Goal: Task Accomplishment & Management: Complete application form

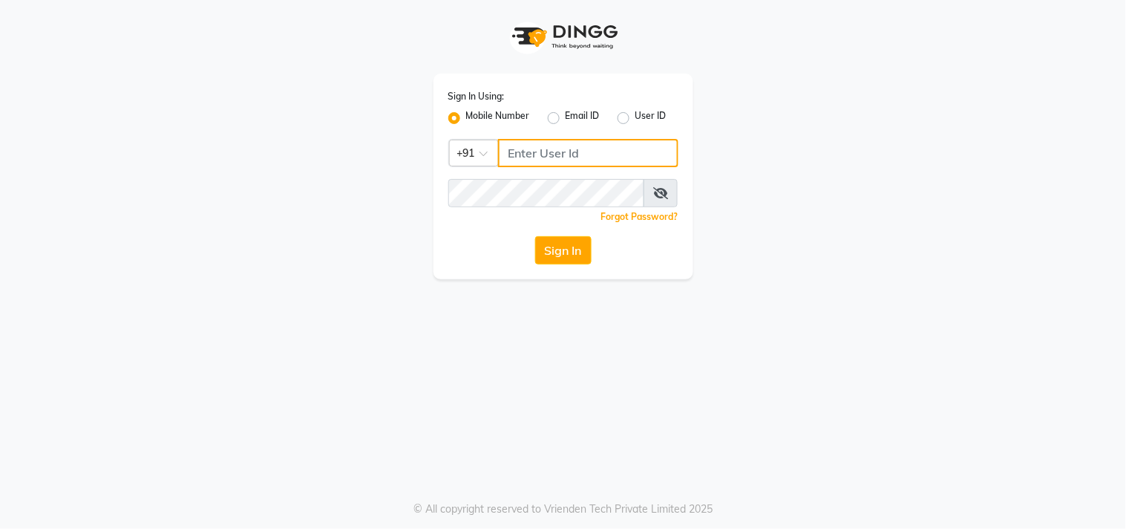
click at [619, 151] on input "Username" at bounding box center [588, 153] width 180 height 28
type input "3"
type input "9606996635"
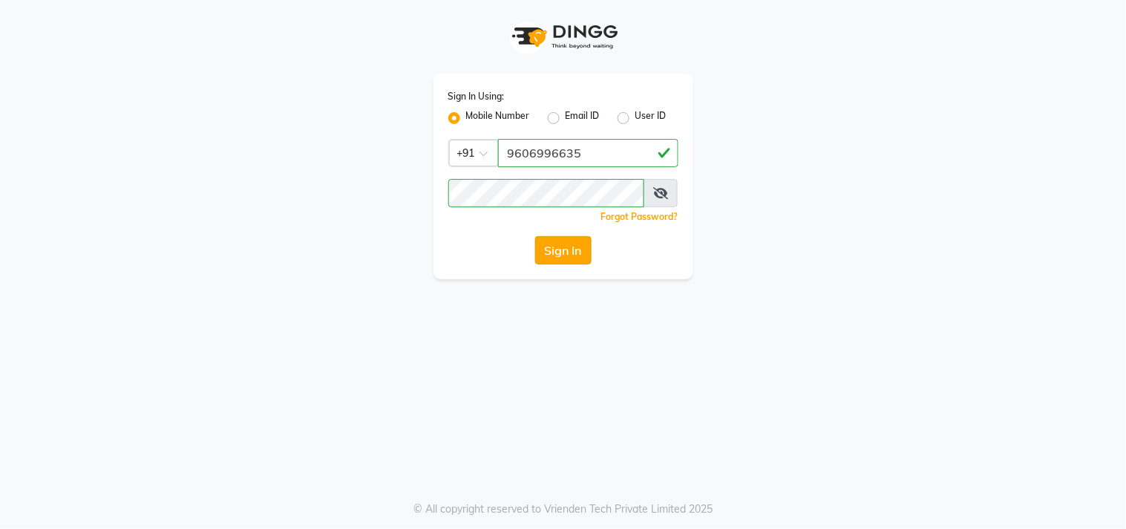
click at [564, 239] on button "Sign In" at bounding box center [563, 250] width 56 height 28
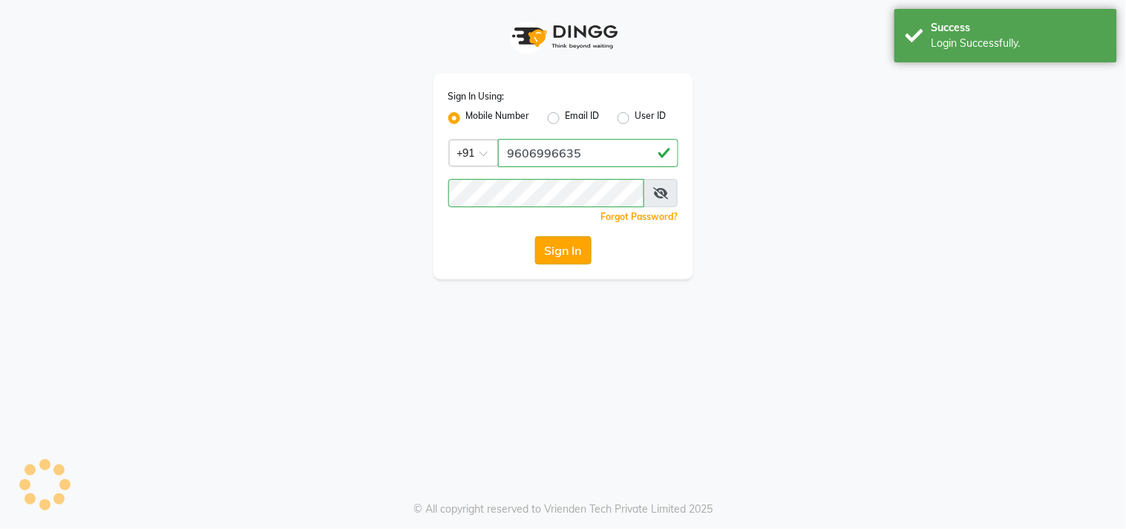
select select "service"
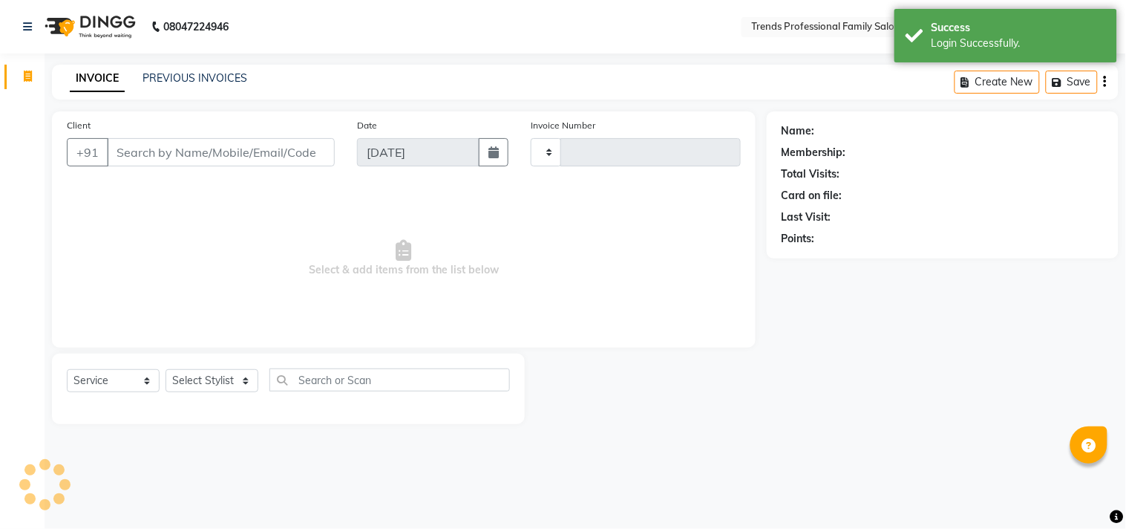
type input "3048"
select select "en"
select select "7345"
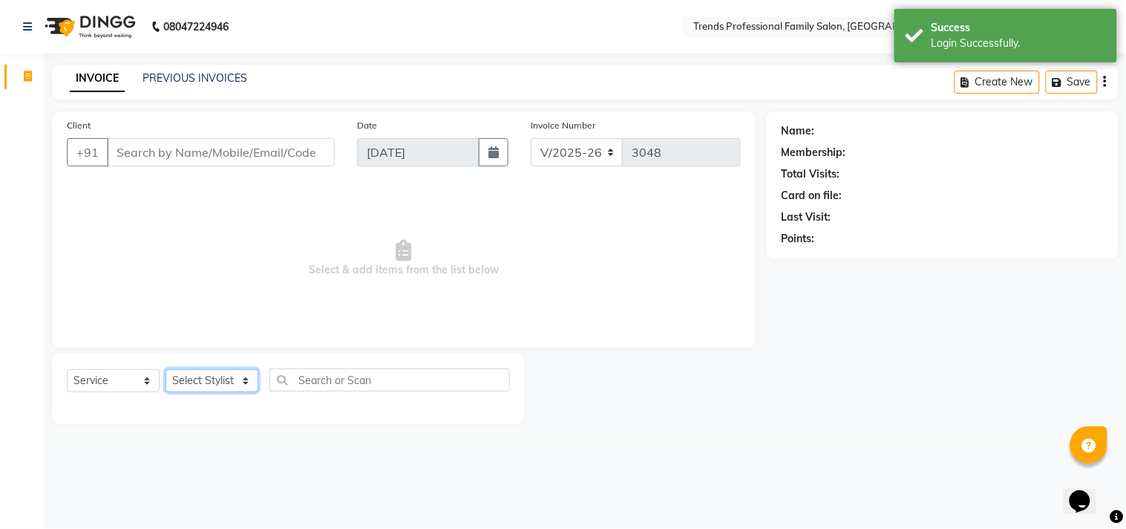
drag, startPoint x: 241, startPoint y: 390, endPoint x: 246, endPoint y: 381, distance: 10.3
click at [242, 389] on select "Select Stylist [PERSON_NAME] [PERSON_NAME] [PERSON_NAME] [PERSON_NAME] RUSTHAM …" at bounding box center [212, 380] width 93 height 23
select select "86395"
click at [166, 370] on select "Select Stylist [PERSON_NAME] [PERSON_NAME] [PERSON_NAME] [PERSON_NAME] RUSTHAM …" at bounding box center [212, 380] width 93 height 23
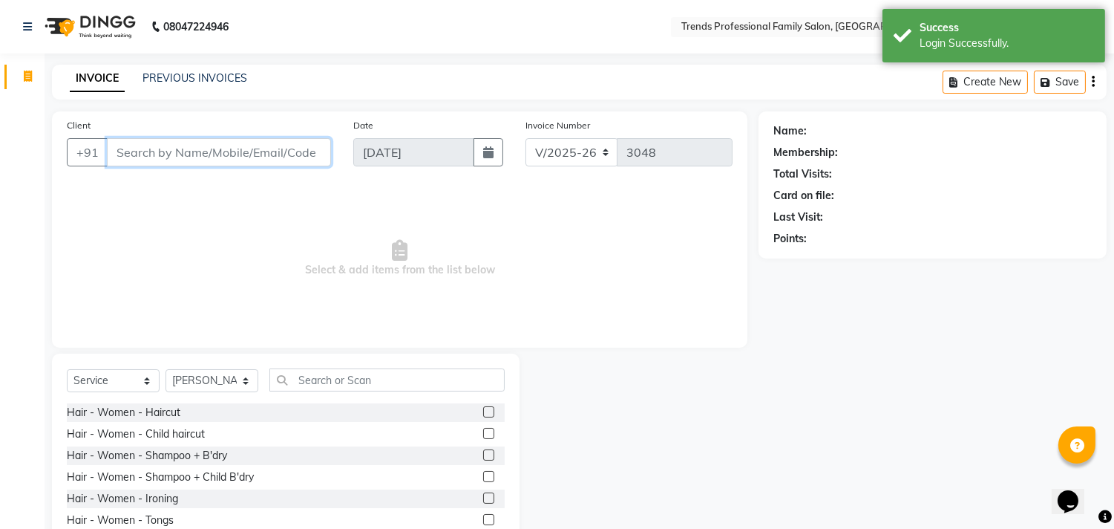
click at [158, 157] on input "Client" at bounding box center [219, 152] width 224 height 28
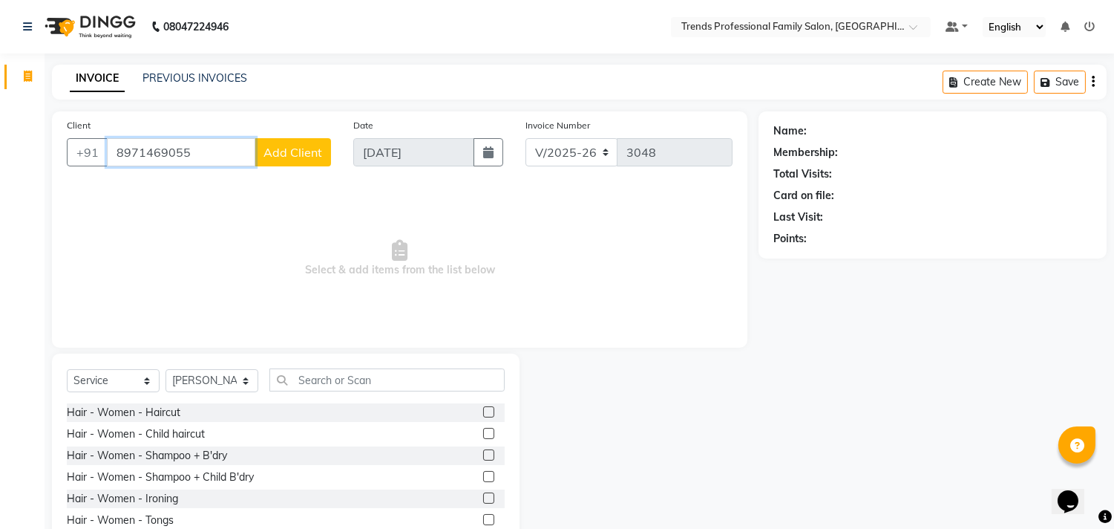
type input "8971469055"
click at [301, 147] on span "Add Client" at bounding box center [293, 152] width 59 height 15
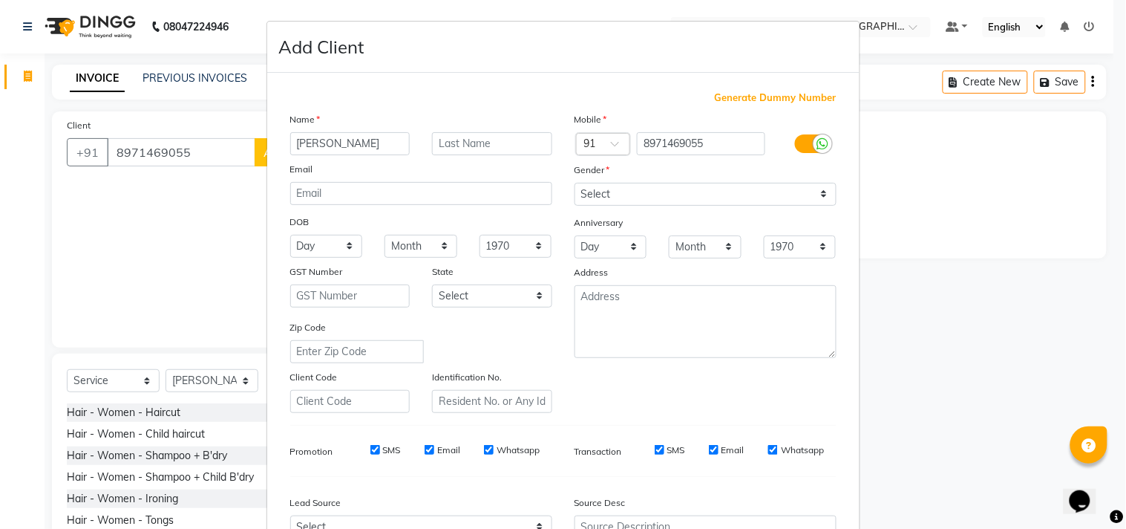
type input "abilash"
click at [662, 205] on select "Select [DEMOGRAPHIC_DATA] [DEMOGRAPHIC_DATA] Other Prefer Not To Say" at bounding box center [706, 194] width 262 height 23
select select "[DEMOGRAPHIC_DATA]"
click at [575, 183] on select "Select [DEMOGRAPHIC_DATA] [DEMOGRAPHIC_DATA] Other Prefer Not To Say" at bounding box center [706, 194] width 262 height 23
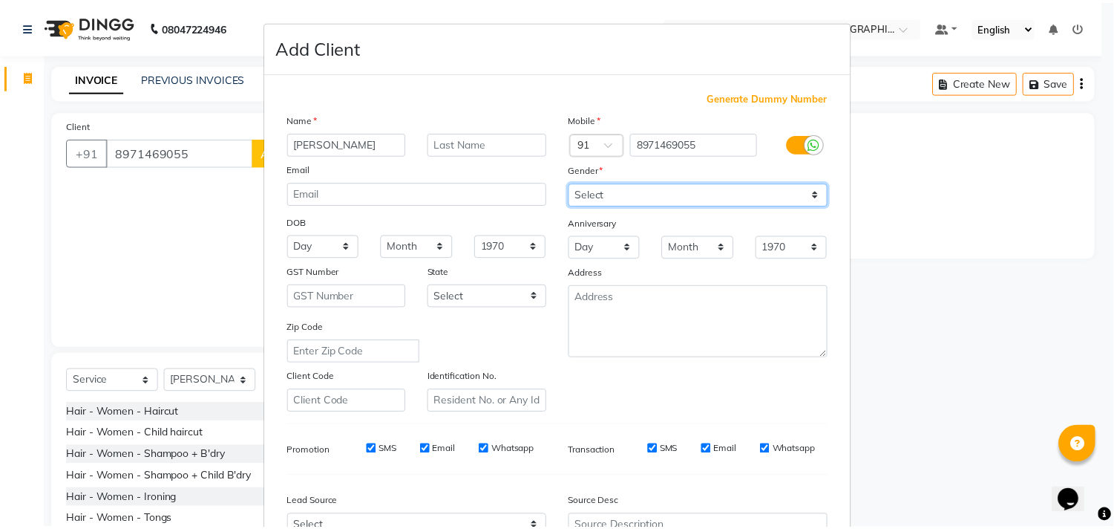
scroll to position [157, 0]
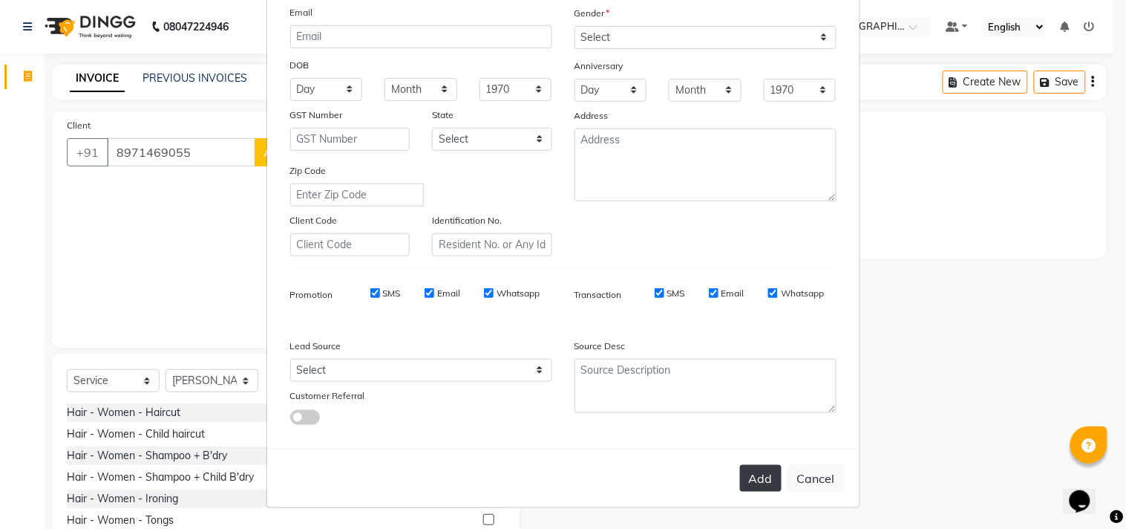
click at [766, 480] on button "Add" at bounding box center [761, 478] width 42 height 27
select select
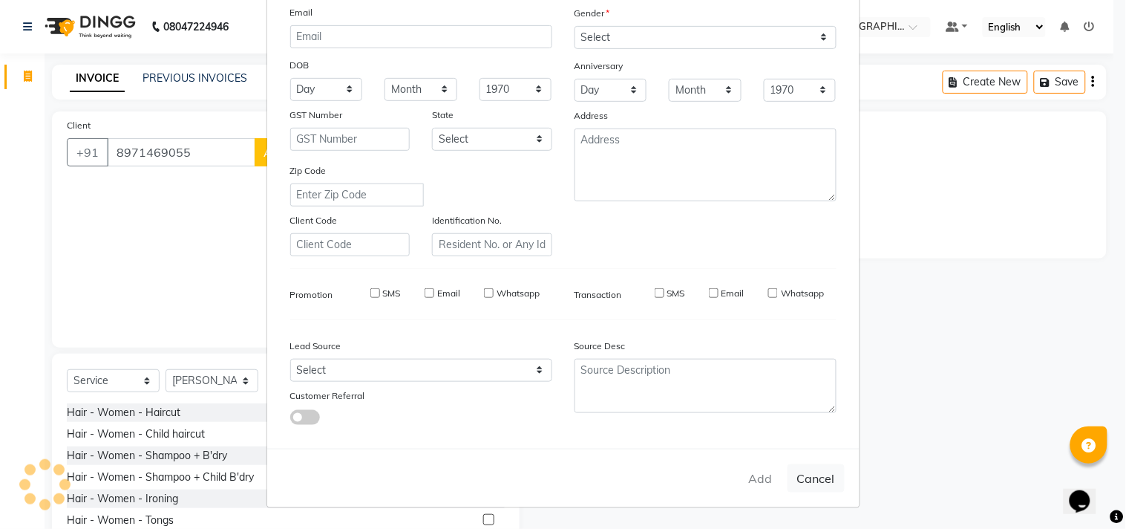
select select
checkbox input "false"
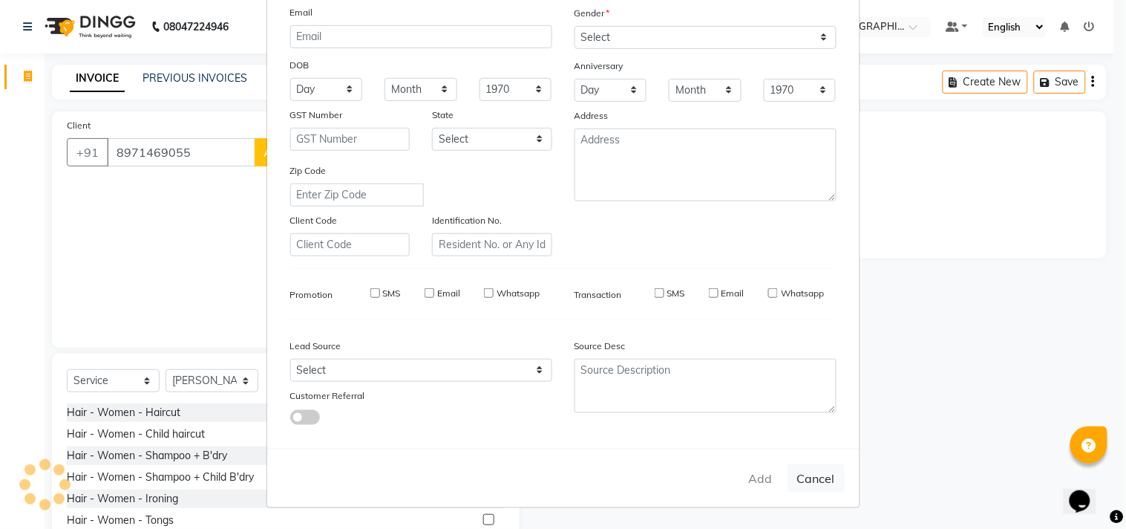
checkbox input "false"
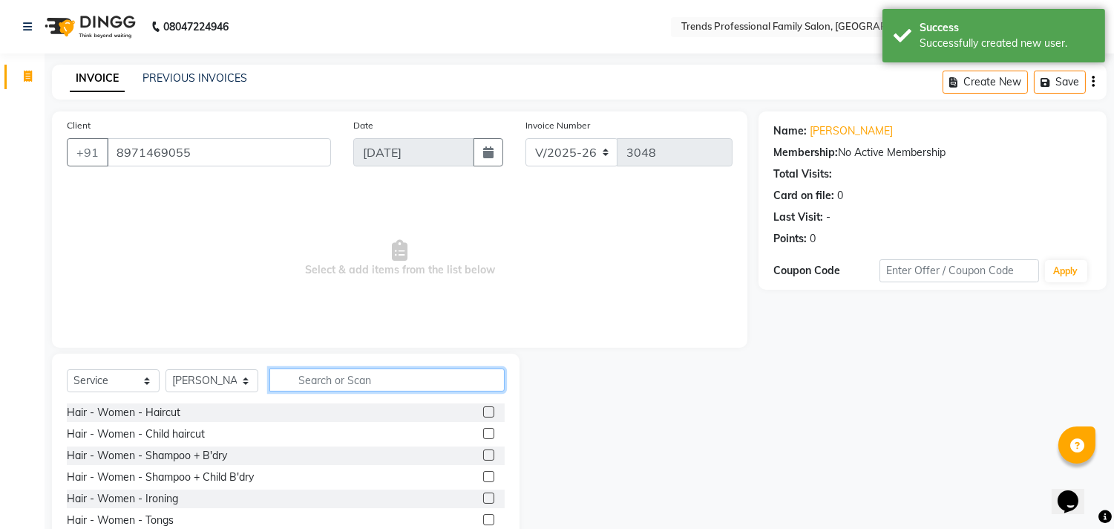
click at [387, 382] on input "text" at bounding box center [387, 379] width 235 height 23
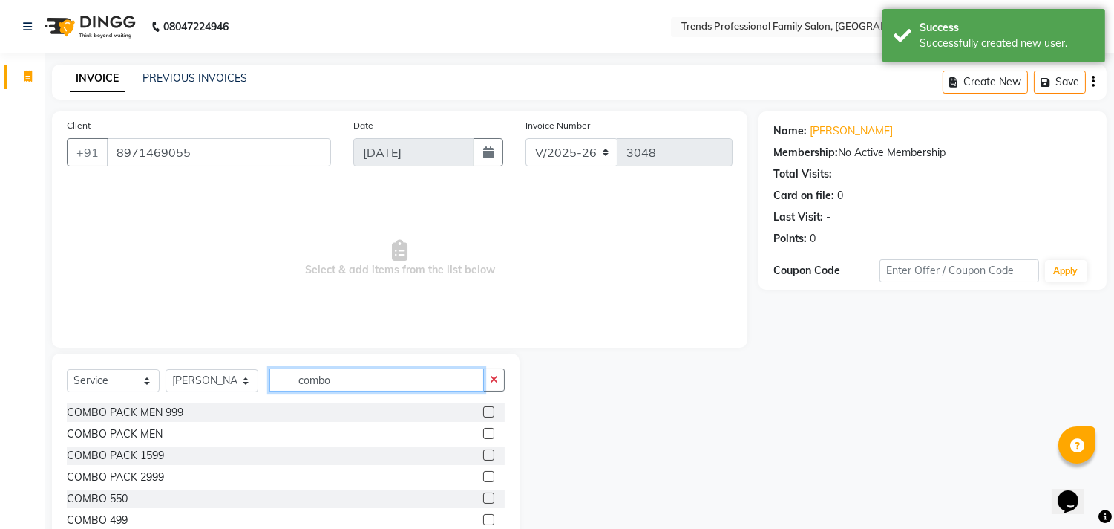
type input "combo"
click at [483, 457] on label at bounding box center [488, 454] width 11 height 11
click at [483, 457] on input "checkbox" at bounding box center [488, 456] width 10 height 10
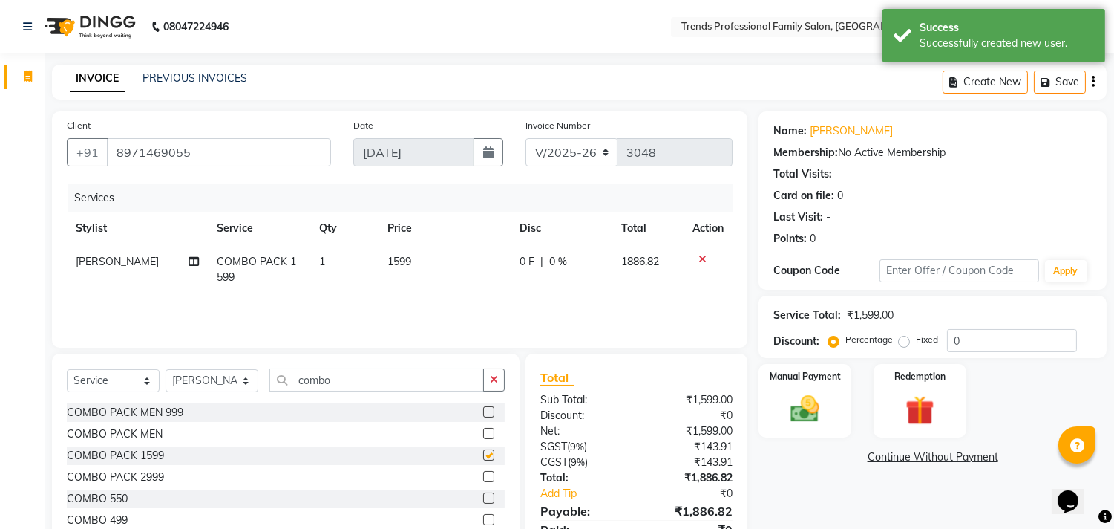
checkbox input "false"
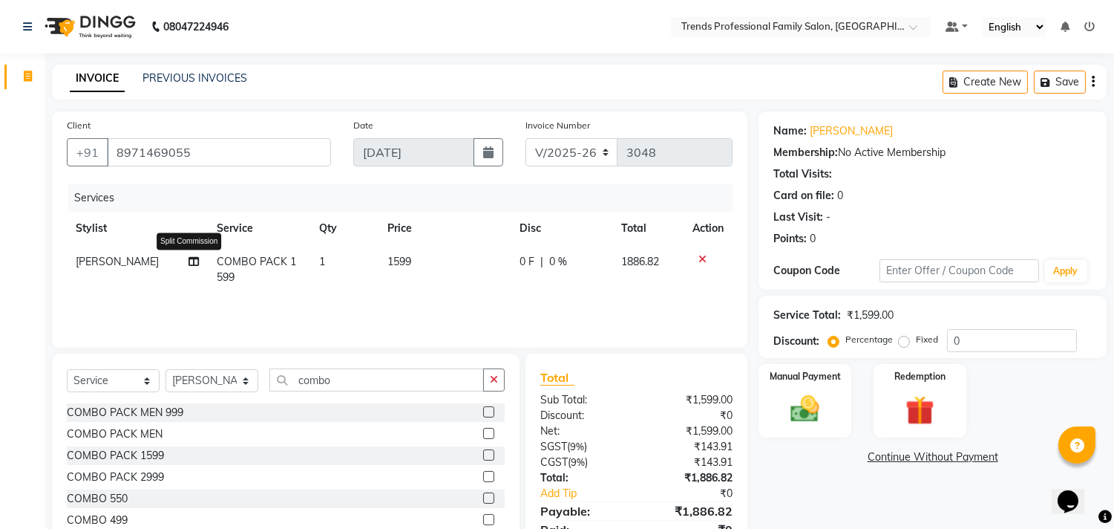
click at [189, 263] on icon at bounding box center [194, 261] width 10 height 10
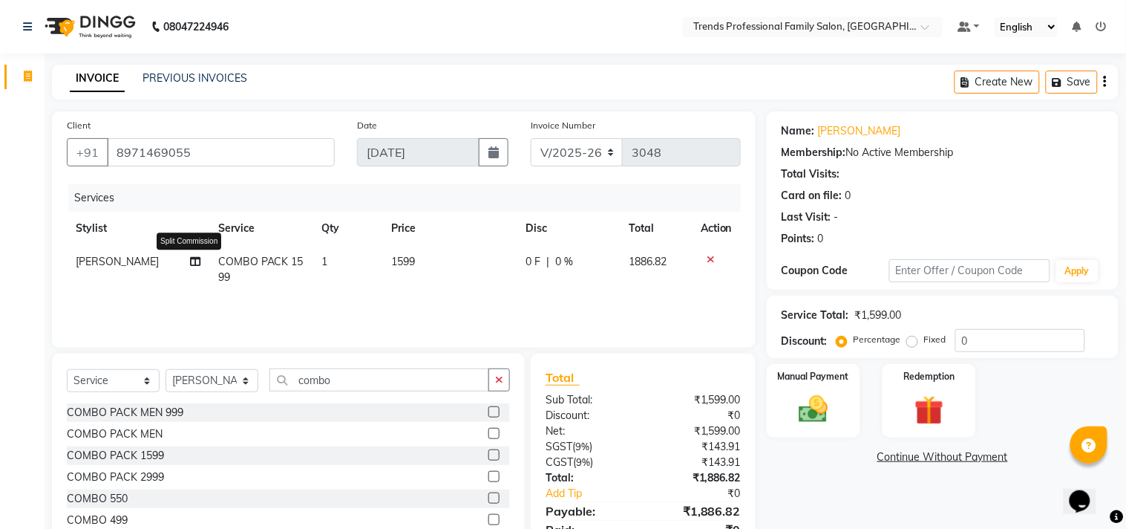
select select "86395"
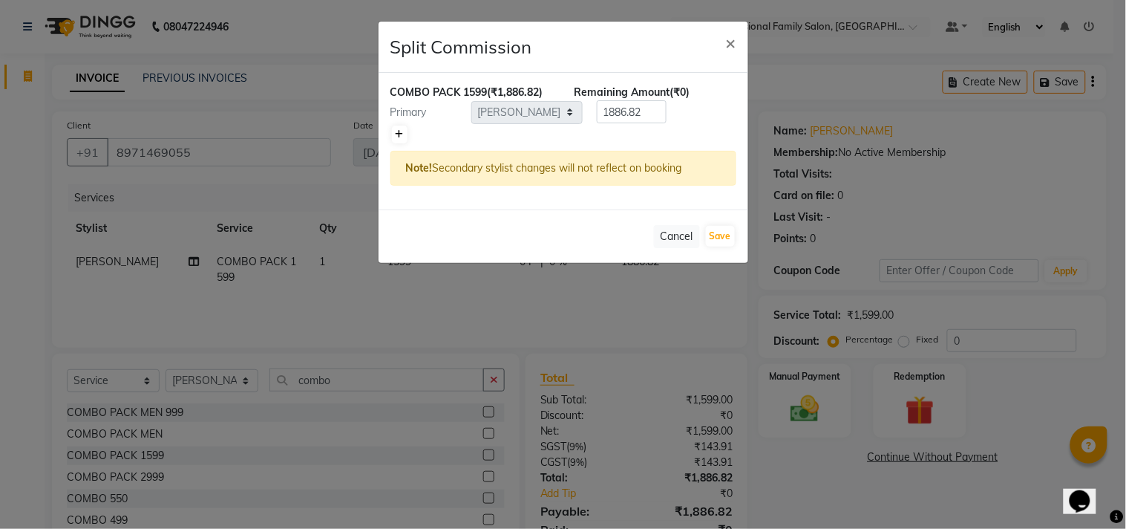
click at [405, 130] on link at bounding box center [400, 134] width 16 height 18
type input "943.41"
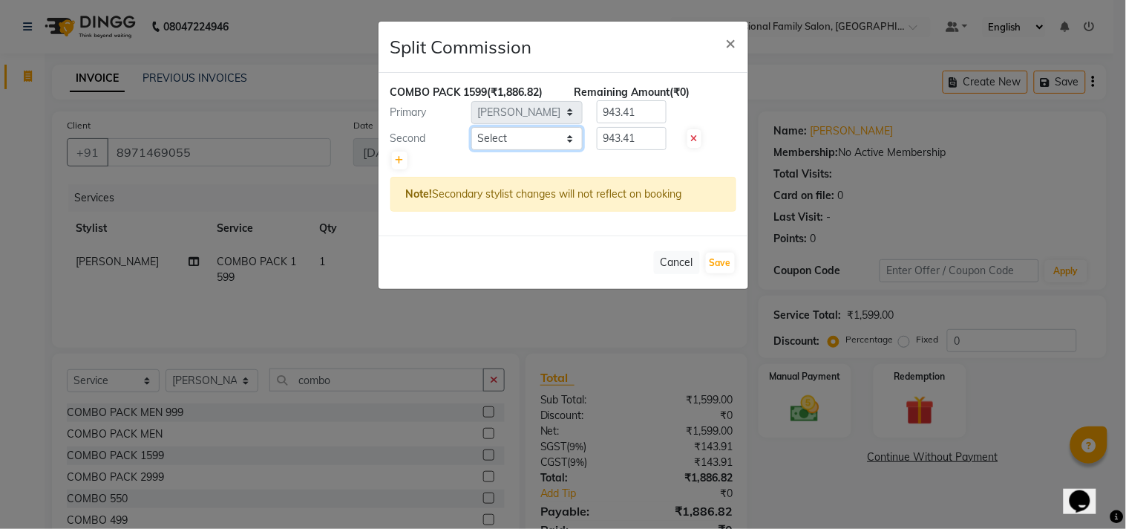
click at [570, 134] on select "Select ANITHA AVANTHIKA Hithaishi IMRAN KHAN KANCHAN MUSKHAN RUSTHAM SEEMA SHIV…" at bounding box center [526, 138] width 111 height 23
select select "84239"
click at [471, 127] on select "Select ANITHA AVANTHIKA Hithaishi IMRAN KHAN KANCHAN MUSKHAN RUSTHAM SEEMA SHIV…" at bounding box center [526, 138] width 111 height 23
click at [652, 140] on input "943.41" at bounding box center [632, 138] width 70 height 23
type input "9"
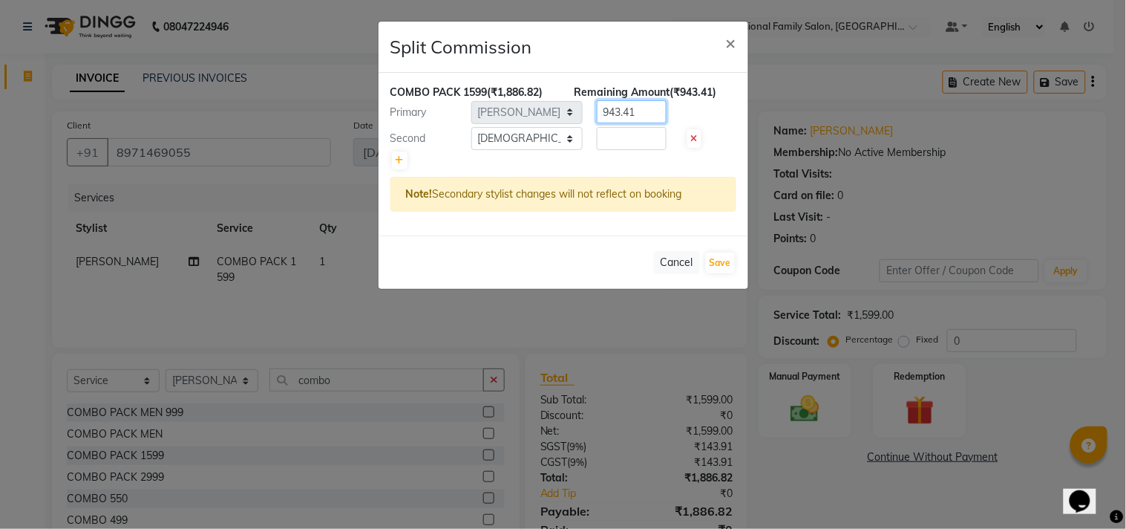
click at [643, 105] on input "943.41" at bounding box center [632, 111] width 70 height 23
type input "9"
click at [731, 39] on span "×" at bounding box center [731, 42] width 10 height 22
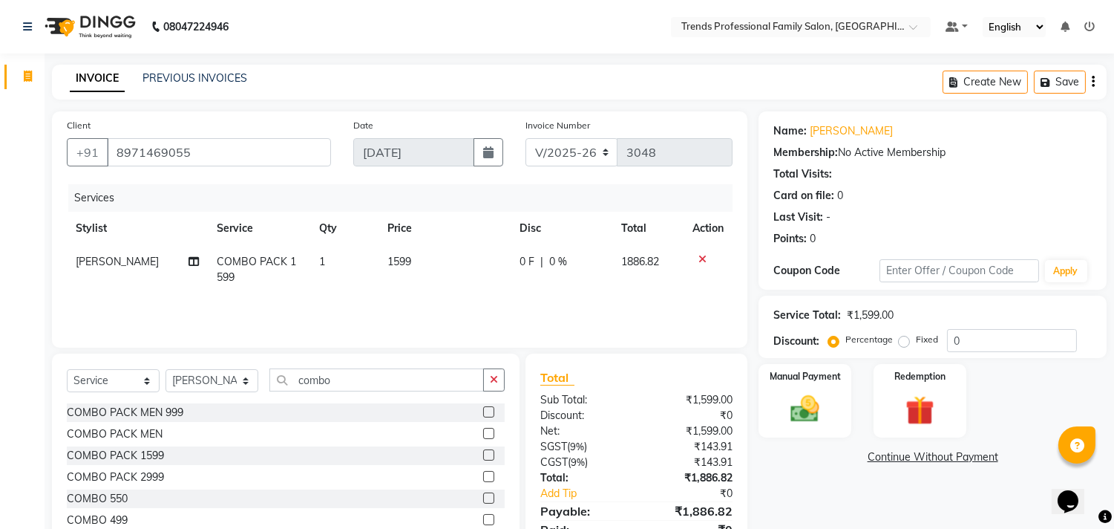
click at [1096, 82] on div "Create New Save" at bounding box center [1025, 82] width 164 height 35
click at [1092, 83] on button "button" at bounding box center [1093, 82] width 3 height 35
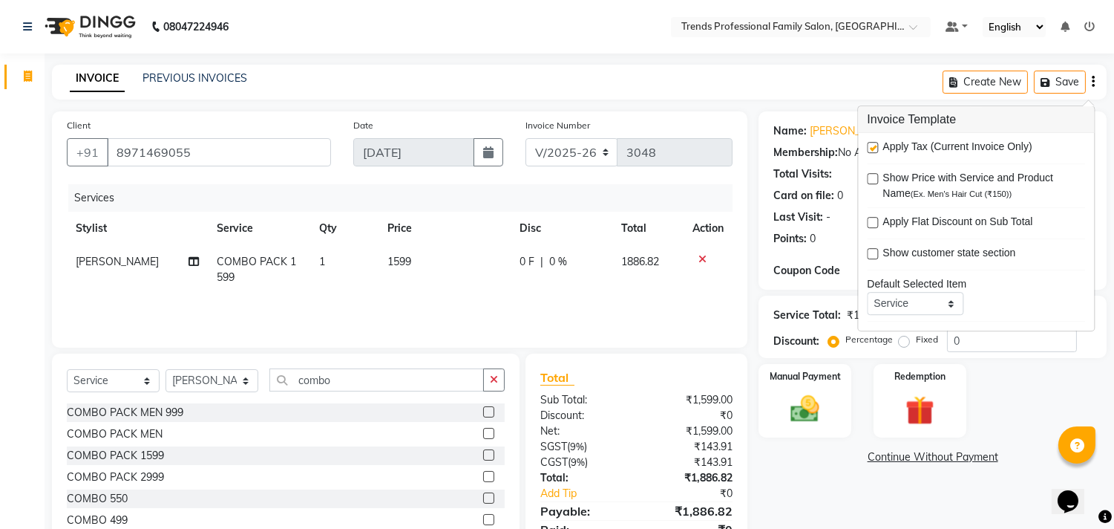
click at [869, 140] on div "Apply Tax (Current Invoice Only)" at bounding box center [976, 148] width 218 height 19
click at [874, 144] on label at bounding box center [872, 147] width 11 height 11
click at [874, 144] on input "checkbox" at bounding box center [872, 148] width 10 height 10
checkbox input "false"
click at [809, 78] on div "INVOICE PREVIOUS INVOICES Create New Save" at bounding box center [579, 82] width 1055 height 35
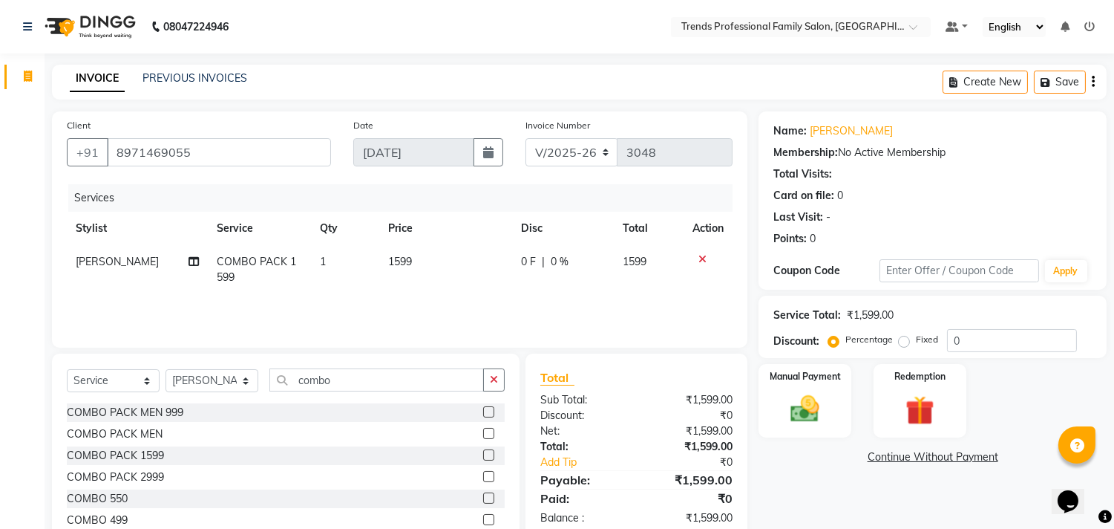
click at [183, 255] on td "[PERSON_NAME]" at bounding box center [138, 269] width 142 height 49
select select "86395"
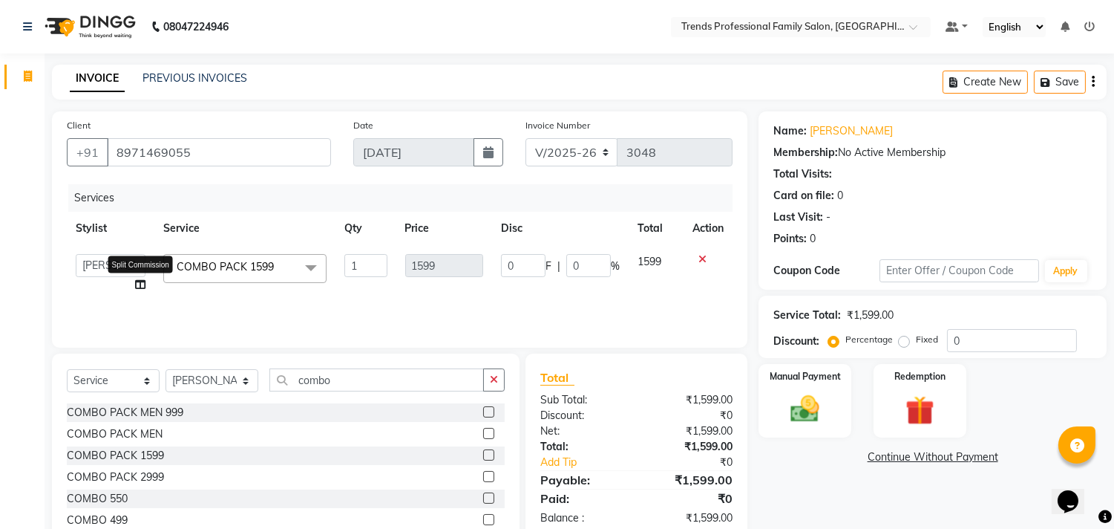
click at [140, 285] on icon at bounding box center [140, 284] width 10 height 10
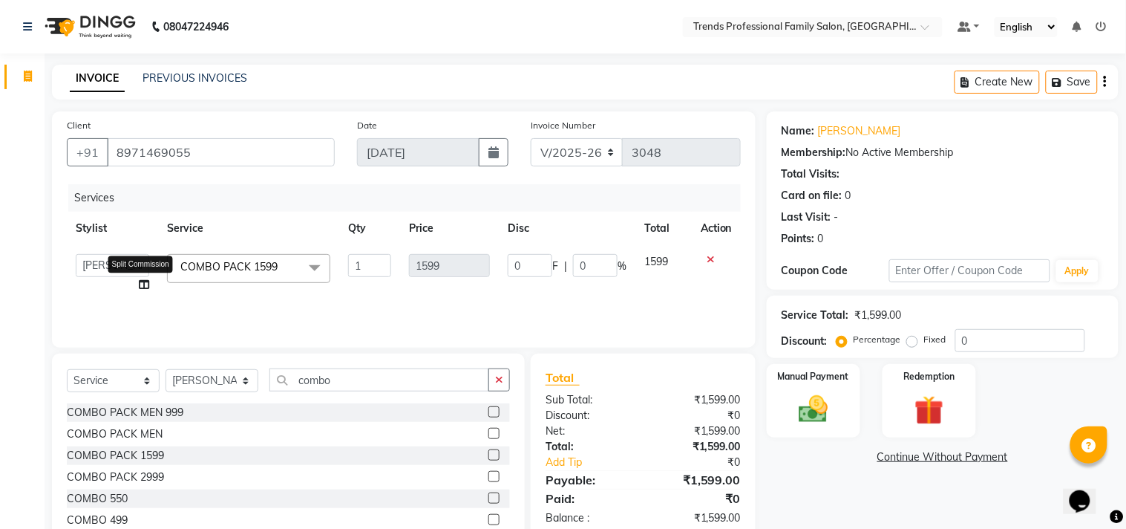
select select "86395"
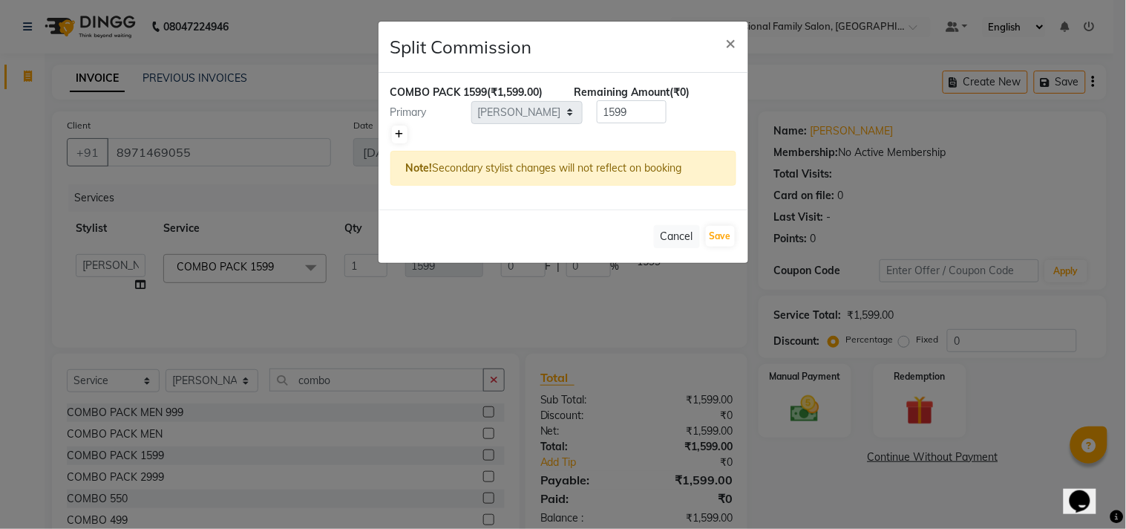
click at [394, 132] on link at bounding box center [400, 134] width 16 height 18
type input "799.5"
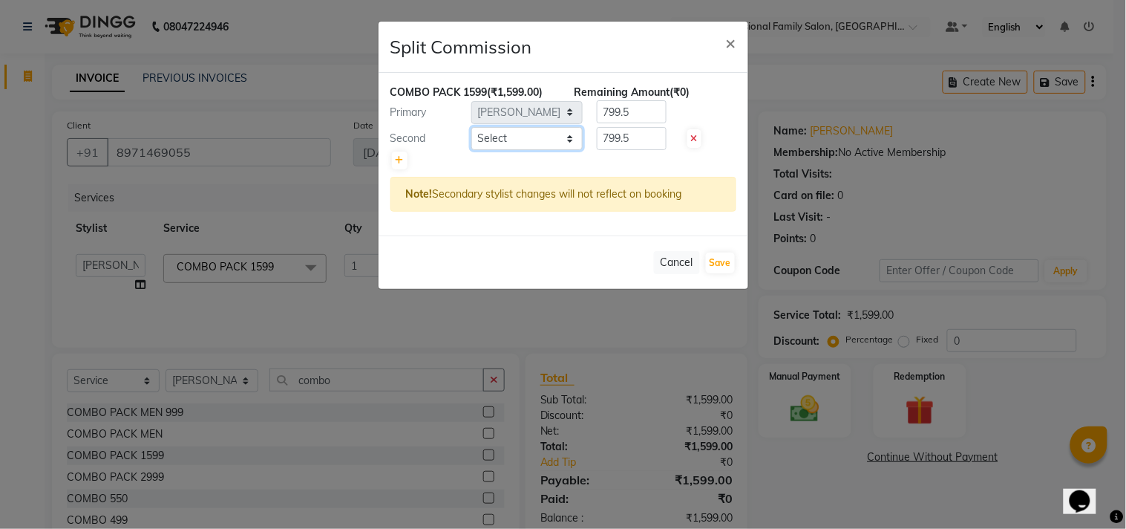
click at [568, 136] on select "Select ANITHA AVANTHIKA Hithaishi IMRAN KHAN KANCHAN MUSKHAN RUSTHAM SEEMA SHIV…" at bounding box center [526, 138] width 111 height 23
select select "84239"
click at [471, 127] on select "Select ANITHA AVANTHIKA Hithaishi IMRAN KHAN KANCHAN MUSKHAN RUSTHAM SEEMA SHIV…" at bounding box center [526, 138] width 111 height 23
click at [636, 136] on input "799.5" at bounding box center [632, 138] width 70 height 23
type input "7"
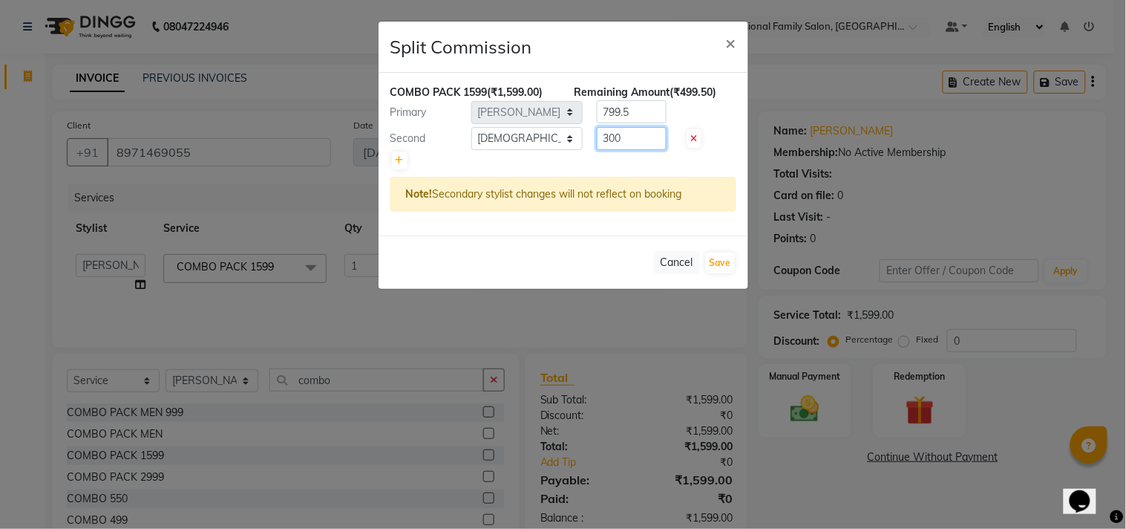
type input "300"
click at [639, 108] on input "799.5" at bounding box center [632, 111] width 70 height 23
type input "7"
type input "1299"
click at [726, 257] on button "Save" at bounding box center [720, 262] width 29 height 21
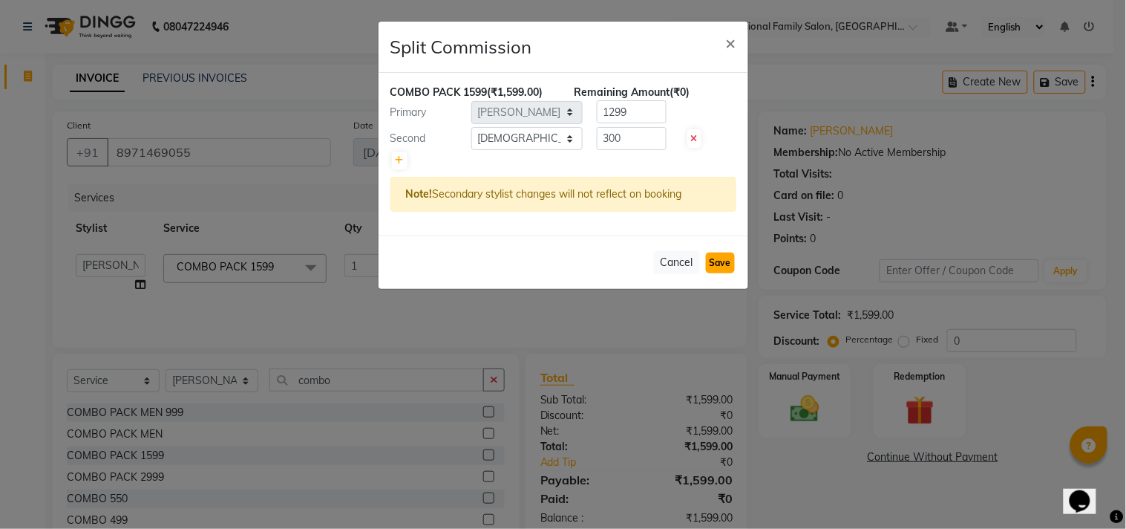
select select "Select"
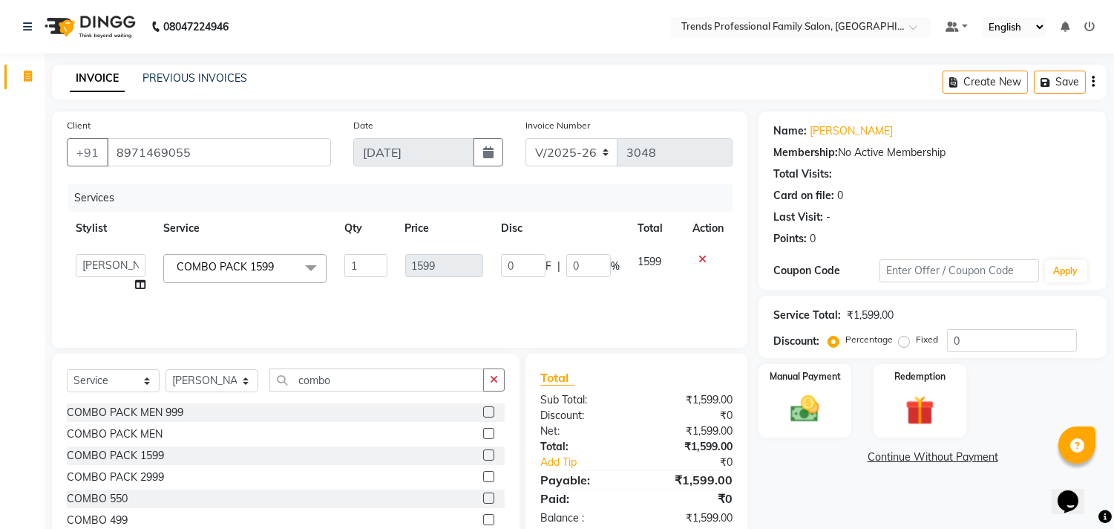
scroll to position [65, 0]
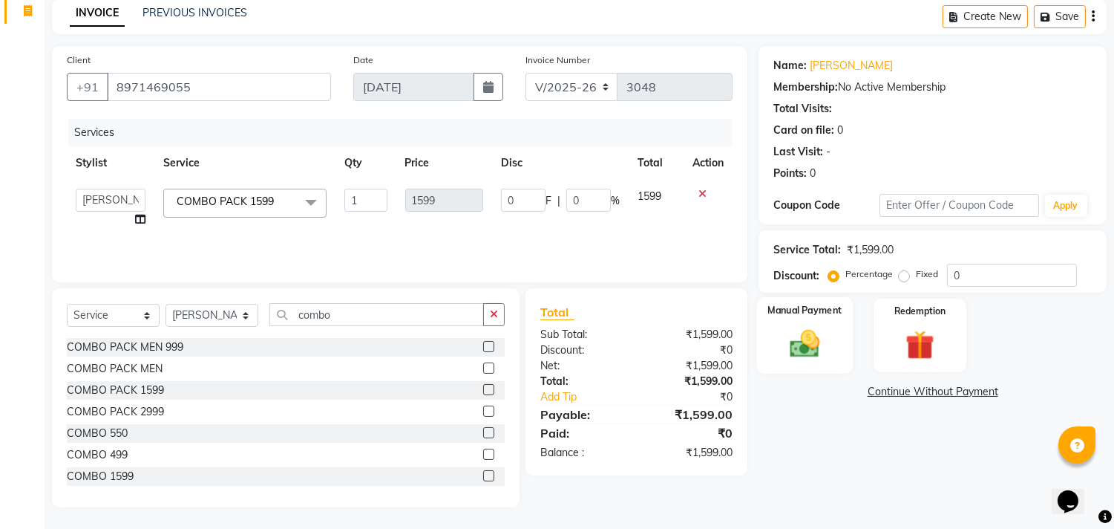
click at [803, 345] on img at bounding box center [805, 344] width 49 height 35
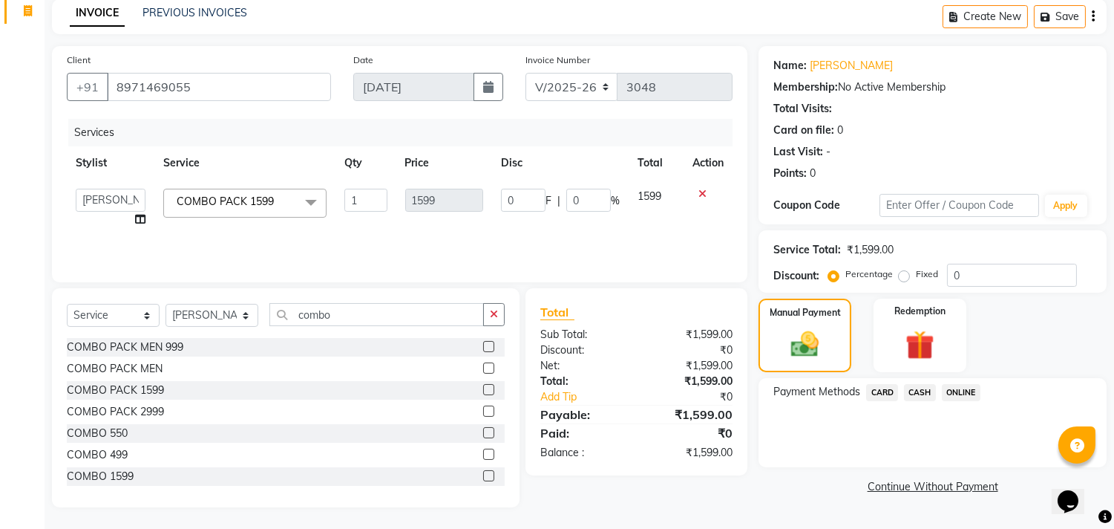
click at [964, 389] on span "ONLINE" at bounding box center [961, 392] width 39 height 17
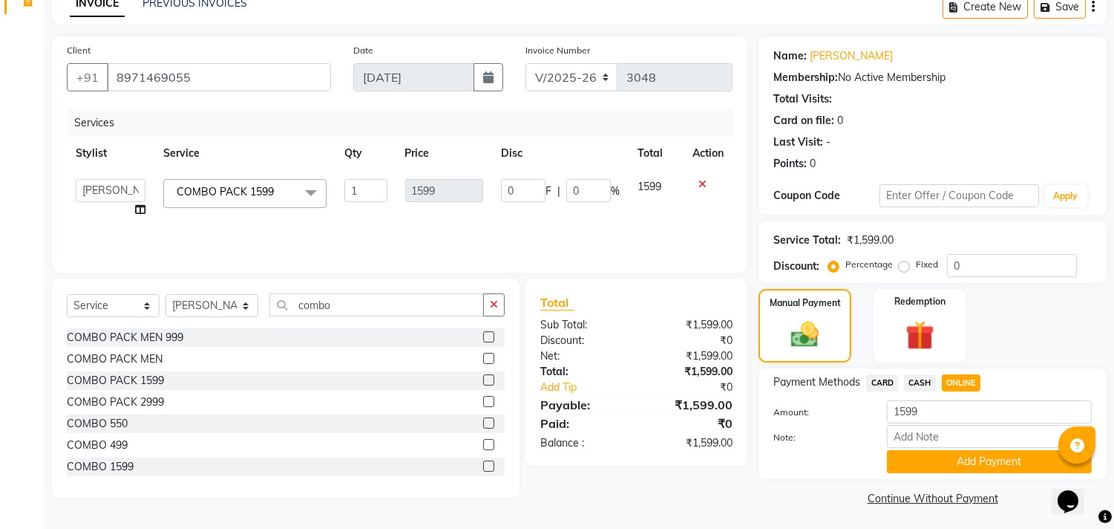
scroll to position [77, 0]
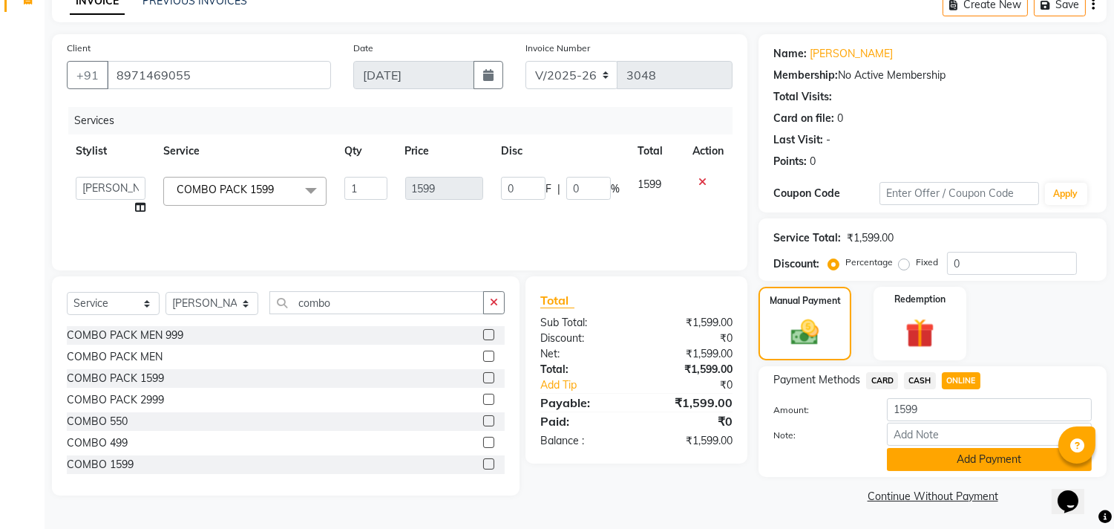
click at [971, 464] on button "Add Payment" at bounding box center [989, 459] width 205 height 23
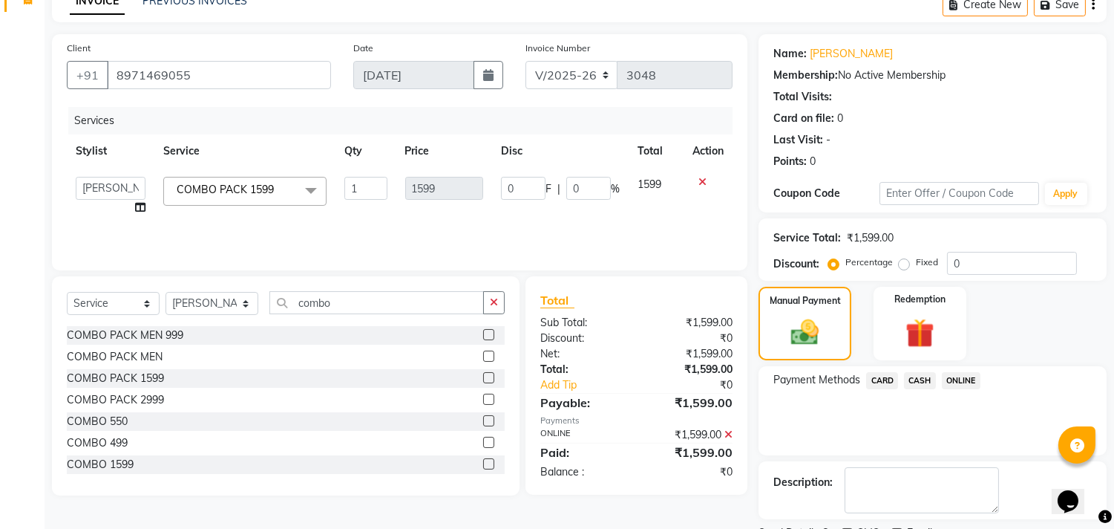
scroll to position [139, 0]
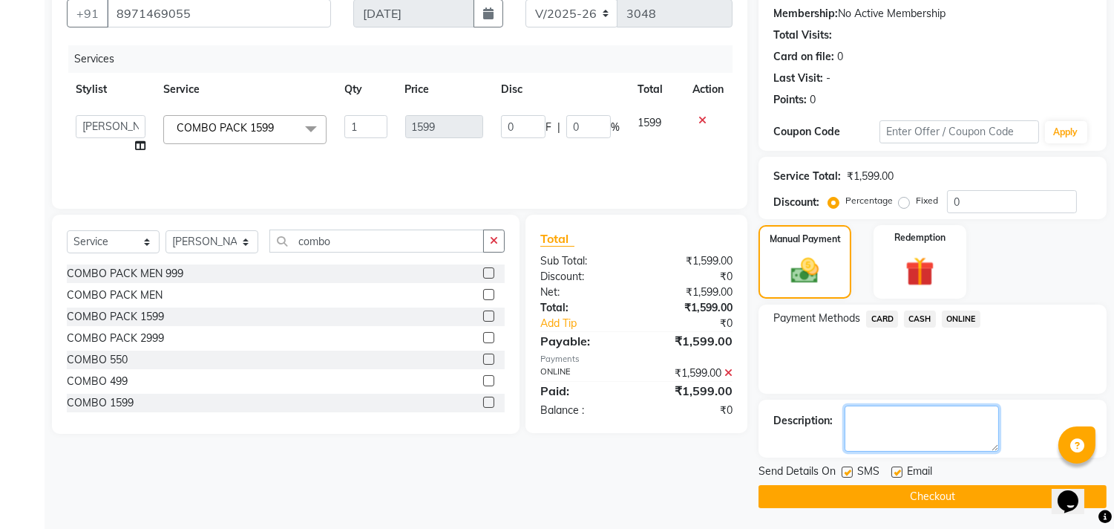
click at [881, 427] on textarea at bounding box center [922, 428] width 154 height 46
click at [856, 420] on textarea at bounding box center [922, 428] width 154 height 46
click at [866, 418] on textarea at bounding box center [922, 428] width 154 height 46
click at [910, 421] on textarea at bounding box center [922, 428] width 154 height 46
click at [864, 414] on textarea at bounding box center [922, 428] width 154 height 46
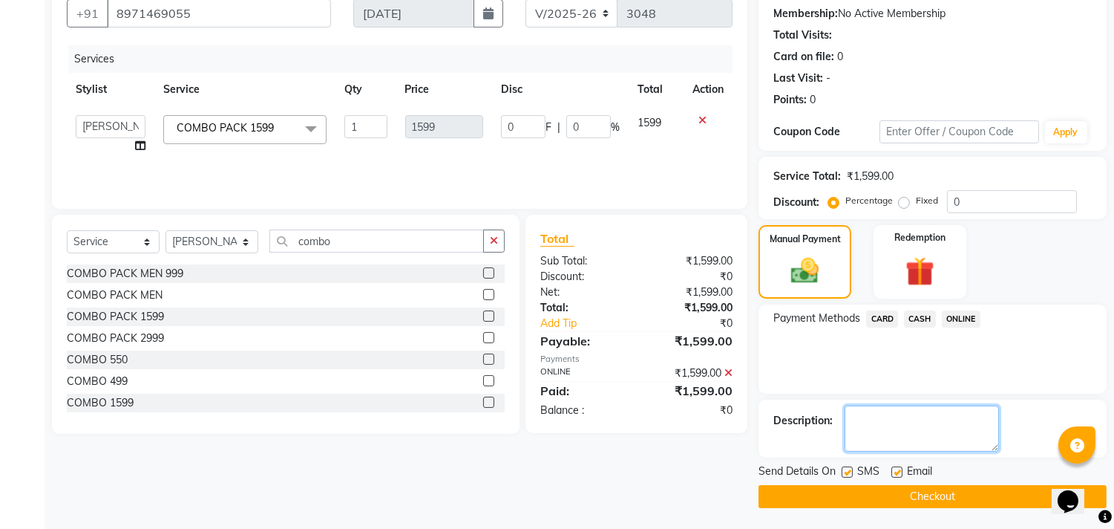
click at [861, 414] on textarea at bounding box center [922, 428] width 154 height 46
click at [859, 414] on textarea at bounding box center [922, 428] width 154 height 46
drag, startPoint x: 858, startPoint y: 414, endPoint x: 944, endPoint y: 454, distance: 94.7
click at [858, 416] on textarea at bounding box center [922, 428] width 154 height 46
click at [949, 454] on div "Description:" at bounding box center [933, 428] width 348 height 58
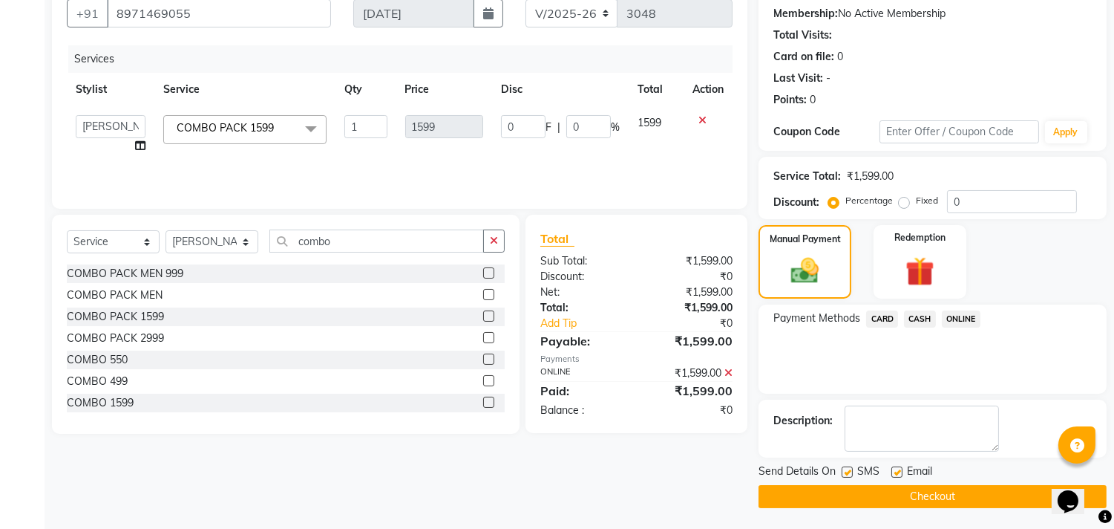
click at [962, 454] on div "Description:" at bounding box center [933, 428] width 348 height 58
click at [896, 428] on textarea at bounding box center [922, 428] width 154 height 46
click at [870, 417] on textarea at bounding box center [922, 428] width 154 height 46
click at [862, 417] on textarea at bounding box center [922, 428] width 154 height 46
drag, startPoint x: 860, startPoint y: 413, endPoint x: 852, endPoint y: 403, distance: 12.2
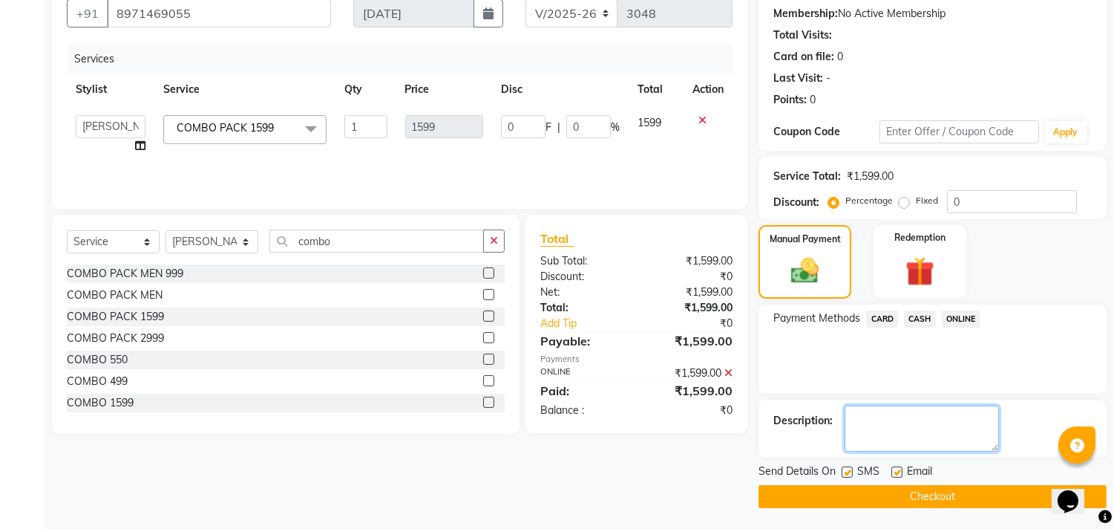
click at [857, 411] on textarea at bounding box center [922, 428] width 154 height 46
click at [897, 468] on label at bounding box center [897, 471] width 11 height 11
click at [897, 468] on input "checkbox" at bounding box center [897, 473] width 10 height 10
checkbox input "false"
click at [850, 420] on textarea at bounding box center [922, 428] width 154 height 46
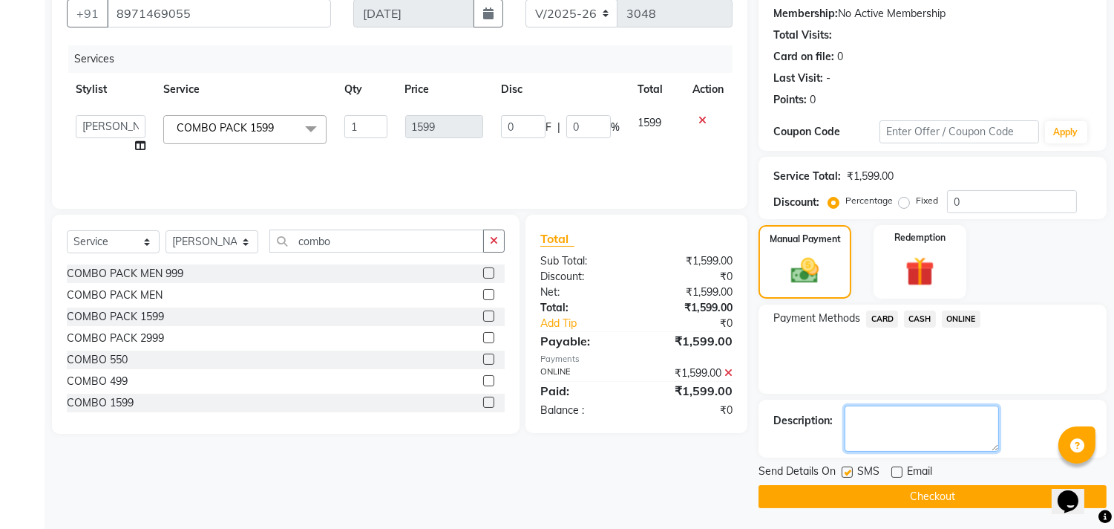
click at [850, 425] on textarea at bounding box center [922, 428] width 154 height 46
click at [850, 433] on textarea at bounding box center [922, 428] width 154 height 46
click at [852, 427] on textarea at bounding box center [922, 428] width 154 height 46
click at [896, 428] on textarea at bounding box center [922, 428] width 154 height 46
drag, startPoint x: 970, startPoint y: 440, endPoint x: 982, endPoint y: 448, distance: 15.0
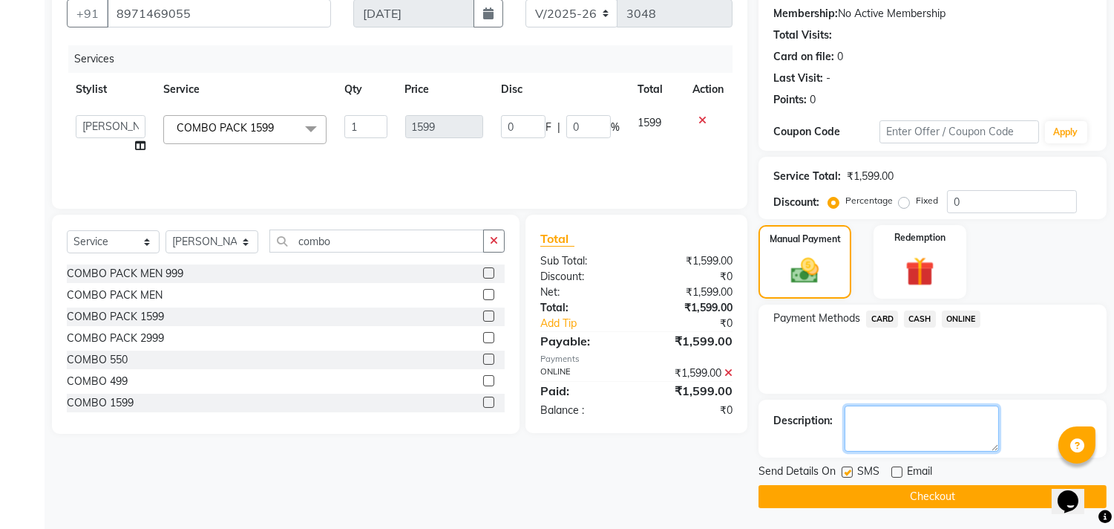
click at [970, 440] on textarea at bounding box center [922, 428] width 154 height 46
click at [948, 428] on textarea at bounding box center [922, 428] width 154 height 46
click at [944, 422] on textarea at bounding box center [922, 428] width 154 height 46
click at [869, 414] on textarea at bounding box center [922, 428] width 154 height 46
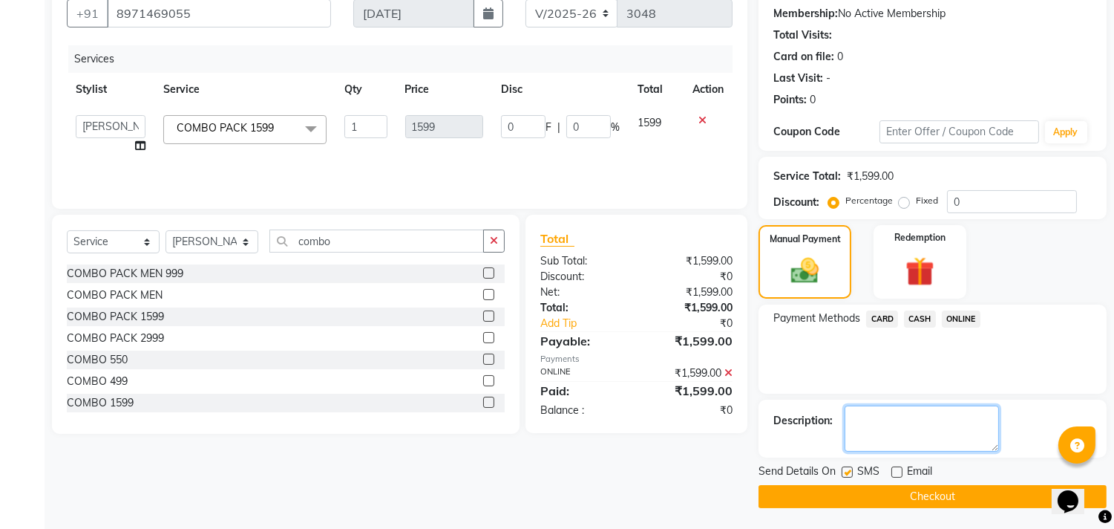
click at [869, 414] on textarea at bounding box center [922, 428] width 154 height 46
click at [862, 414] on textarea at bounding box center [922, 428] width 154 height 46
click at [892, 491] on button "Checkout" at bounding box center [933, 496] width 348 height 23
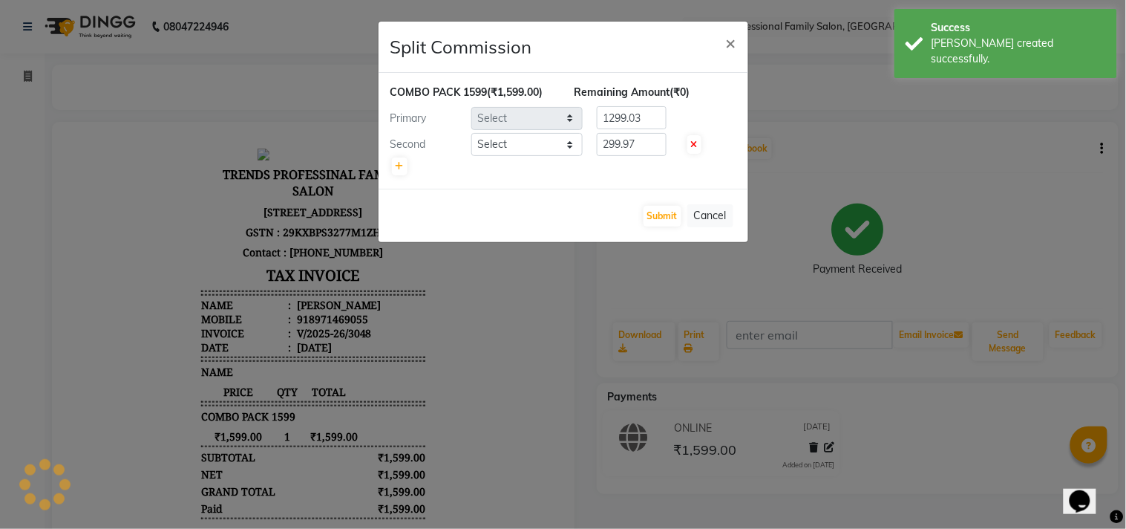
select select "86395"
select select "84239"
click at [650, 117] on input "1299.03" at bounding box center [632, 117] width 70 height 23
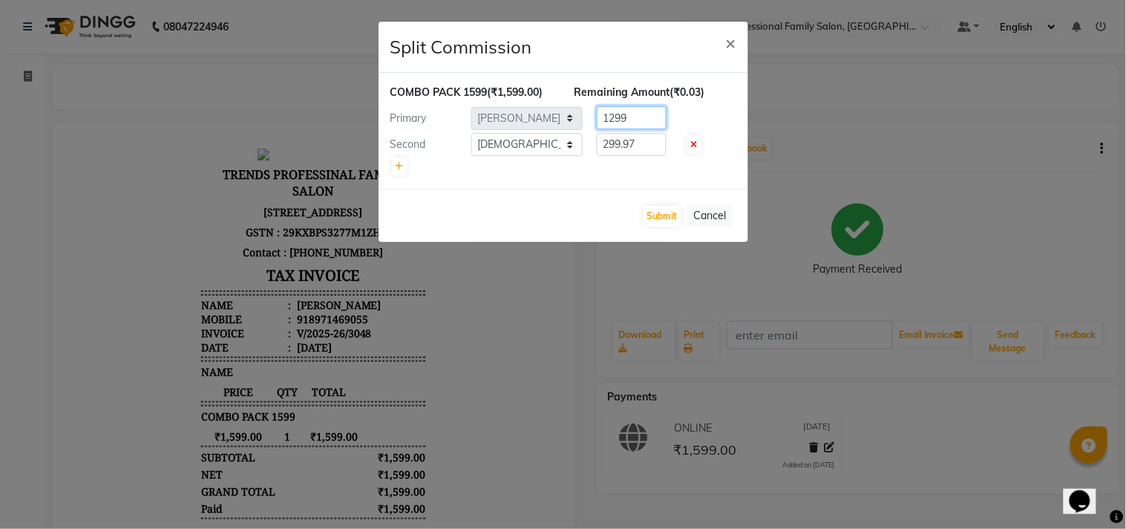
type input "1299"
click at [650, 135] on input "299.97" at bounding box center [632, 144] width 70 height 23
type input "2"
type input "300"
click at [670, 209] on button "Submit" at bounding box center [663, 216] width 38 height 21
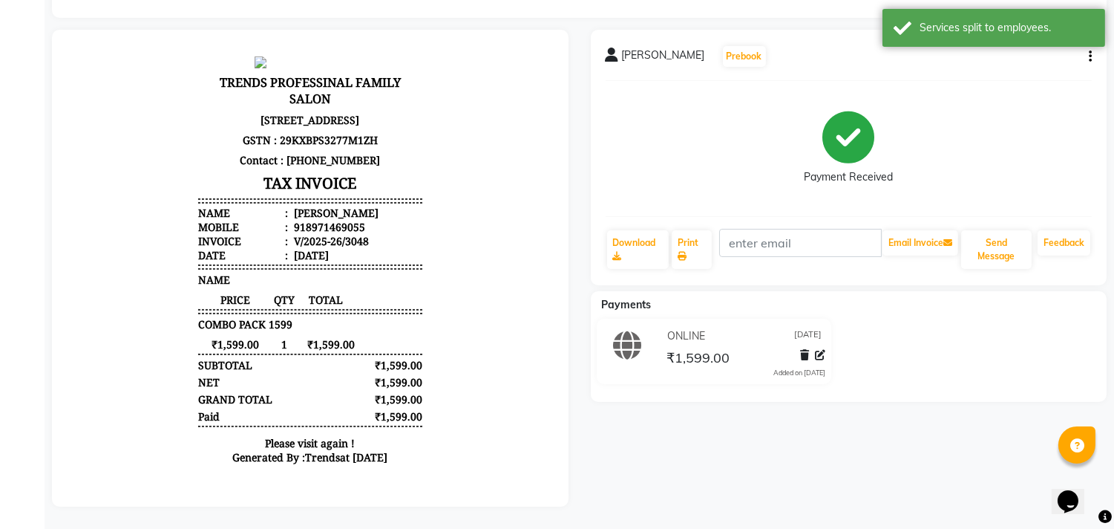
scroll to position [12, 0]
select select "service"
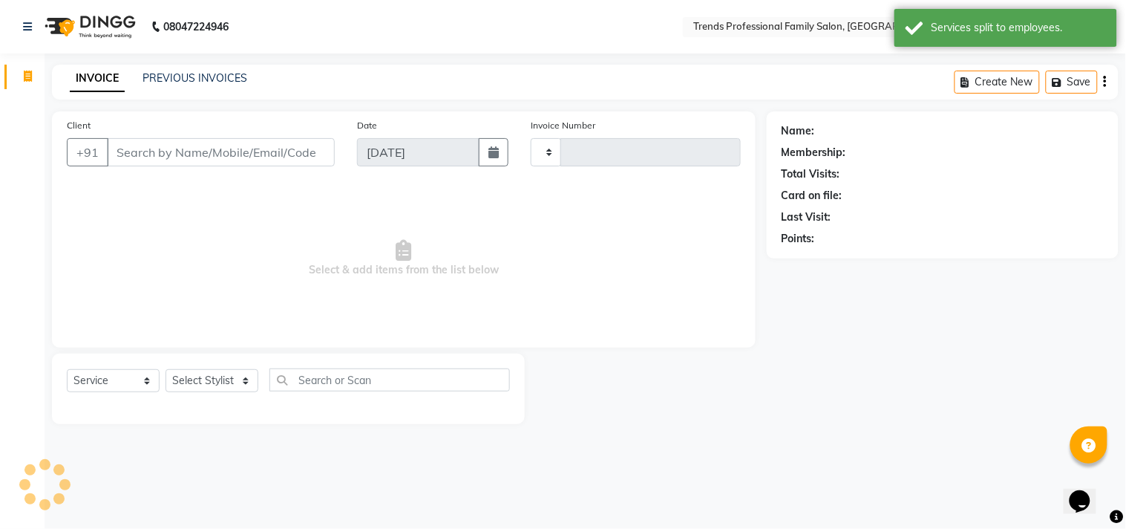
type input "3049"
select select "7345"
click at [25, 74] on icon at bounding box center [28, 76] width 8 height 11
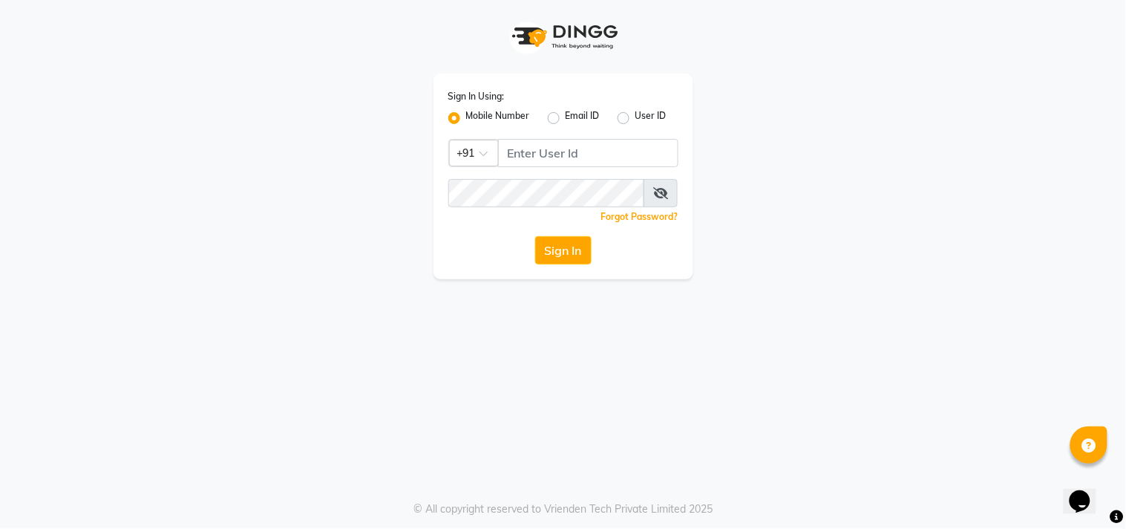
select select "7345"
select select "service"
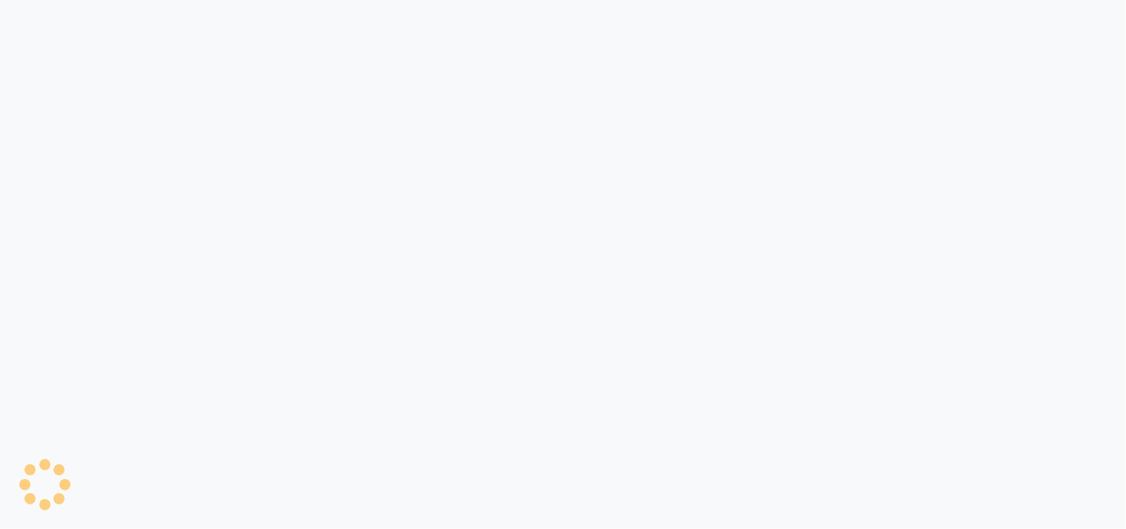
select select "7345"
select select "service"
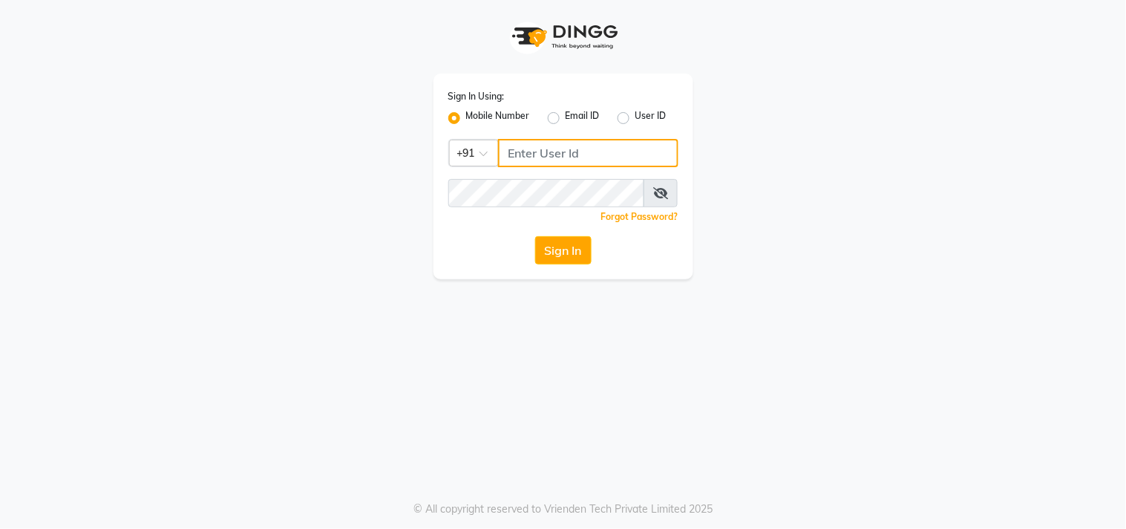
click at [539, 150] on input "Username" at bounding box center [588, 153] width 180 height 28
type input "9606996635"
click at [535, 236] on button "Sign In" at bounding box center [563, 250] width 56 height 28
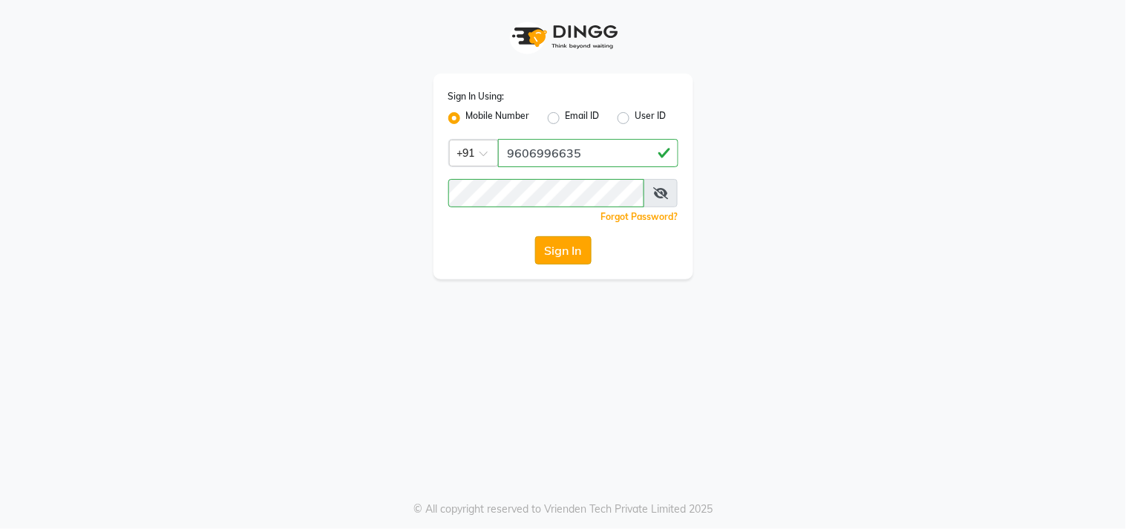
click at [567, 256] on button "Sign In" at bounding box center [563, 250] width 56 height 28
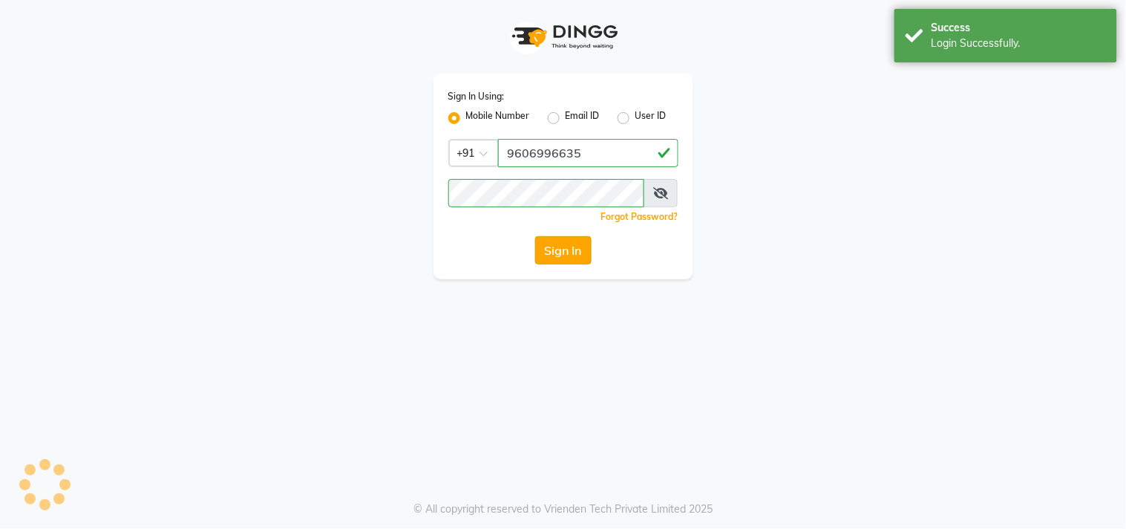
select select "service"
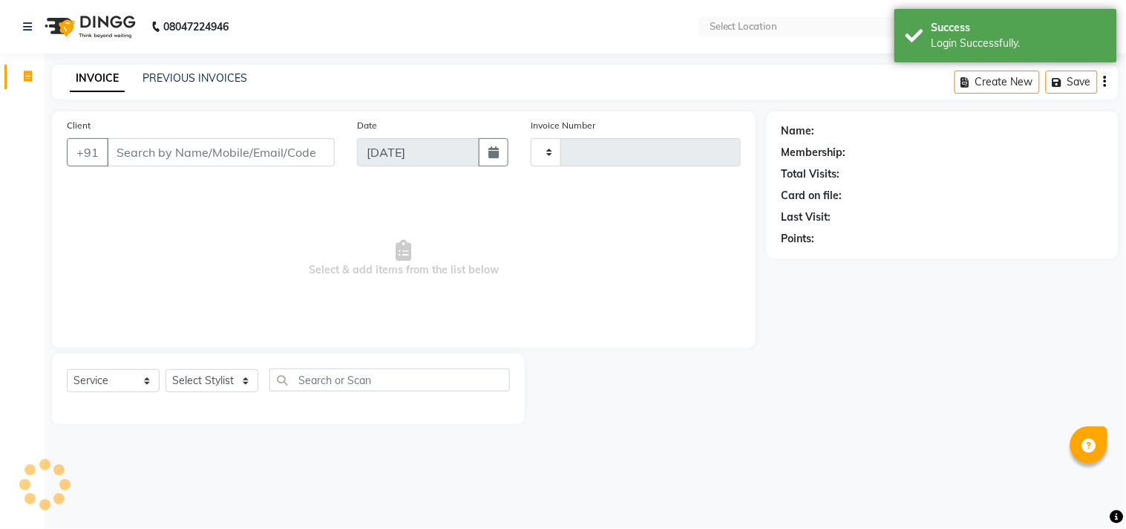
type input "3049"
select select "7345"
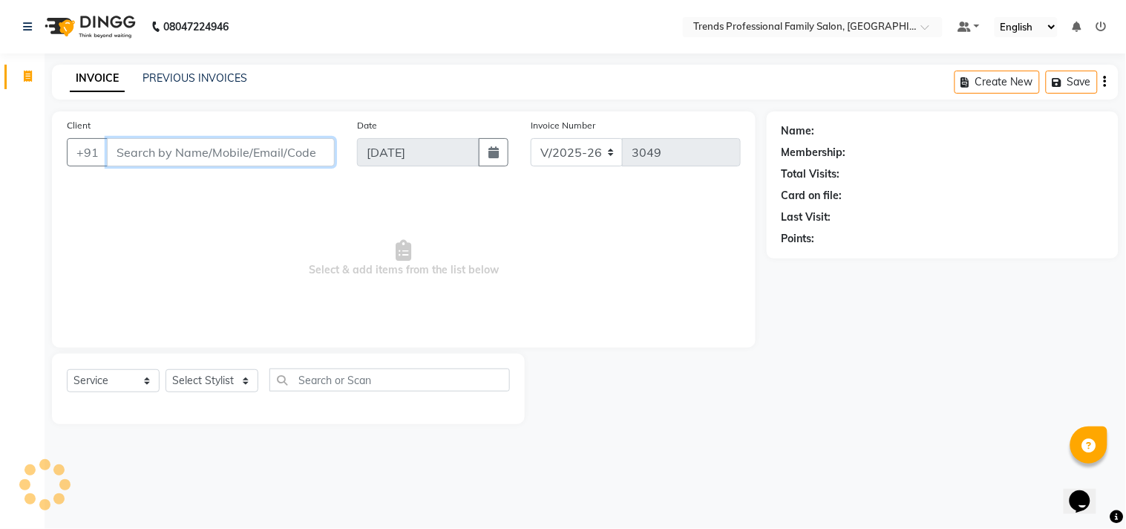
click at [182, 151] on input "Client" at bounding box center [221, 152] width 228 height 28
click at [302, 157] on input "9738875588" at bounding box center [221, 152] width 228 height 28
type input "9738875588"
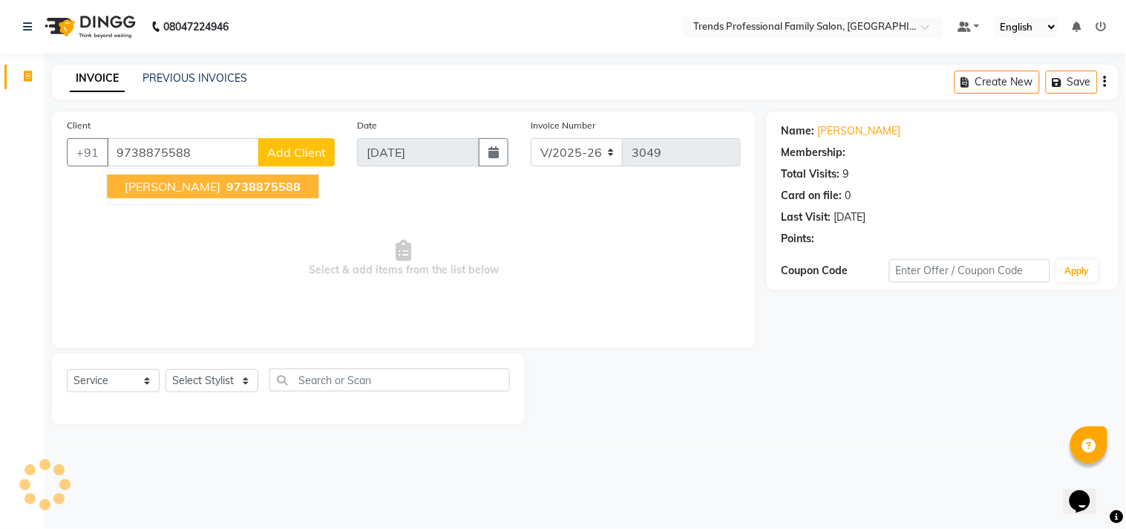
click at [227, 188] on span "9738875588" at bounding box center [263, 186] width 74 height 15
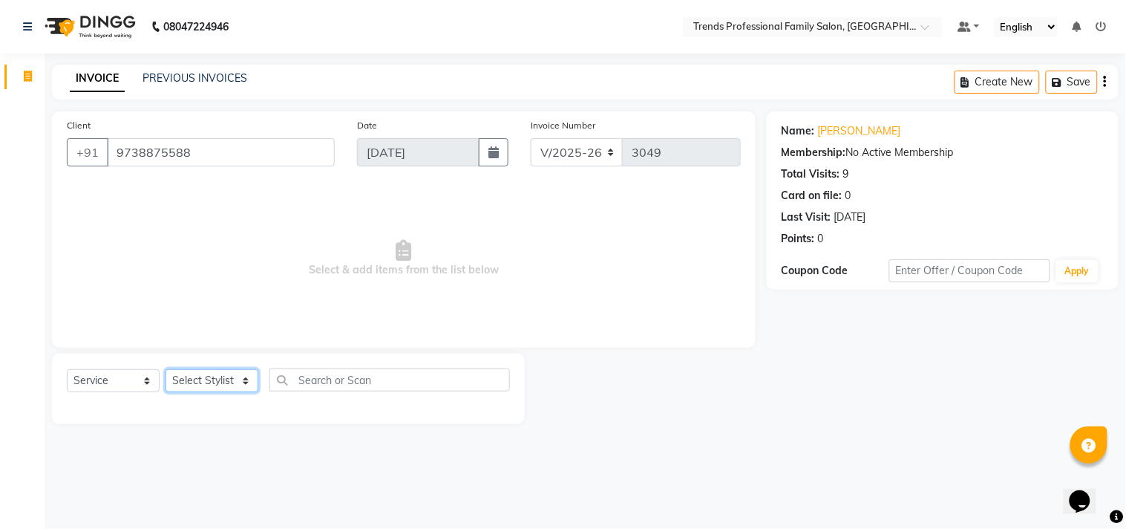
click at [239, 379] on select "Select Stylist [PERSON_NAME] [PERSON_NAME] [PERSON_NAME] [PERSON_NAME] RUSTHAM …" at bounding box center [212, 380] width 93 height 23
select select "84239"
click at [166, 370] on select "Select Stylist [PERSON_NAME] [PERSON_NAME] [PERSON_NAME] [PERSON_NAME] RUSTHAM …" at bounding box center [212, 380] width 93 height 23
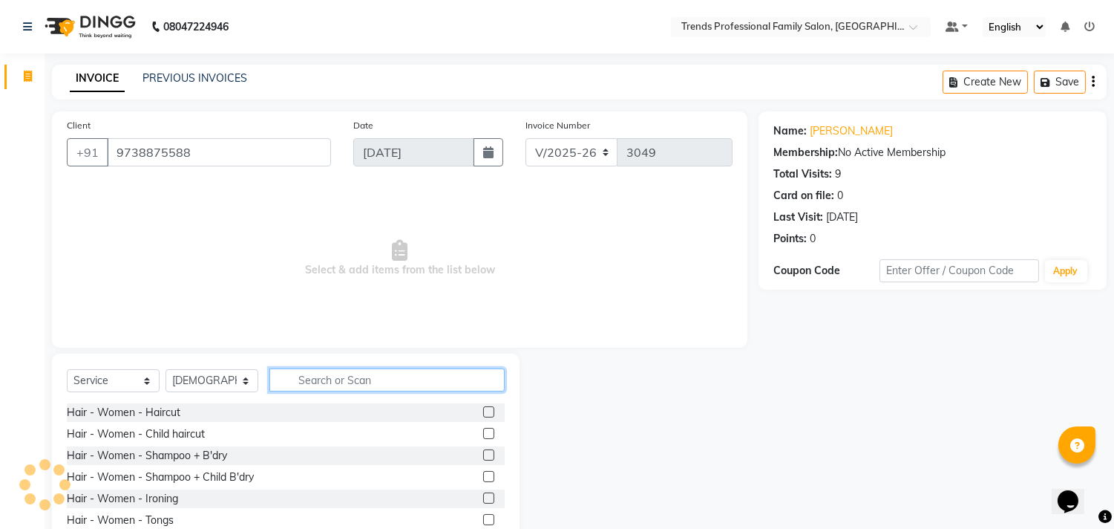
click at [300, 375] on input "text" at bounding box center [387, 379] width 235 height 23
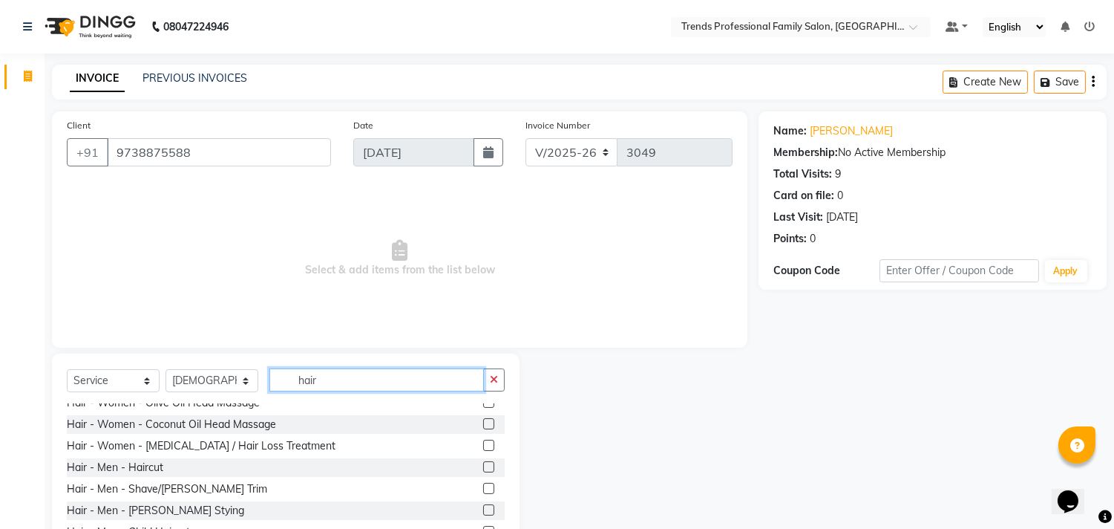
scroll to position [927, 0]
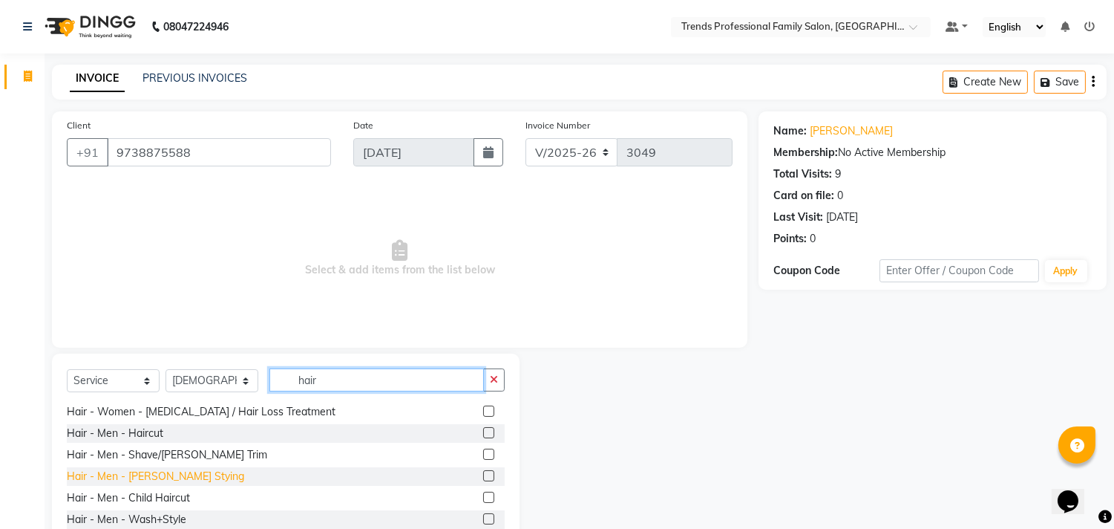
type input "hair"
click at [169, 472] on div "Hair - Men - [PERSON_NAME] Stying" at bounding box center [155, 477] width 177 height 16
checkbox input "false"
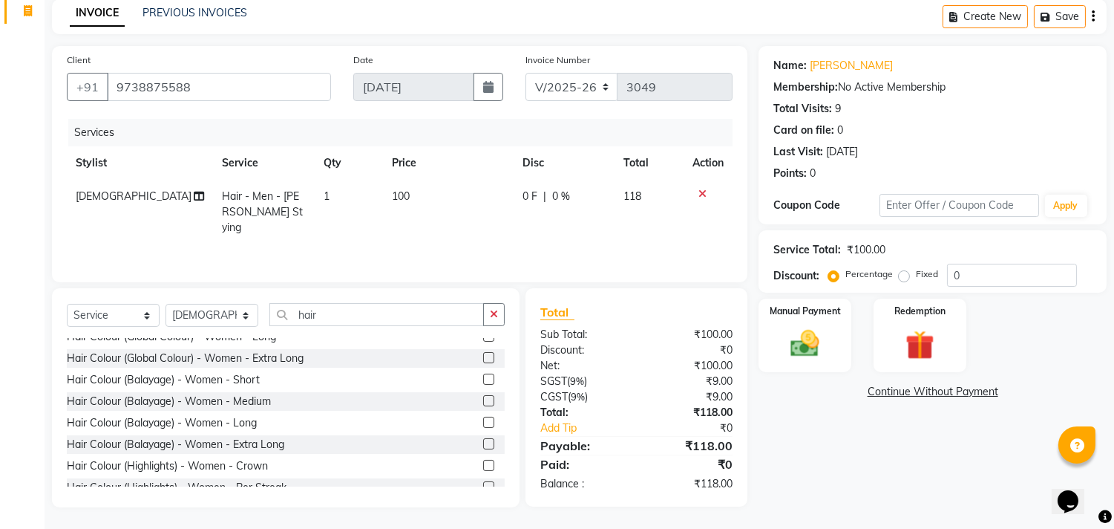
scroll to position [652, 0]
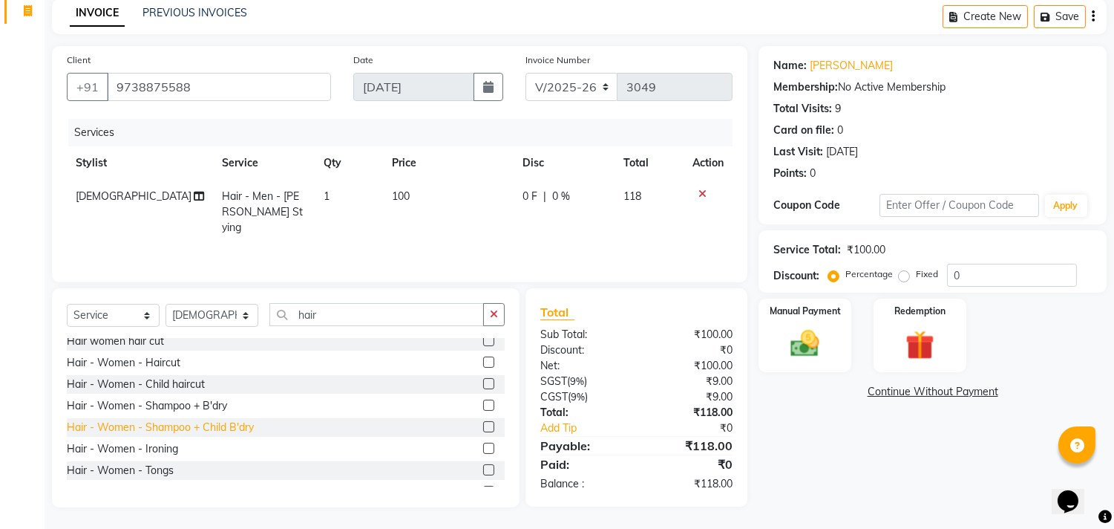
click at [192, 428] on div "Hair - Women - Shampoo + Child B'dry" at bounding box center [160, 428] width 187 height 16
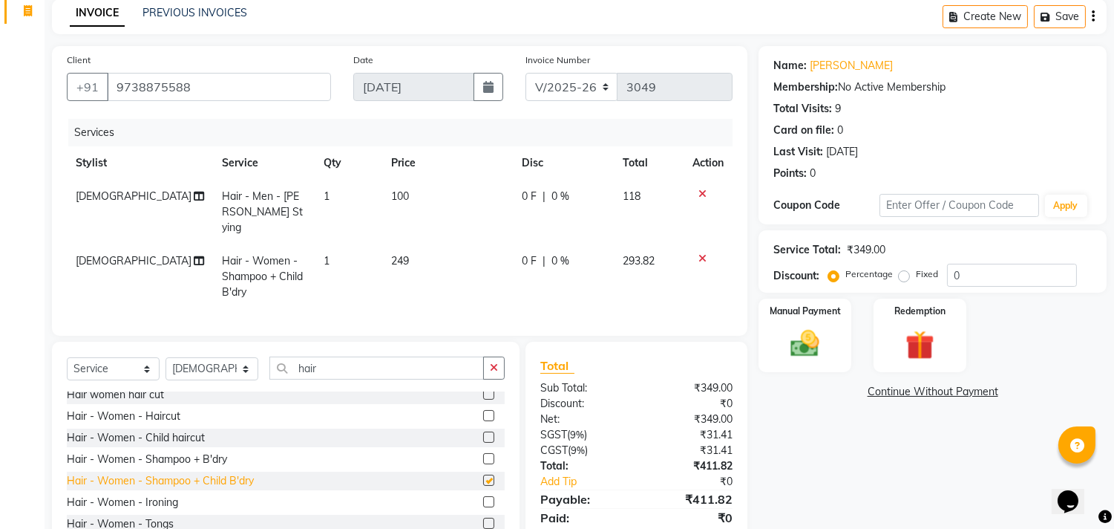
checkbox input "false"
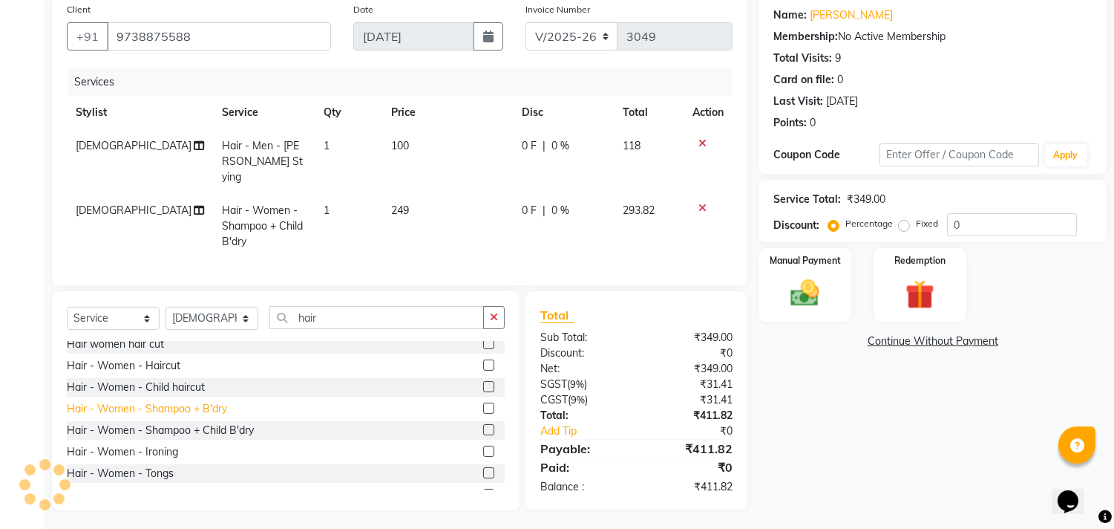
click at [154, 405] on div "Hair - Women - Shampoo + B'dry" at bounding box center [147, 409] width 160 height 16
checkbox input "false"
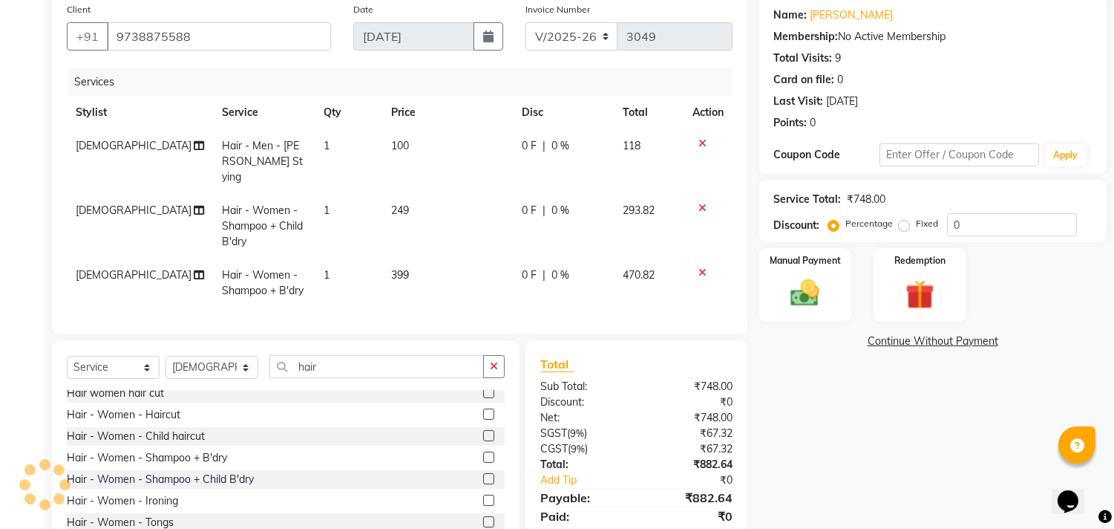
click at [705, 142] on icon at bounding box center [703, 143] width 8 height 10
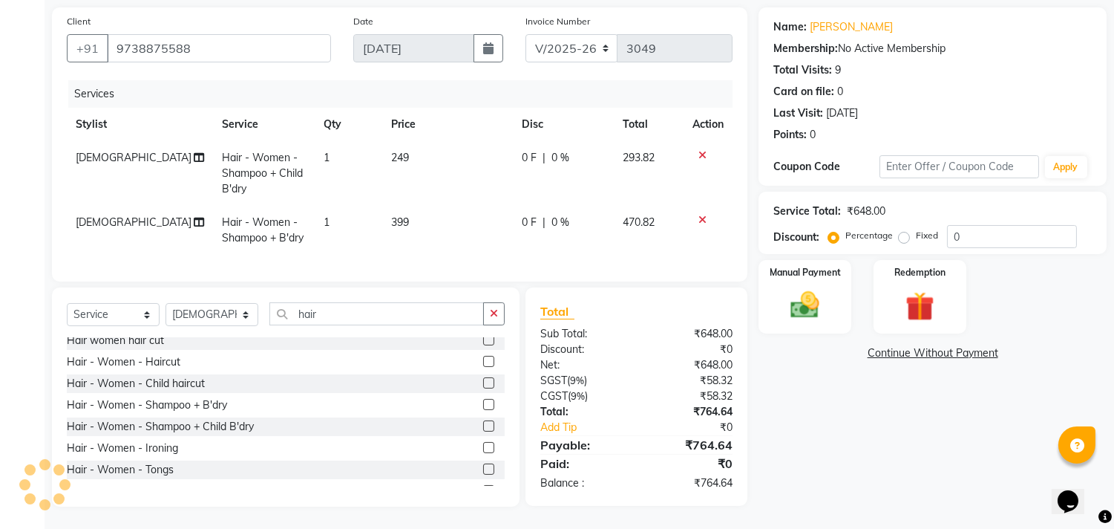
click at [702, 150] on icon at bounding box center [703, 155] width 8 height 10
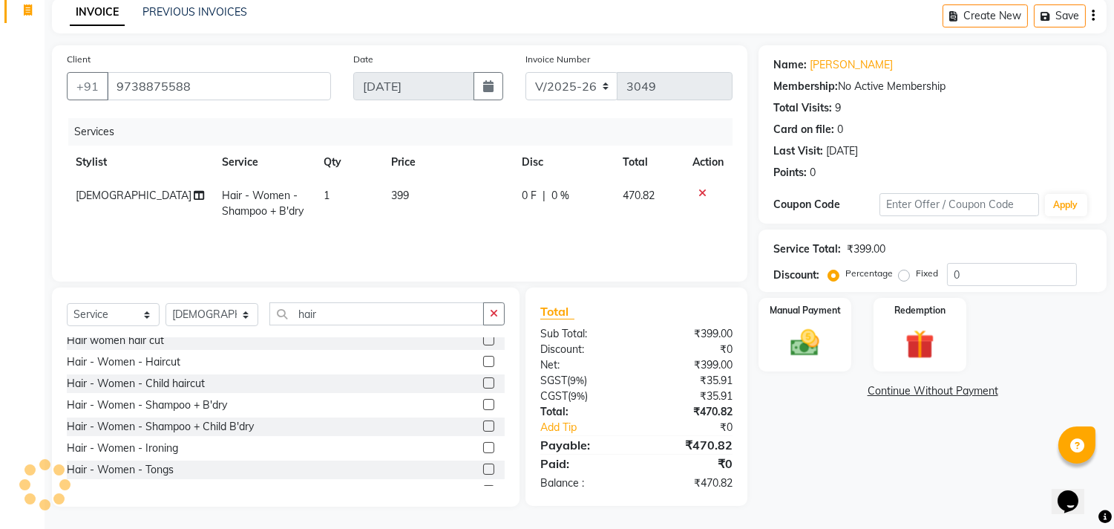
scroll to position [65, 0]
click at [1094, 17] on icon "button" at bounding box center [1093, 16] width 3 height 1
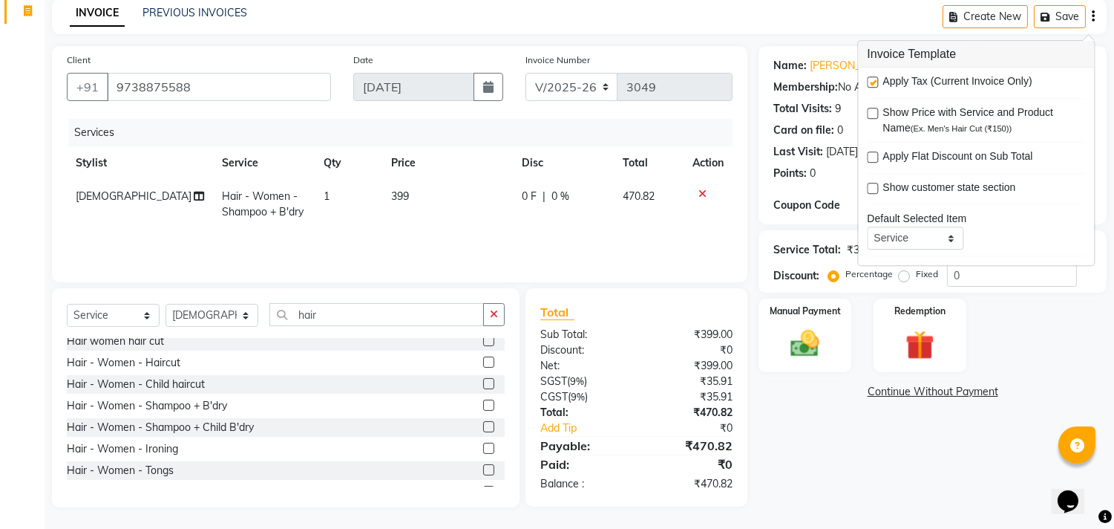
click at [872, 83] on label at bounding box center [872, 81] width 11 height 11
click at [872, 83] on input "checkbox" at bounding box center [872, 83] width 10 height 10
checkbox input "false"
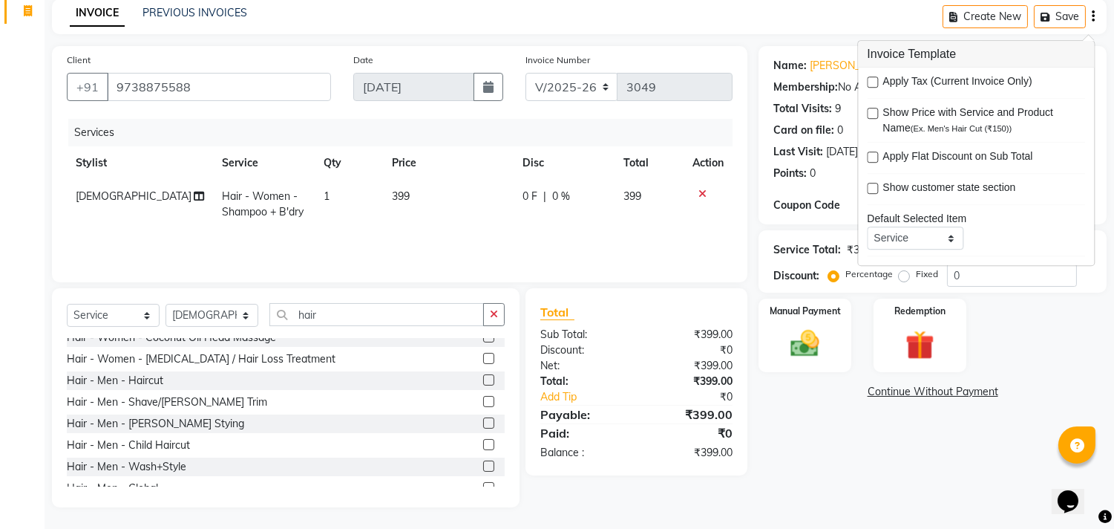
scroll to position [927, 0]
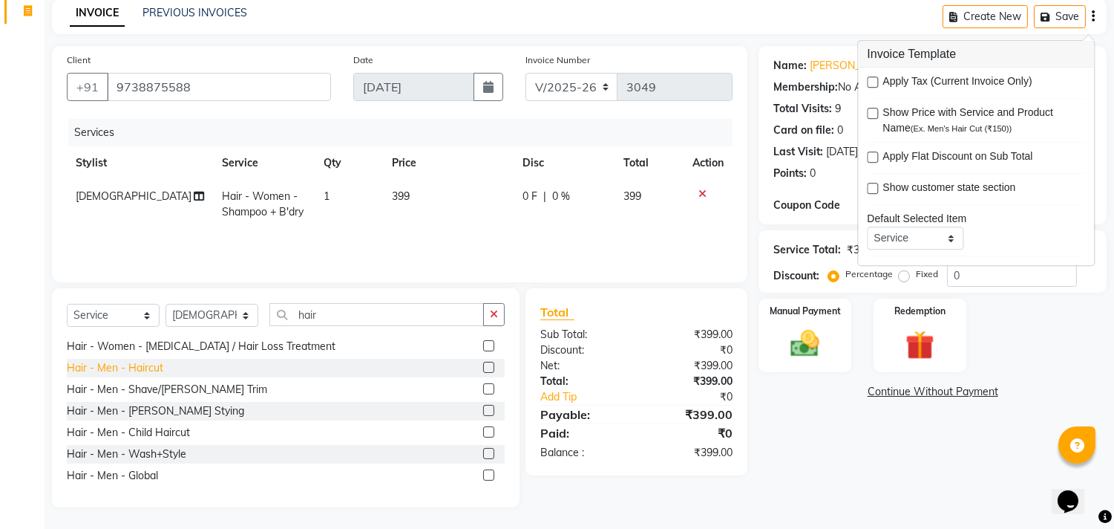
click at [109, 362] on div "Hair - Men - Haircut" at bounding box center [115, 368] width 97 height 16
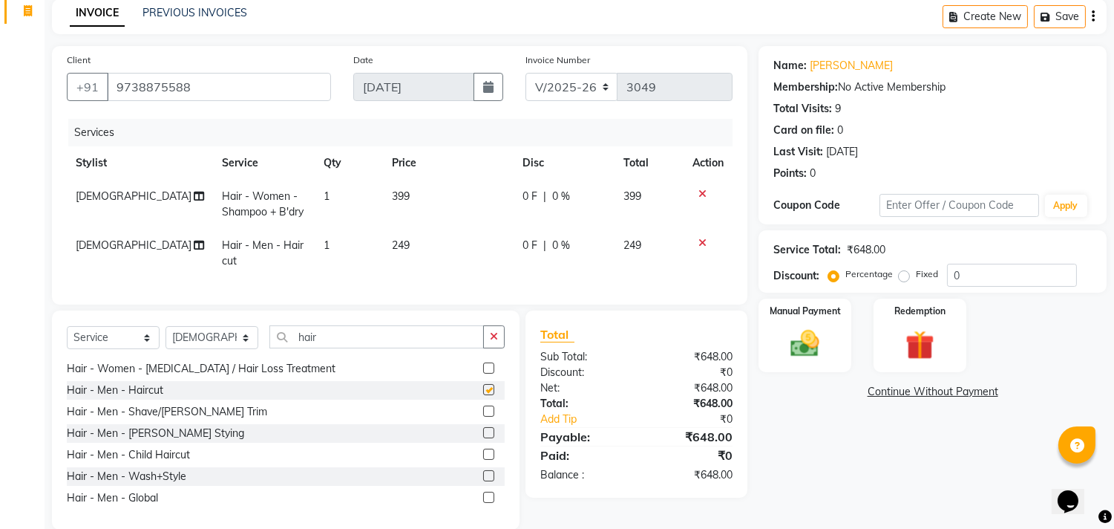
checkbox input "false"
click at [702, 241] on icon at bounding box center [703, 243] width 8 height 10
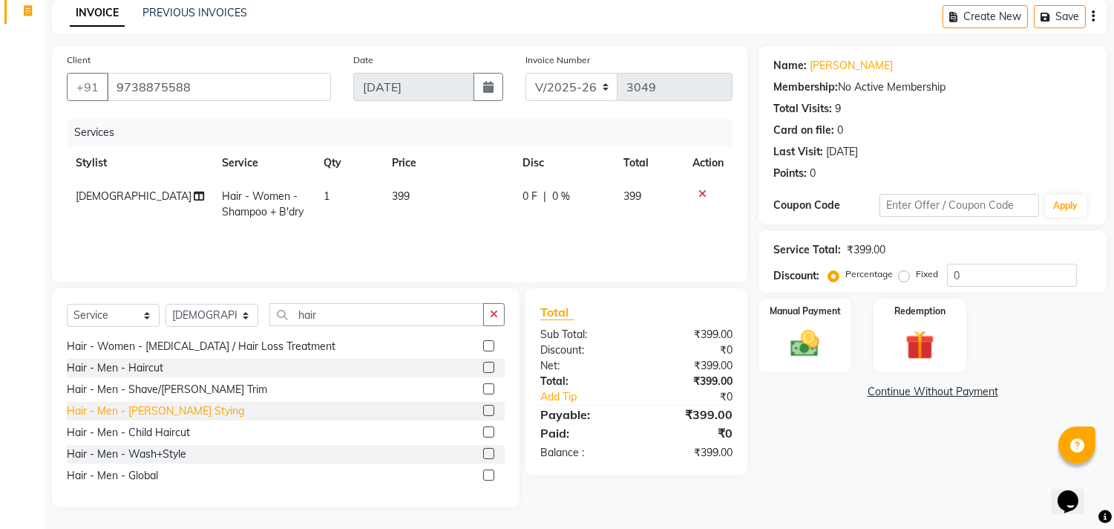
click at [137, 414] on div "Hair - Men - [PERSON_NAME] Stying" at bounding box center [155, 411] width 177 height 16
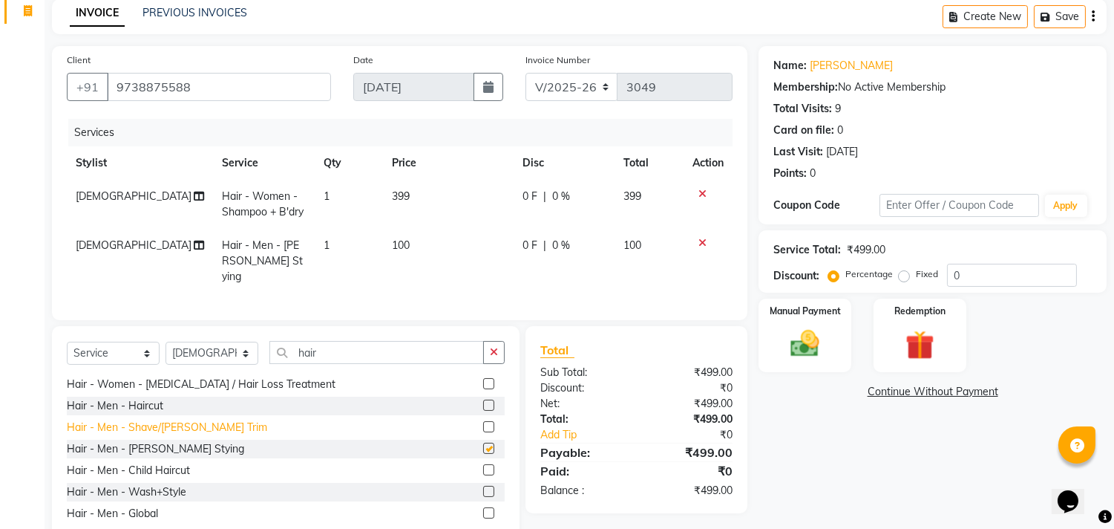
checkbox input "false"
click at [702, 239] on icon at bounding box center [703, 243] width 8 height 10
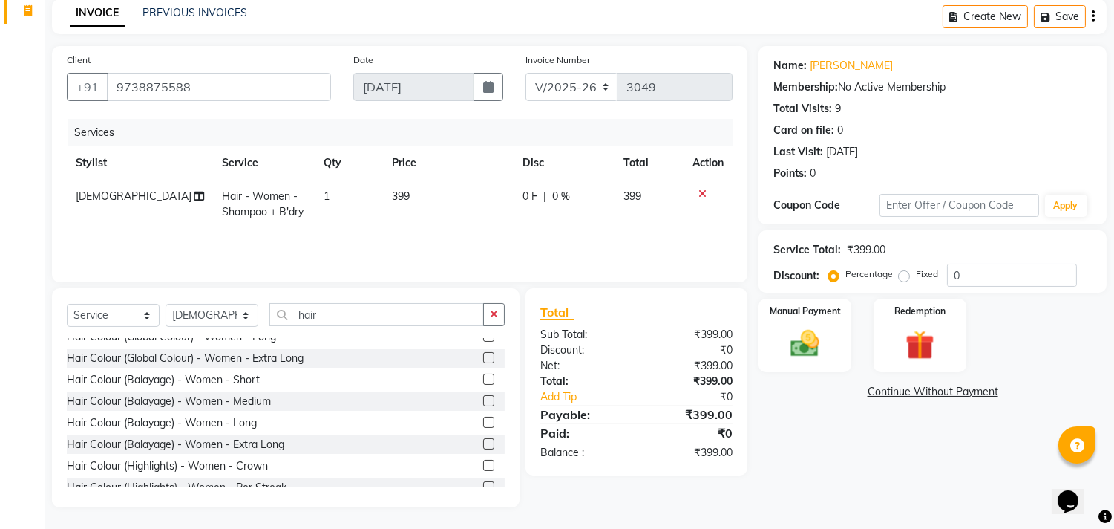
scroll to position [652, 0]
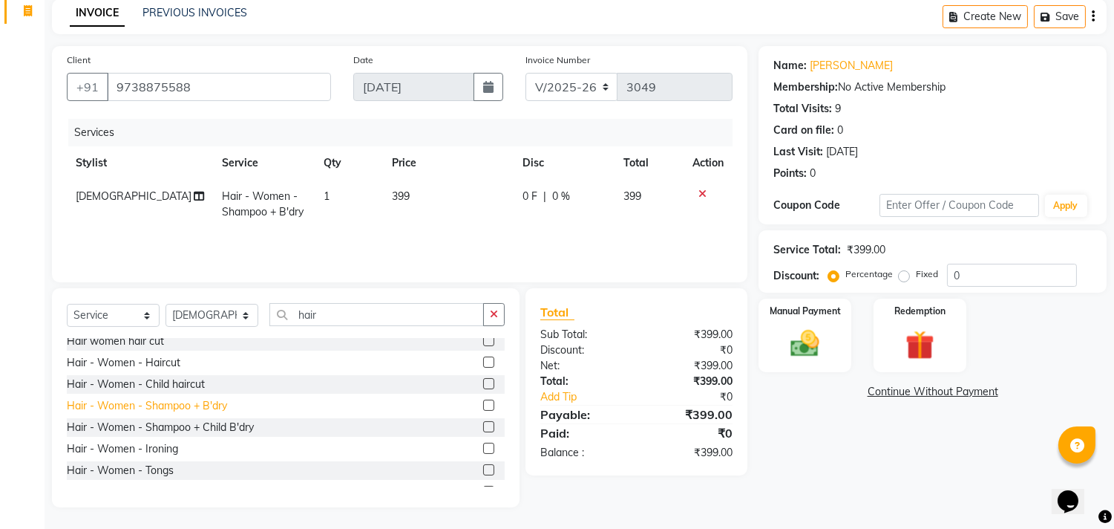
click at [191, 402] on div "Hair - Women - Shampoo + B'dry" at bounding box center [147, 406] width 160 height 16
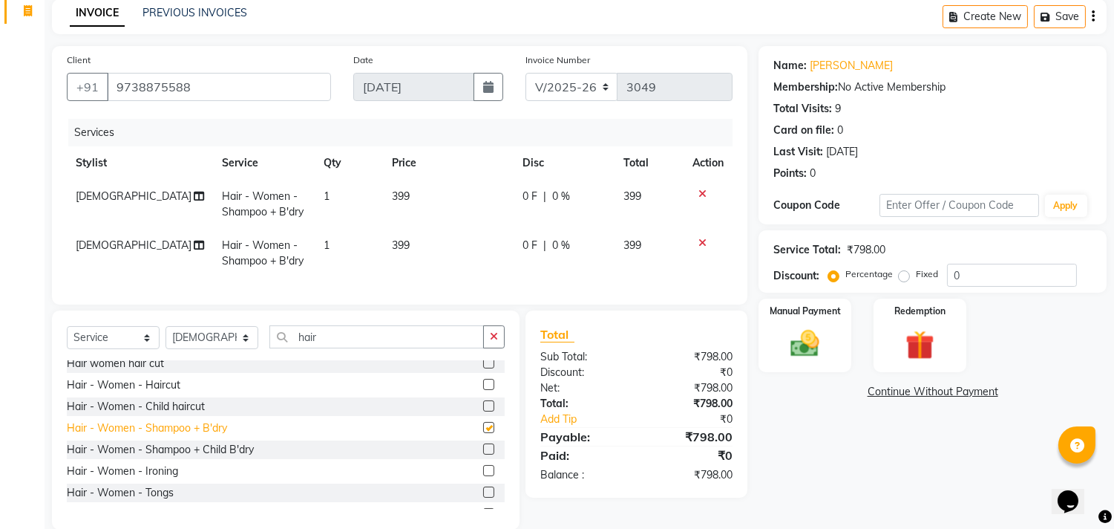
checkbox input "false"
click at [702, 240] on icon at bounding box center [703, 243] width 8 height 10
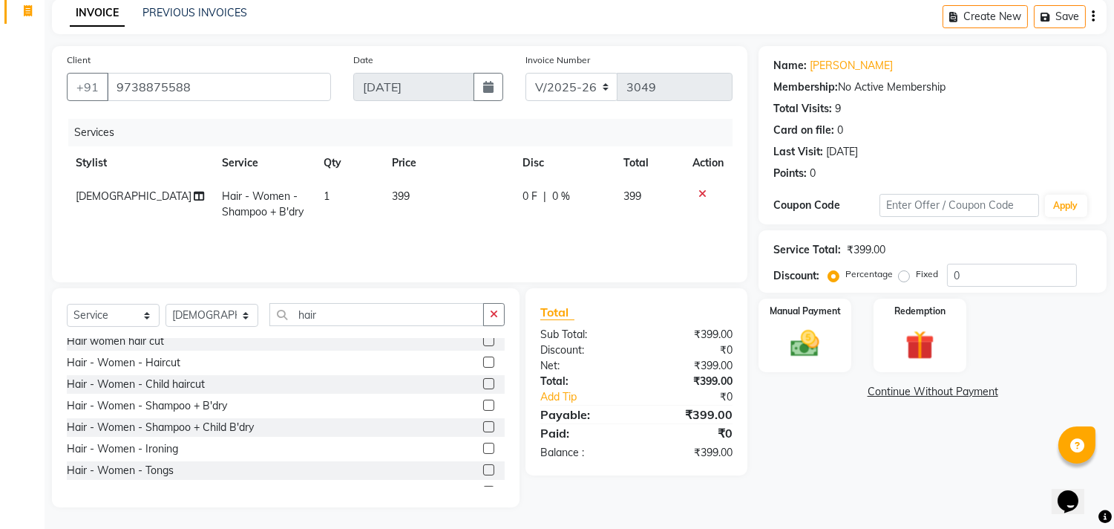
click at [1092, 17] on icon "button" at bounding box center [1093, 16] width 3 height 1
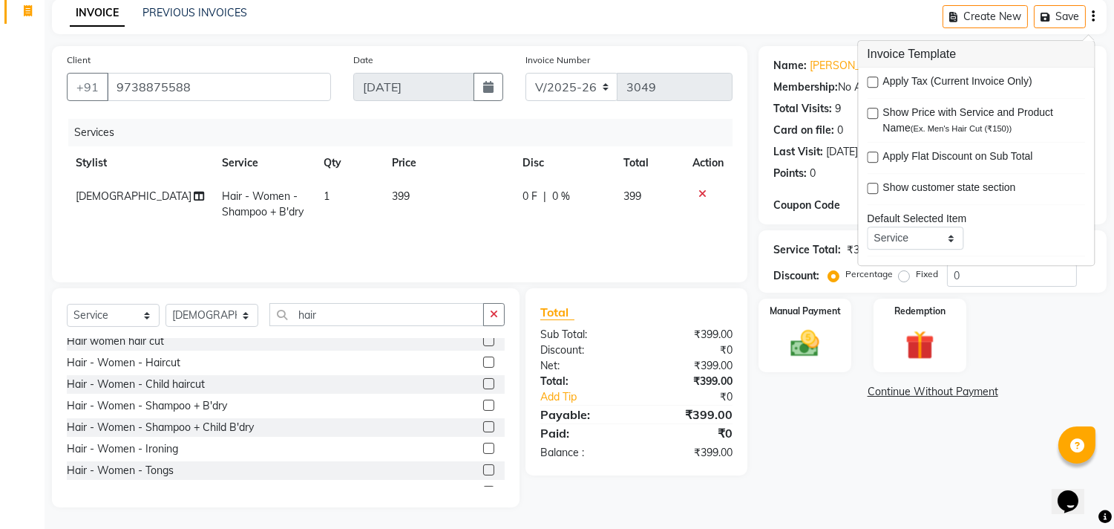
click at [1092, 17] on icon "button" at bounding box center [1093, 16] width 3 height 1
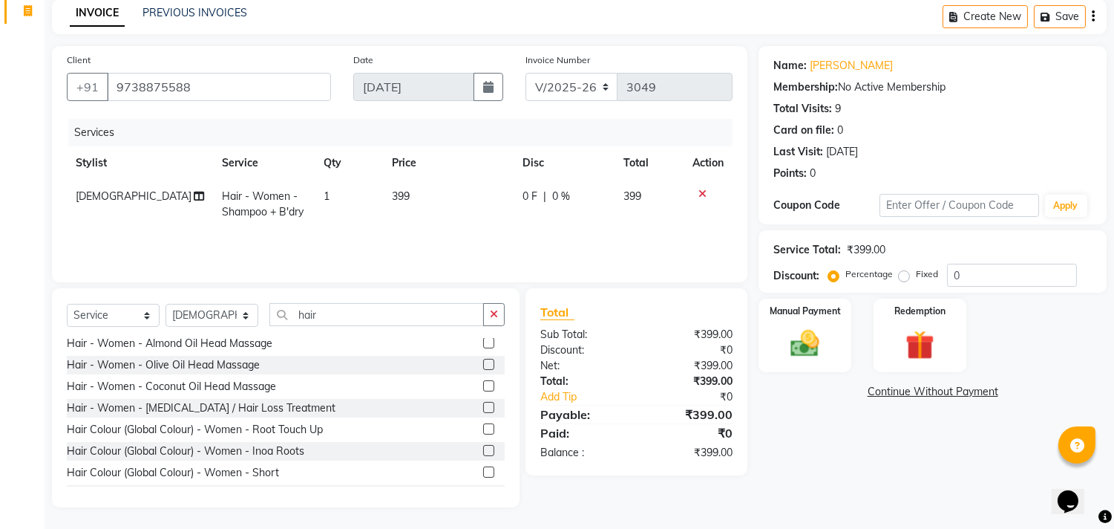
scroll to position [0, 0]
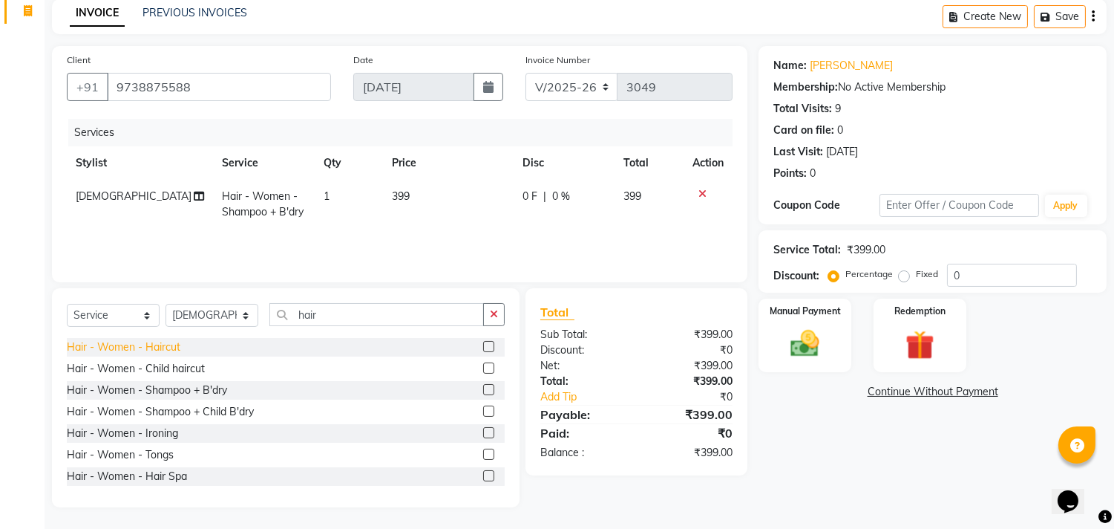
click at [142, 350] on div "Hair - Women - Haircut" at bounding box center [124, 347] width 114 height 16
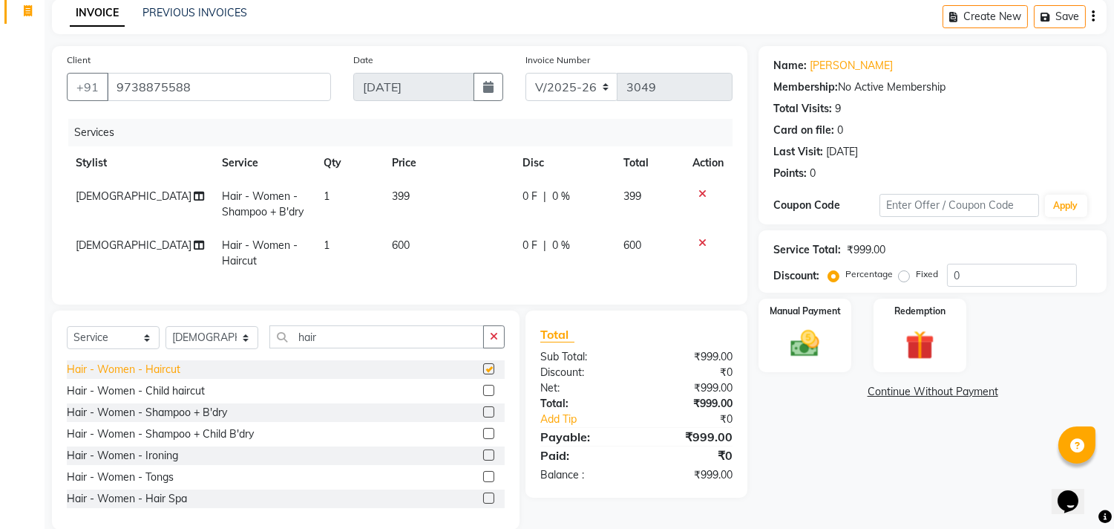
checkbox input "false"
click at [700, 238] on icon at bounding box center [703, 243] width 8 height 10
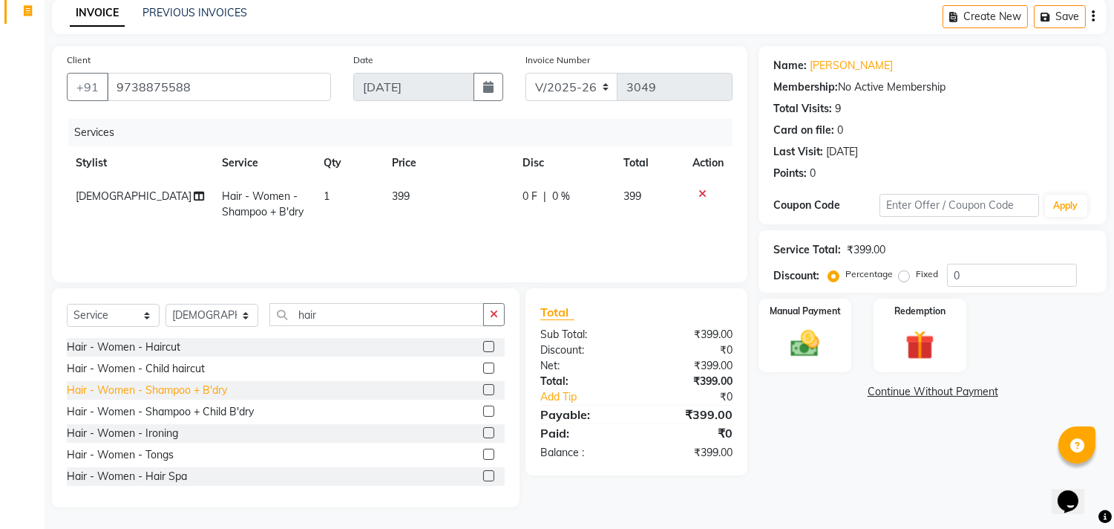
click at [159, 391] on div "Hair - Women - Shampoo + B'dry" at bounding box center [147, 390] width 160 height 16
checkbox input "false"
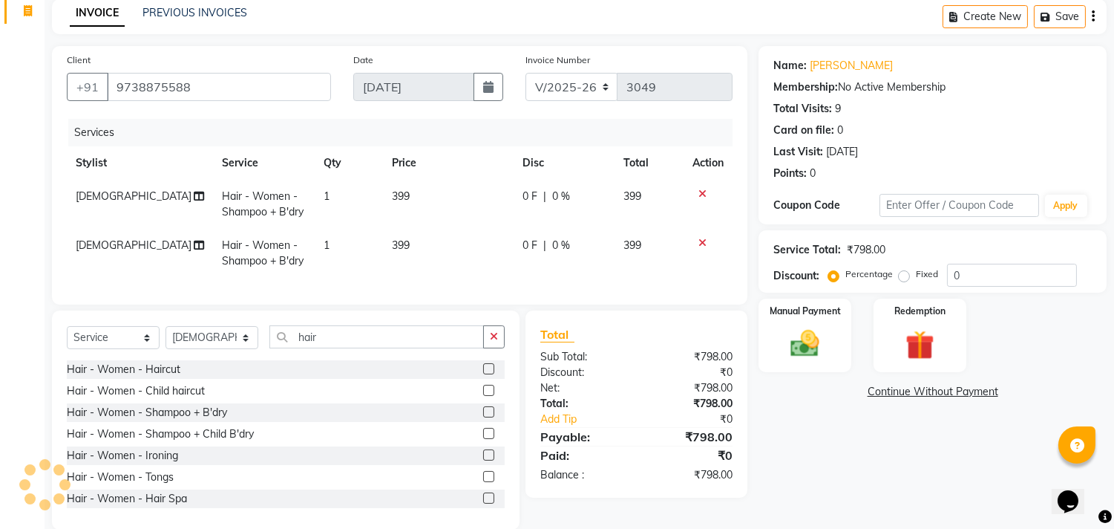
click at [703, 239] on icon at bounding box center [703, 243] width 8 height 10
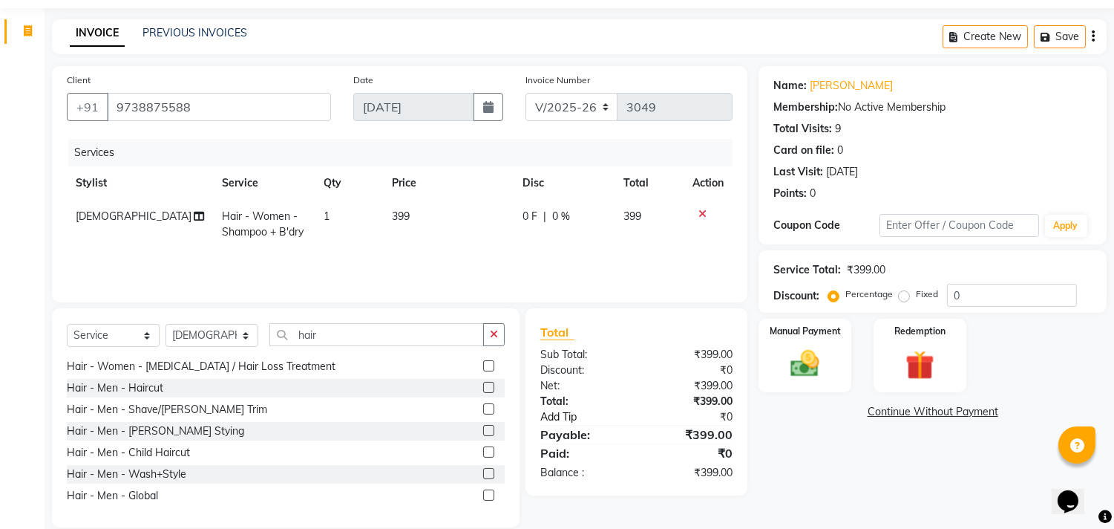
scroll to position [65, 0]
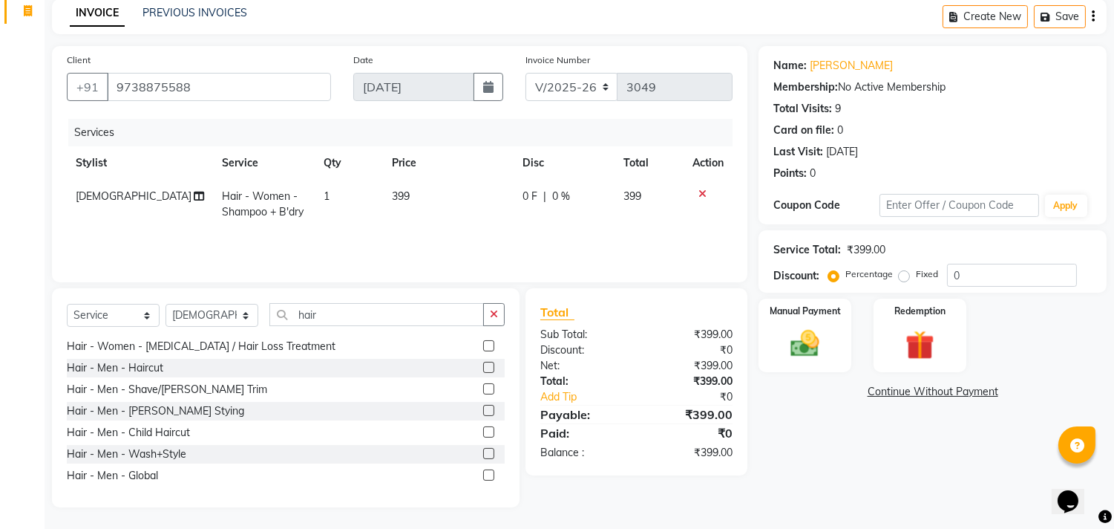
click at [1093, 16] on icon "button" at bounding box center [1093, 16] width 3 height 1
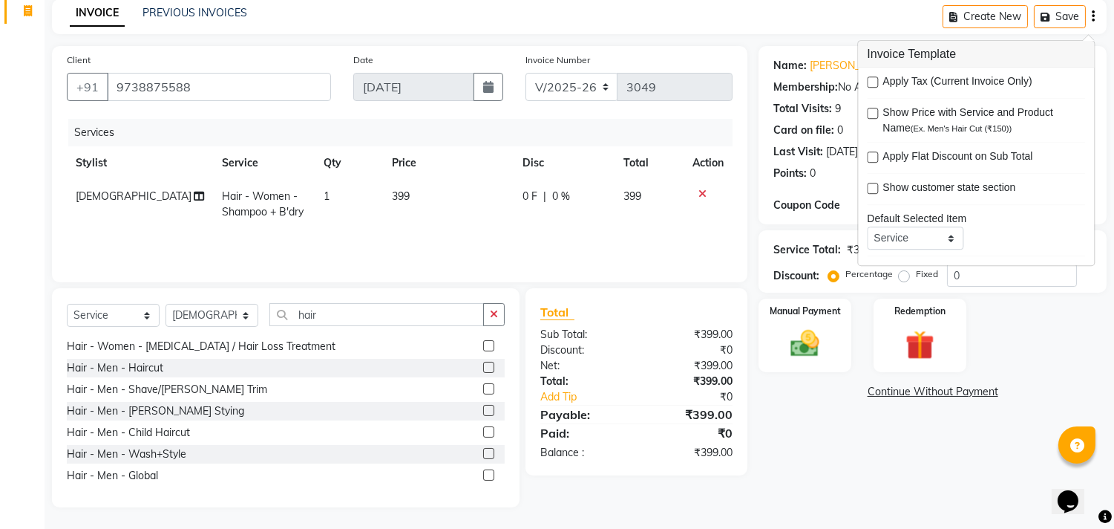
click at [875, 82] on label at bounding box center [872, 81] width 11 height 11
click at [875, 82] on input "checkbox" at bounding box center [872, 83] width 10 height 10
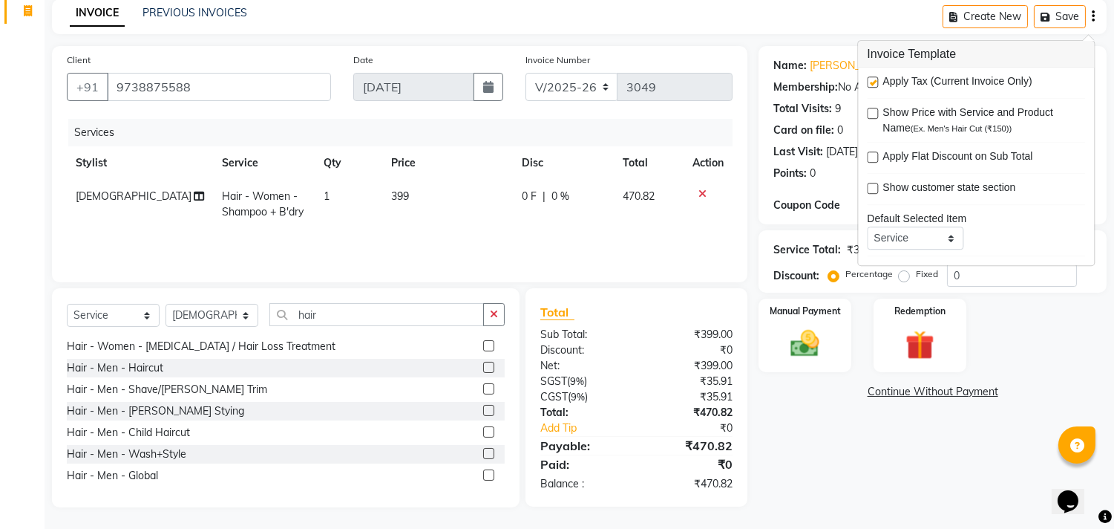
click at [869, 82] on label at bounding box center [872, 81] width 11 height 11
click at [869, 82] on input "checkbox" at bounding box center [872, 83] width 10 height 10
checkbox input "false"
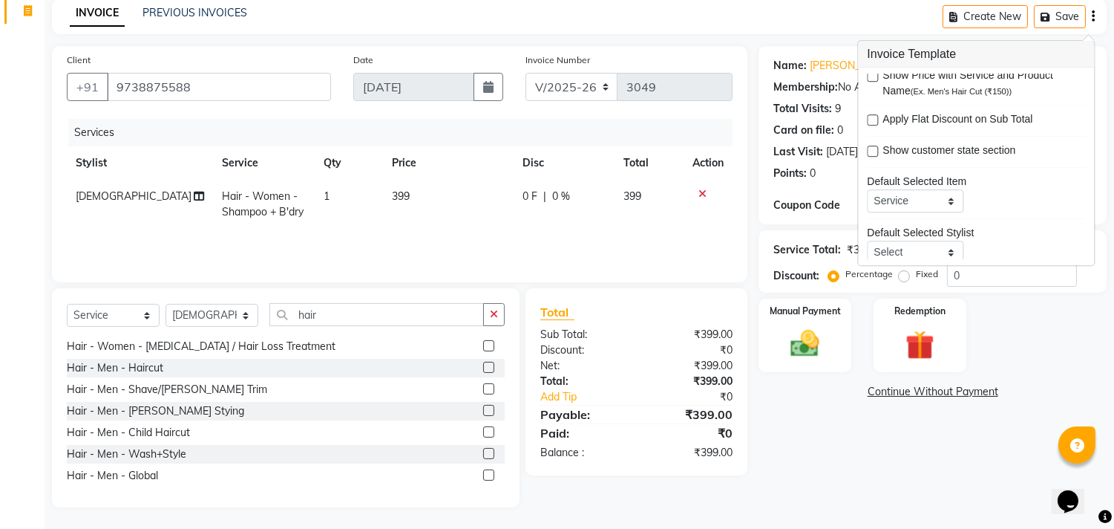
scroll to position [72, 0]
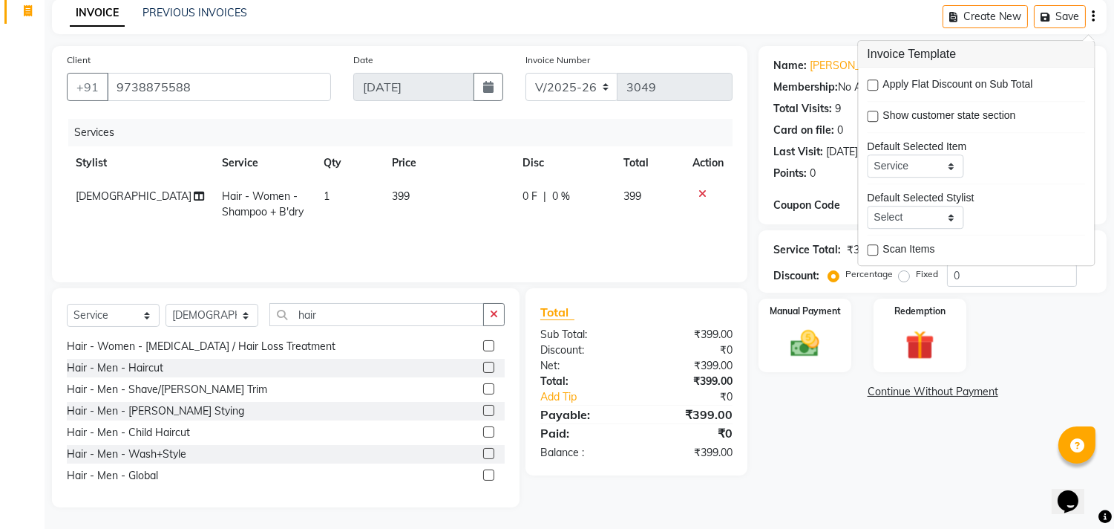
click at [1092, 16] on icon "button" at bounding box center [1093, 16] width 3 height 1
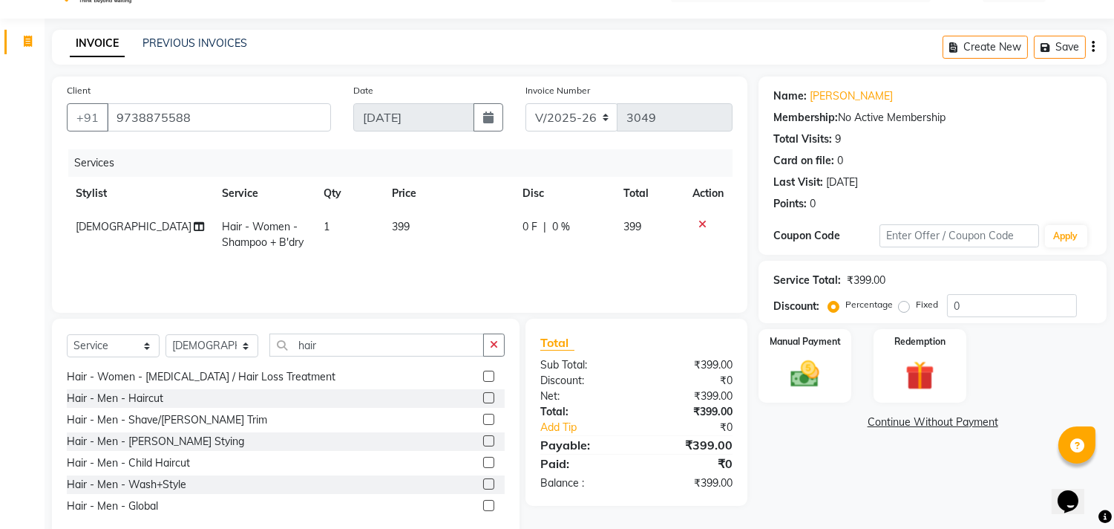
scroll to position [65, 0]
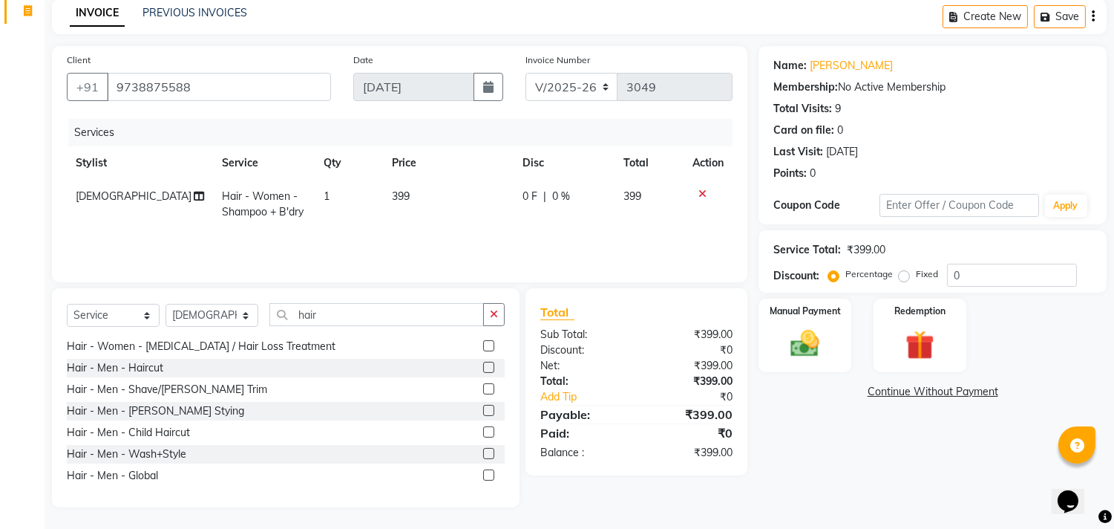
click at [916, 275] on label "Fixed" at bounding box center [927, 273] width 22 height 13
click at [902, 275] on input "Fixed" at bounding box center [907, 274] width 10 height 10
radio input "true"
click at [809, 349] on img at bounding box center [805, 344] width 49 height 35
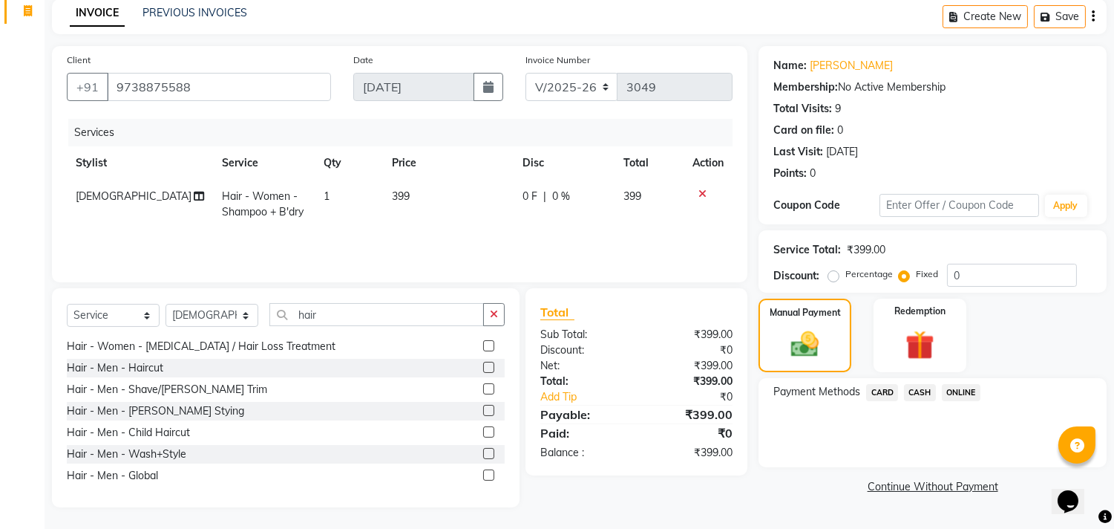
click at [959, 392] on span "ONLINE" at bounding box center [961, 392] width 39 height 17
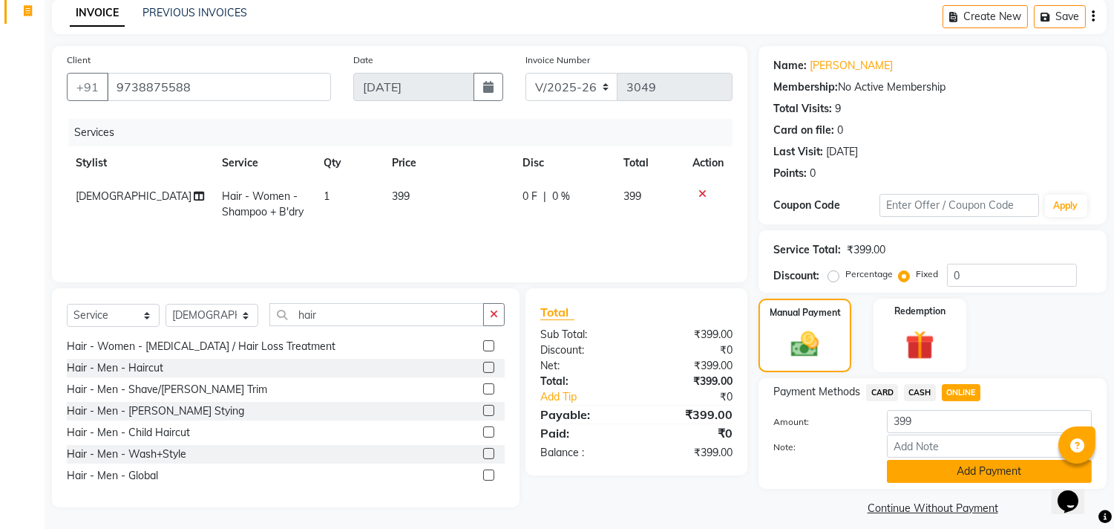
click at [967, 469] on button "Add Payment" at bounding box center [989, 471] width 205 height 23
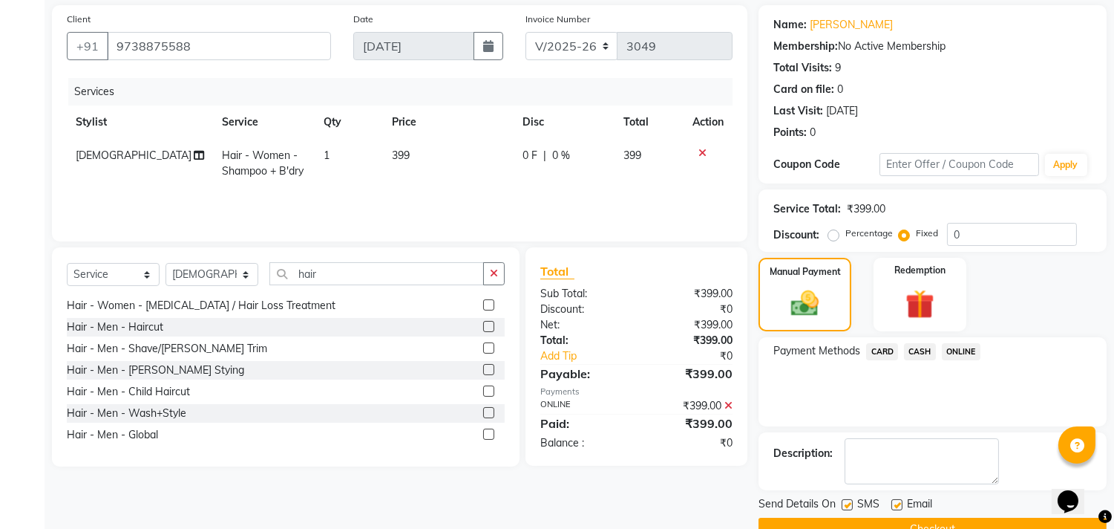
scroll to position [139, 0]
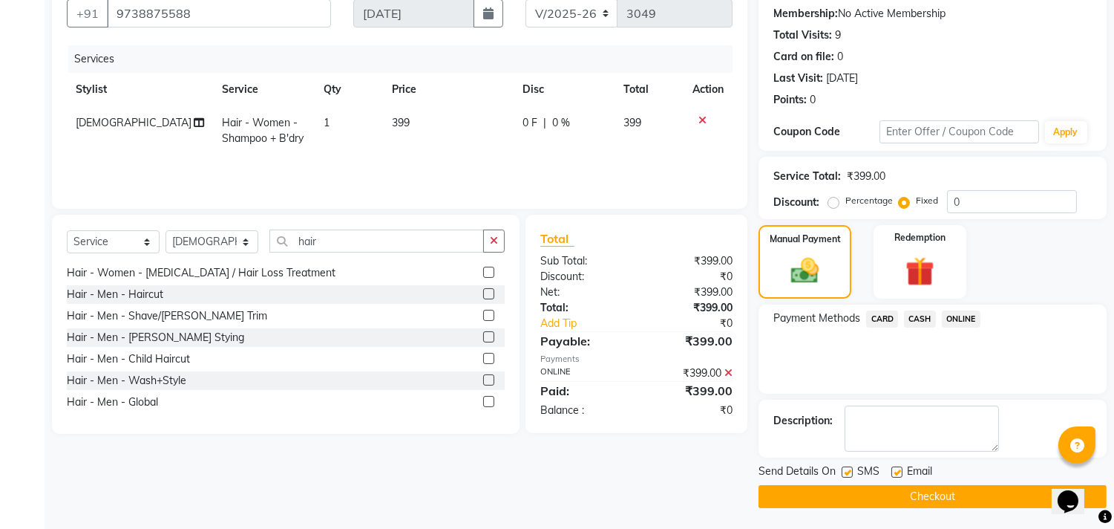
click at [900, 470] on label at bounding box center [897, 471] width 11 height 11
click at [900, 470] on input "checkbox" at bounding box center [897, 473] width 10 height 10
checkbox input "false"
click at [926, 491] on button "Checkout" at bounding box center [933, 496] width 348 height 23
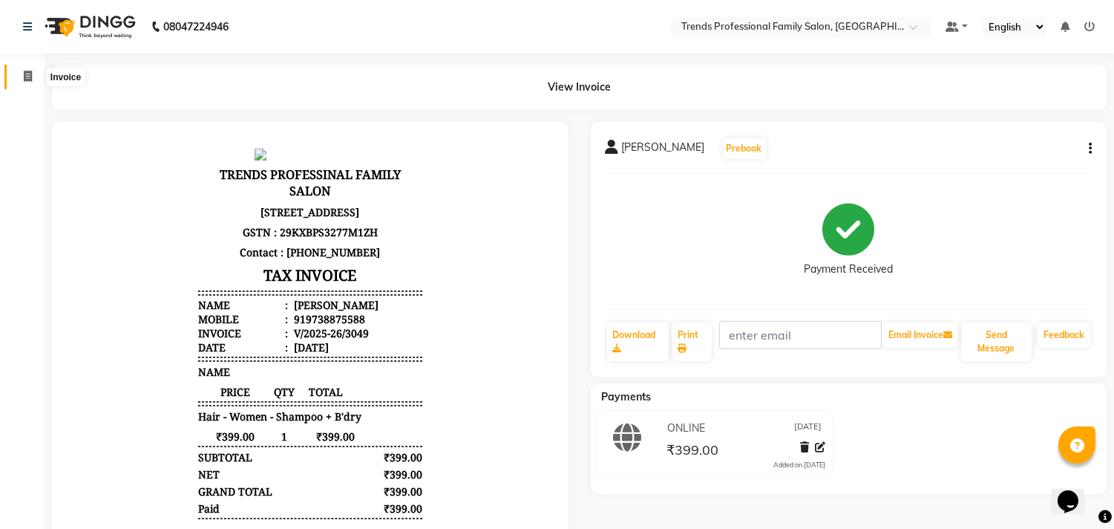
click at [25, 75] on icon at bounding box center [28, 76] width 8 height 11
select select "service"
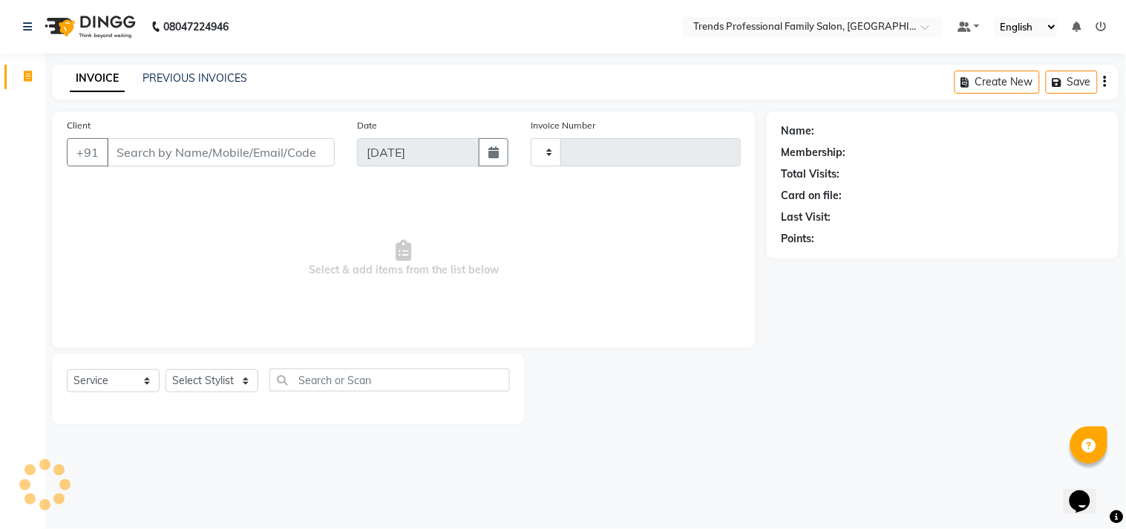
type input "3050"
select select "7345"
click at [255, 151] on input "Client" at bounding box center [221, 152] width 228 height 28
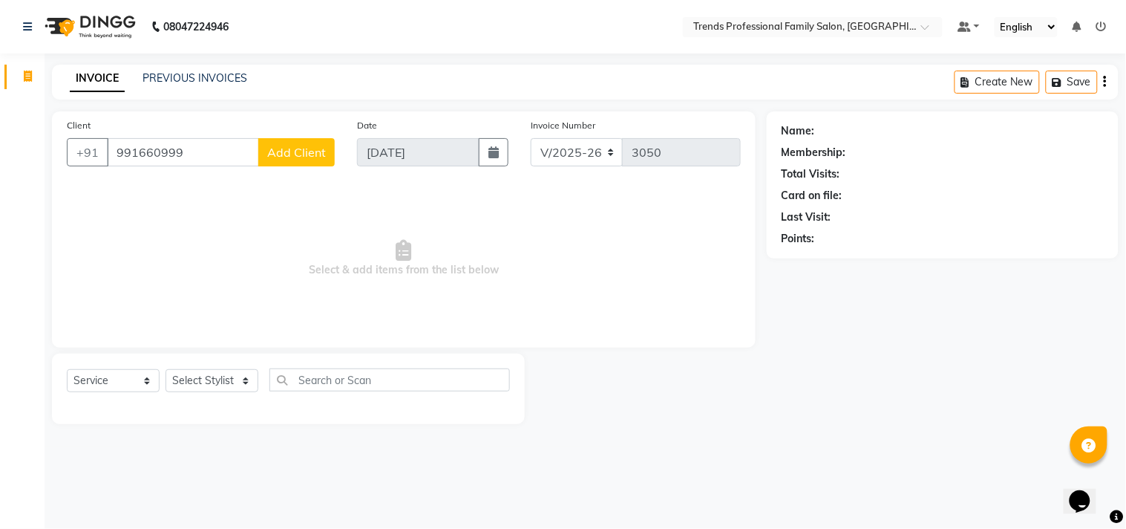
click at [160, 152] on input "991660999" at bounding box center [183, 152] width 152 height 28
type input "9916606999"
click at [299, 154] on span "Add Client" at bounding box center [296, 152] width 59 height 15
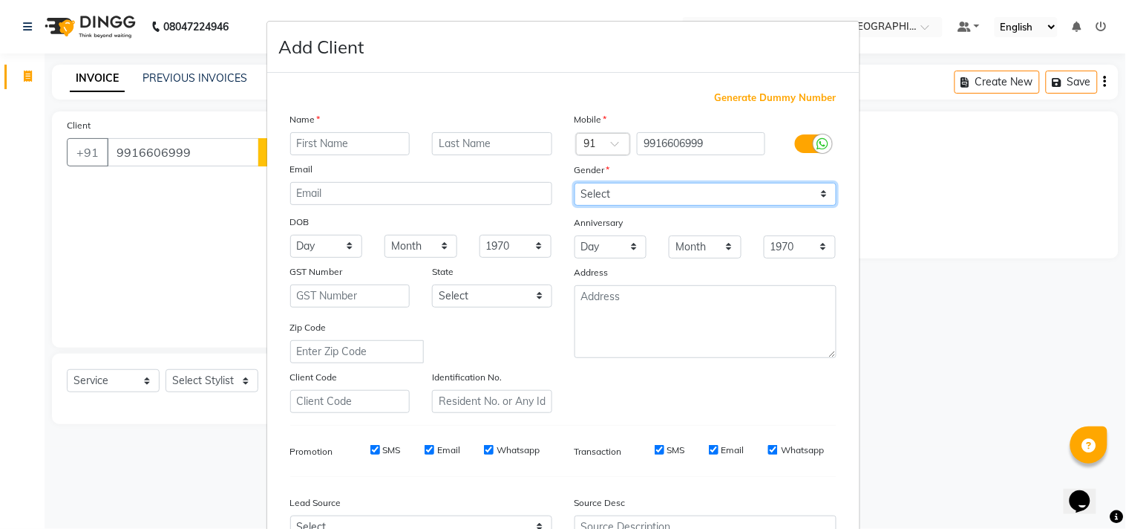
click at [820, 190] on select "Select [DEMOGRAPHIC_DATA] [DEMOGRAPHIC_DATA] Other Prefer Not To Say" at bounding box center [706, 194] width 262 height 23
select select "[DEMOGRAPHIC_DATA]"
click at [575, 183] on select "Select [DEMOGRAPHIC_DATA] [DEMOGRAPHIC_DATA] Other Prefer Not To Say" at bounding box center [706, 194] width 262 height 23
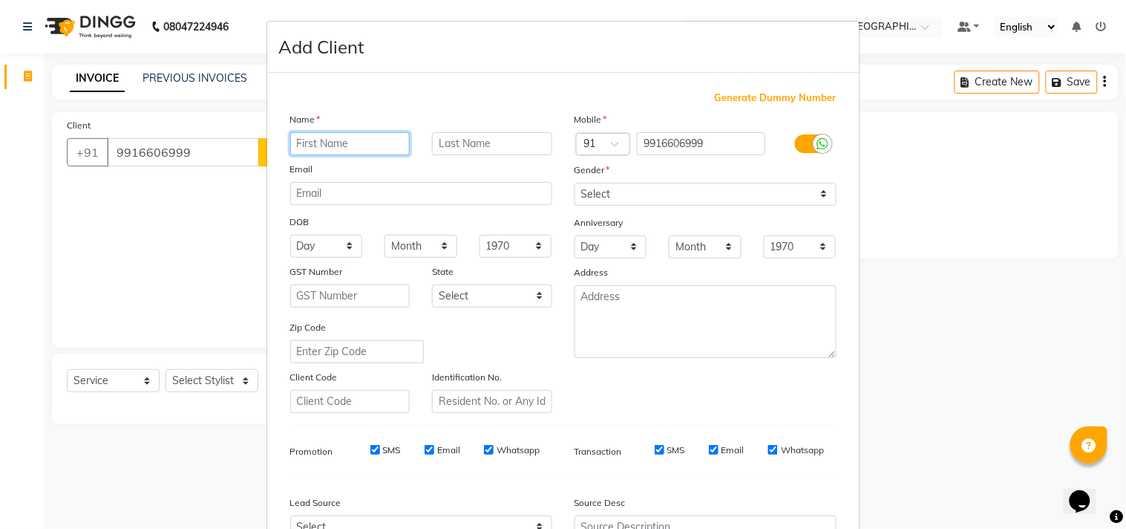
click at [367, 140] on input "text" at bounding box center [350, 143] width 120 height 23
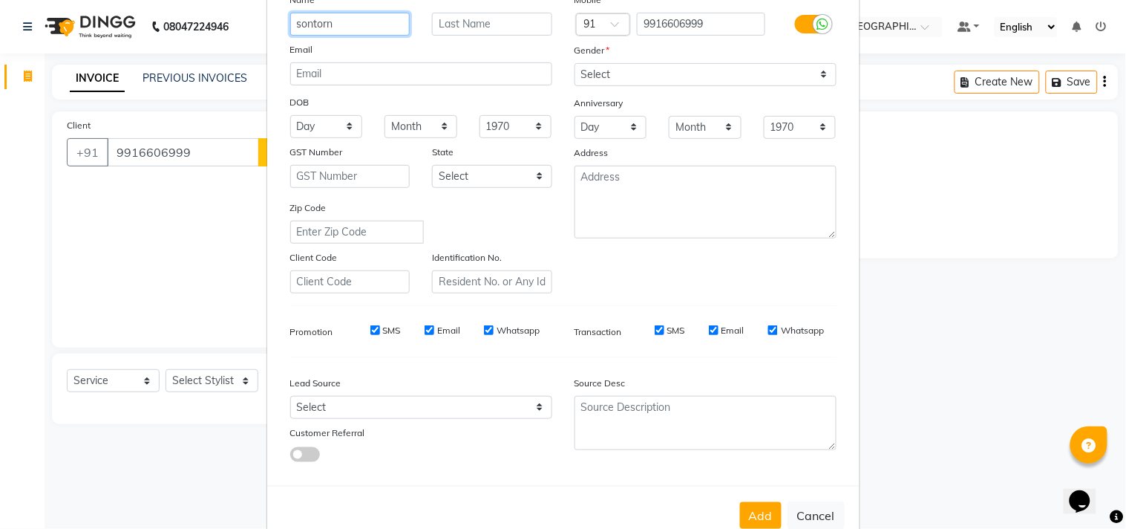
scroll to position [157, 0]
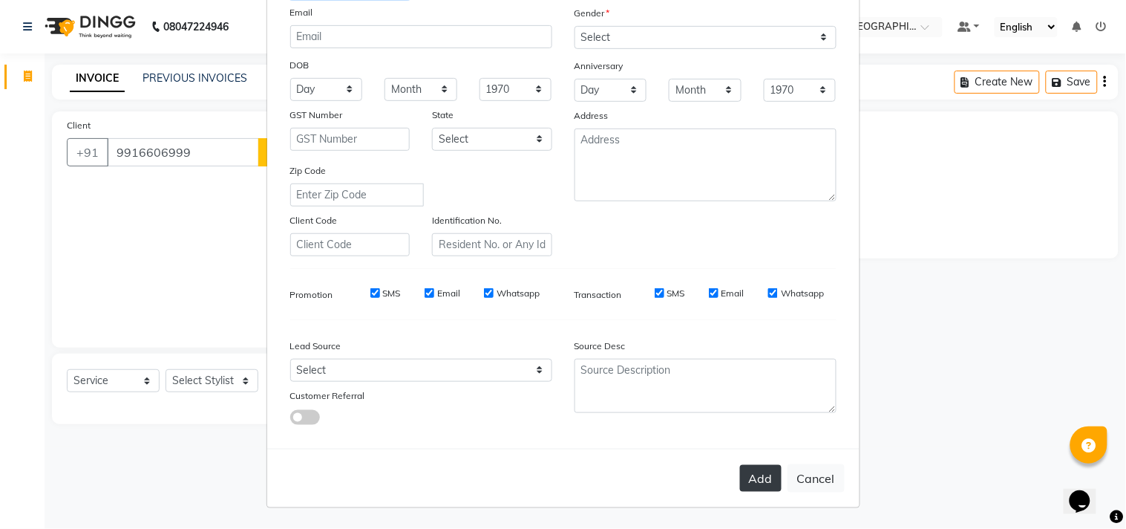
type input "sontorn"
click at [765, 477] on button "Add" at bounding box center [761, 478] width 42 height 27
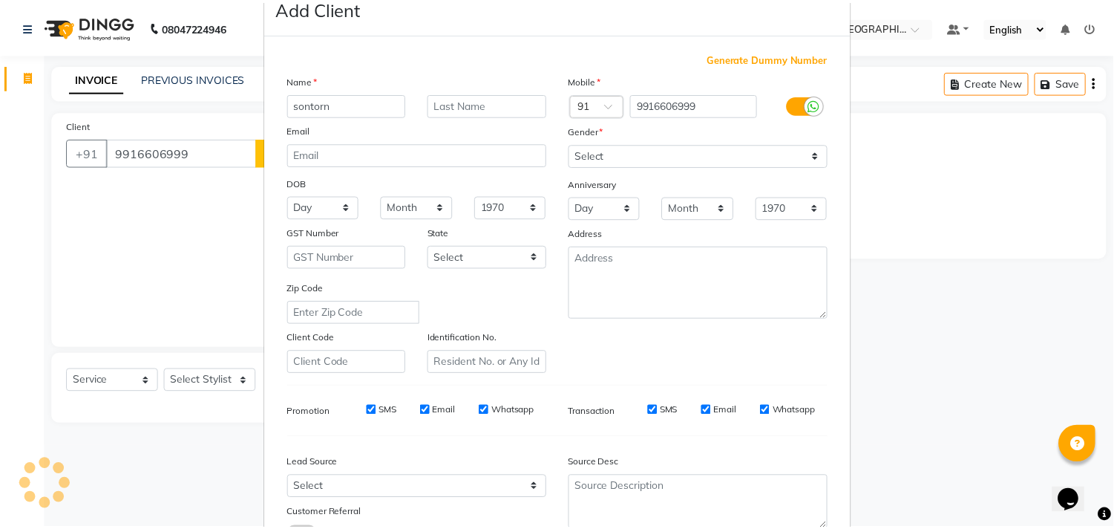
scroll to position [0, 0]
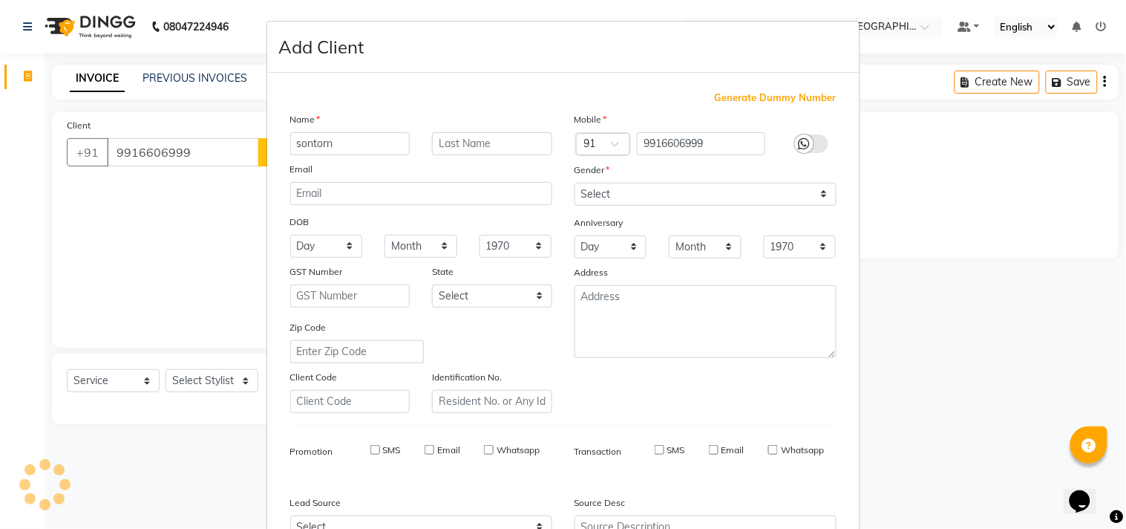
select select
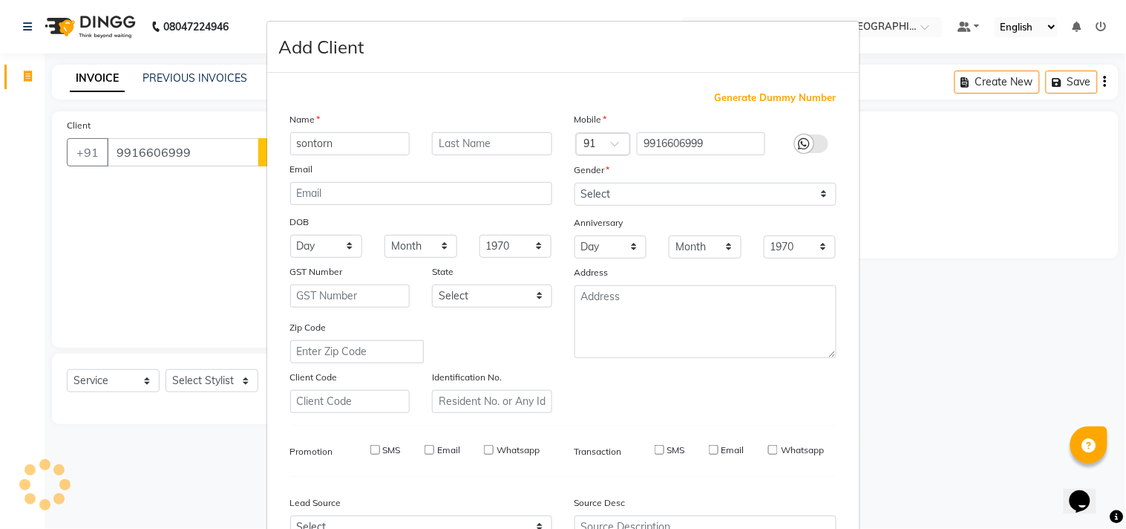
select select
checkbox input "false"
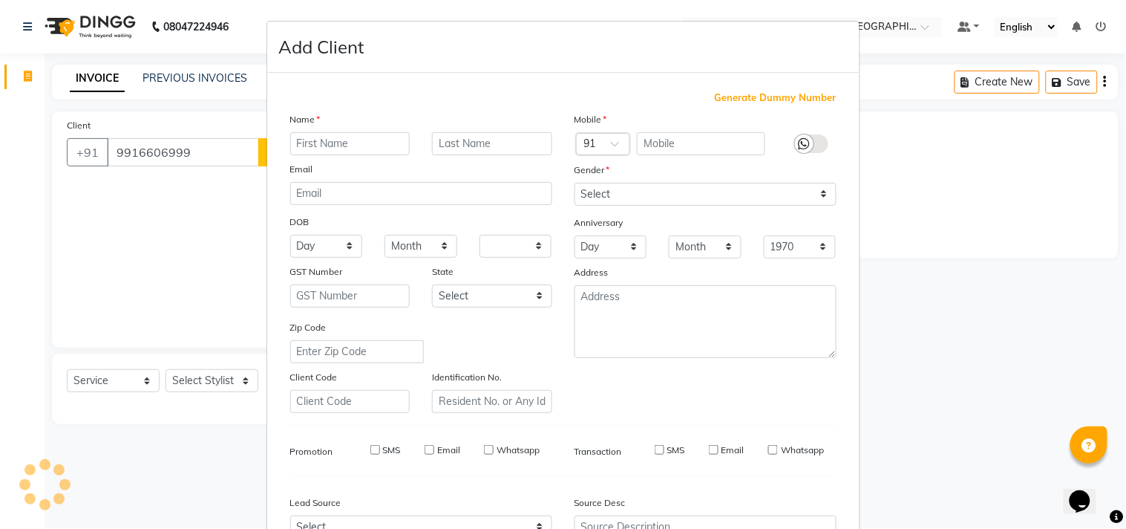
checkbox input "false"
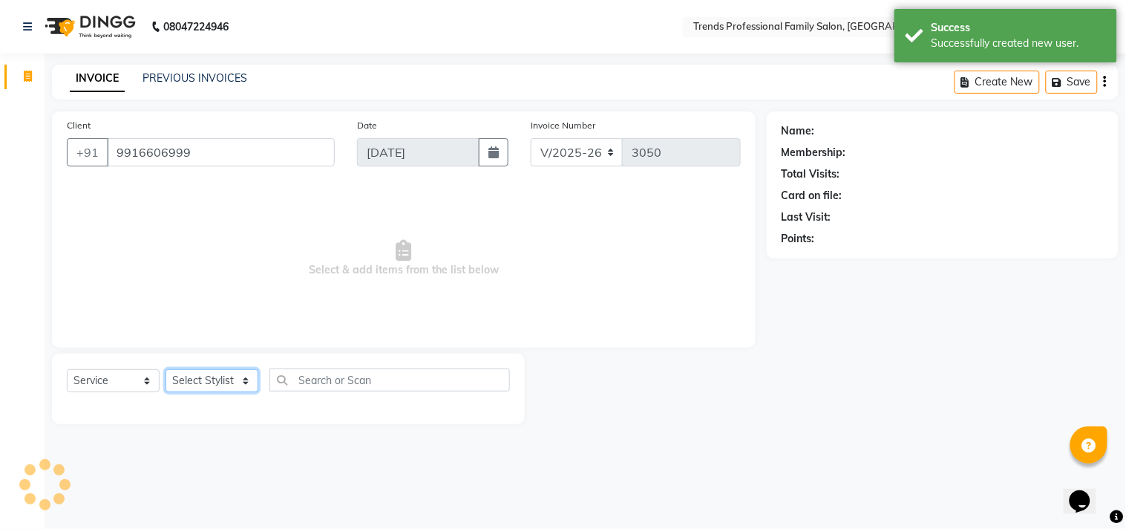
click at [244, 380] on select "Select Stylist [PERSON_NAME] [PERSON_NAME] [PERSON_NAME] [PERSON_NAME] RUSTHAM …" at bounding box center [212, 380] width 93 height 23
select select "84239"
click at [166, 370] on select "Select Stylist [PERSON_NAME] [PERSON_NAME] [PERSON_NAME] [PERSON_NAME] RUSTHAM …" at bounding box center [212, 380] width 93 height 23
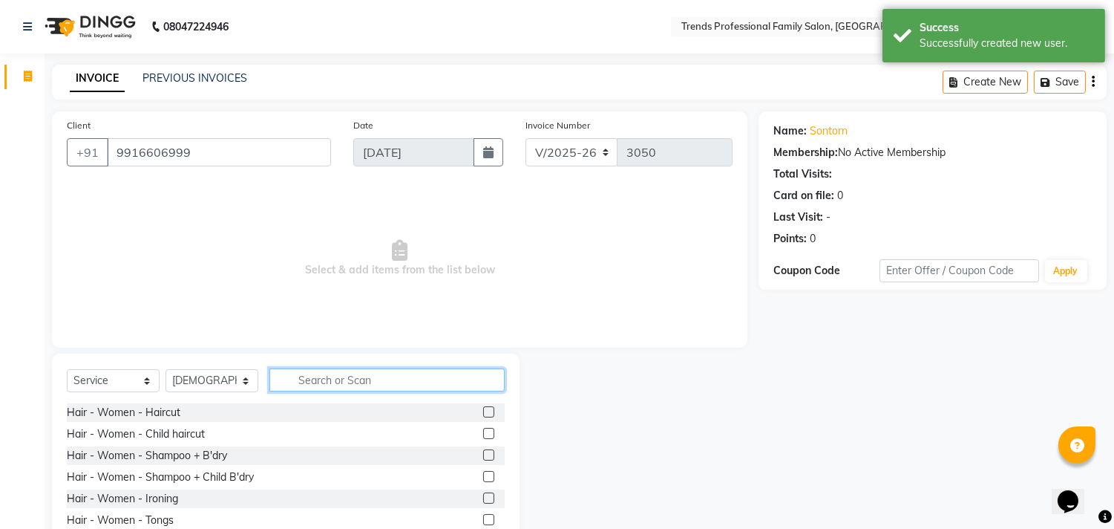
click at [349, 383] on input "text" at bounding box center [387, 379] width 235 height 23
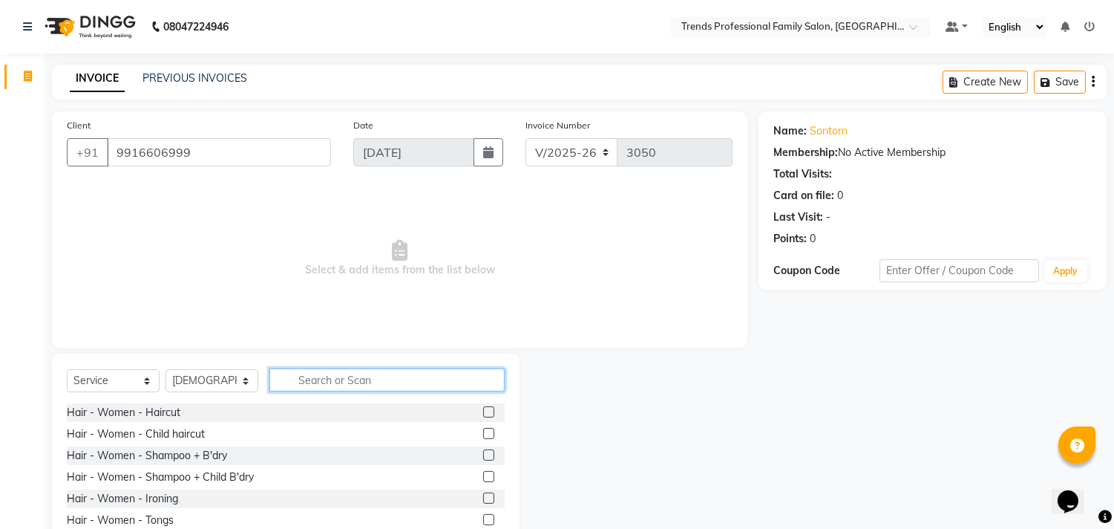
type input "v"
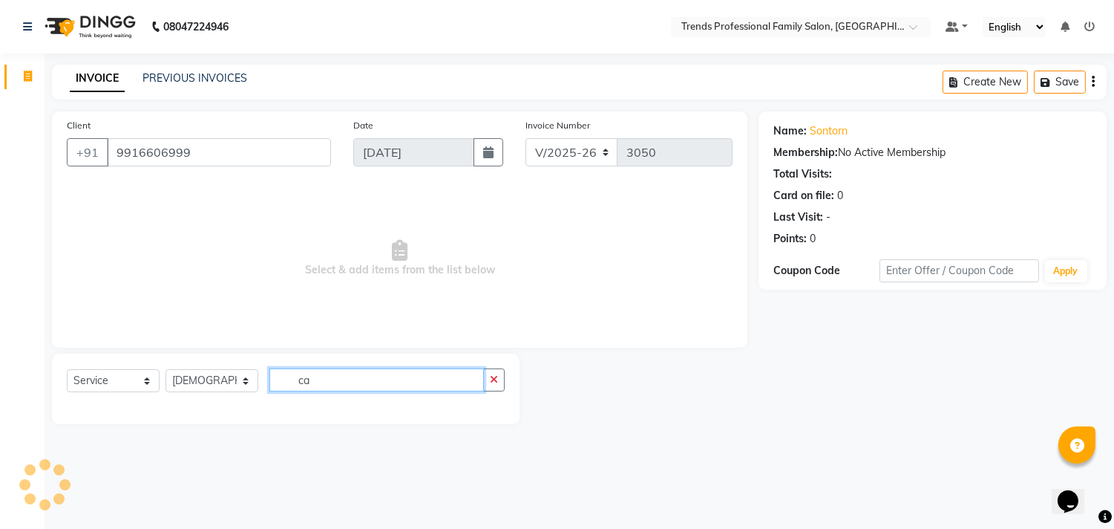
type input "c"
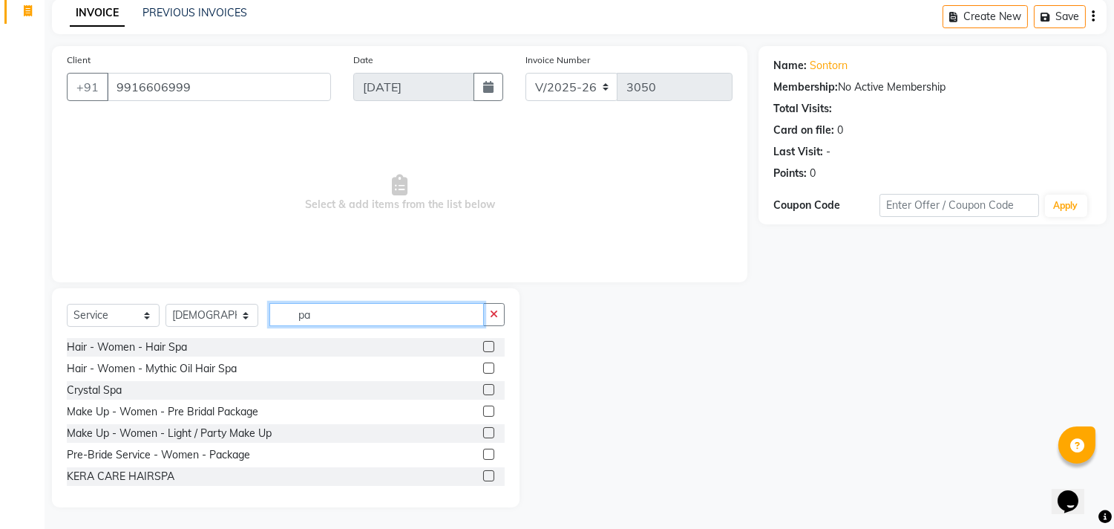
click at [354, 310] on input "pa" at bounding box center [377, 314] width 215 height 23
click at [446, 315] on input "pa" at bounding box center [377, 314] width 215 height 23
type input "p"
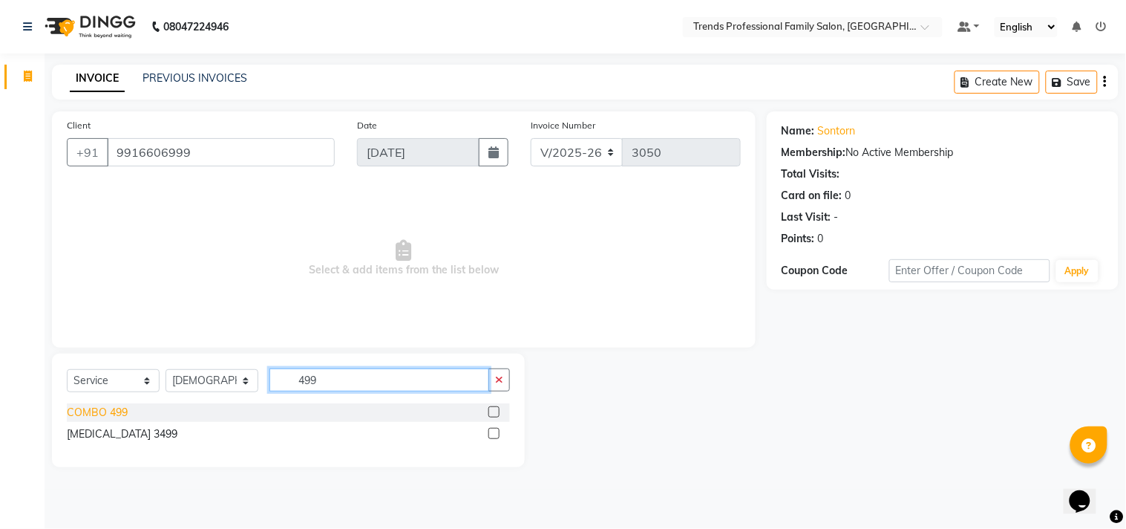
type input "499"
drag, startPoint x: 80, startPoint y: 412, endPoint x: 89, endPoint y: 423, distance: 14.3
click at [80, 414] on div "COMBO 499" at bounding box center [97, 413] width 61 height 16
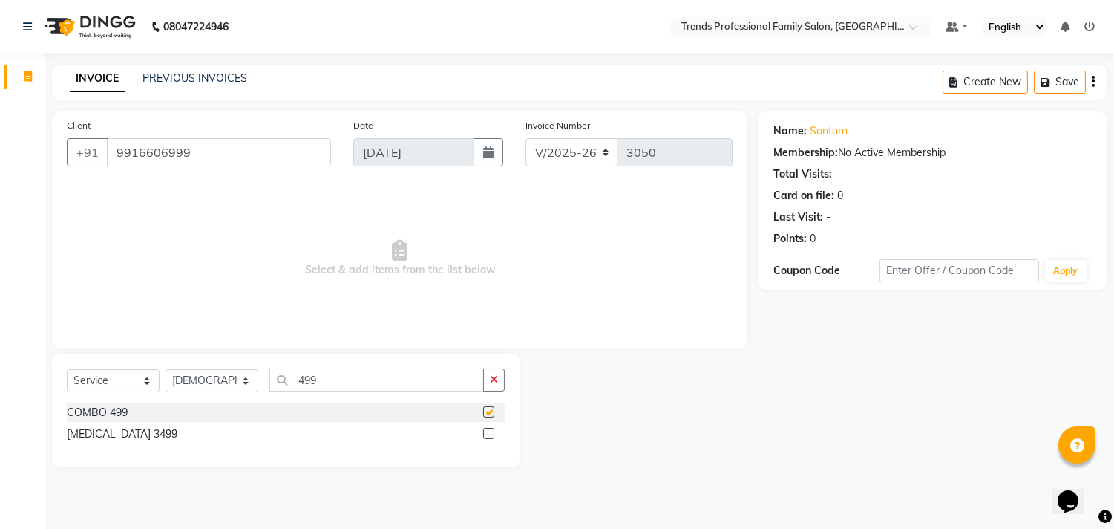
checkbox input "false"
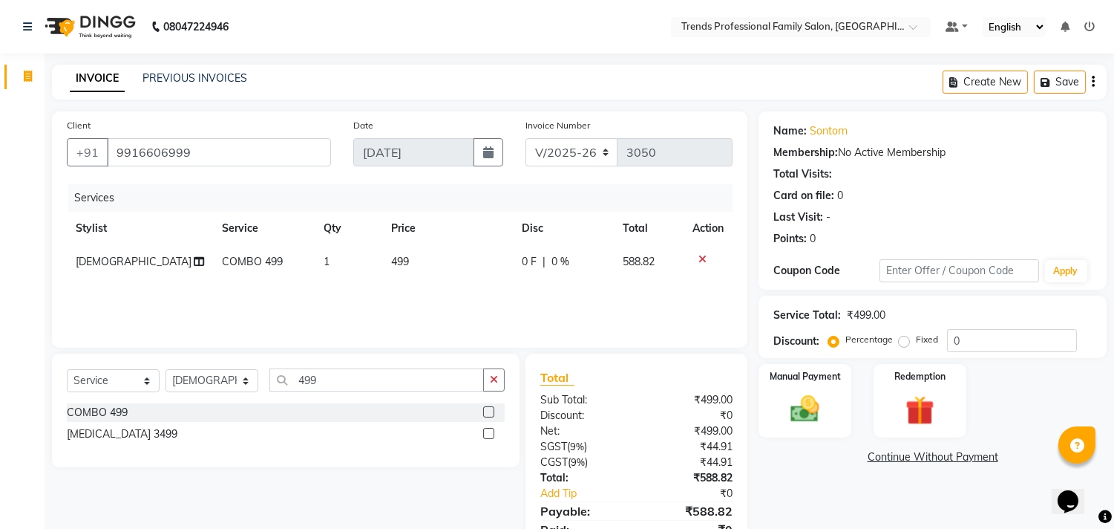
drag, startPoint x: 555, startPoint y: 246, endPoint x: 560, endPoint y: 268, distance: 22.7
click at [560, 268] on td "0 F | 0 %" at bounding box center [563, 261] width 101 height 33
select select "84239"
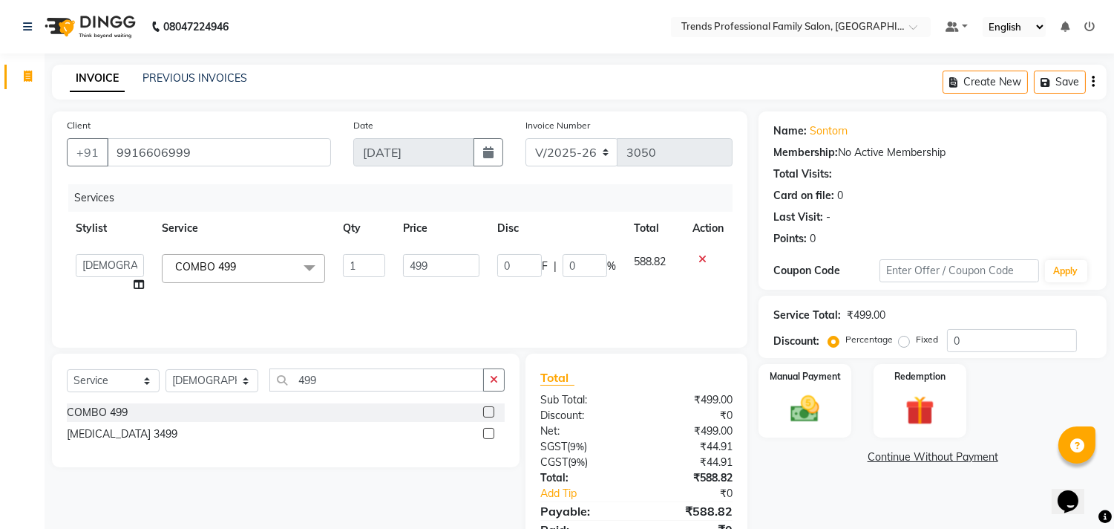
click at [560, 268] on div "0 F | 0 %" at bounding box center [556, 265] width 119 height 23
click at [1094, 82] on icon "button" at bounding box center [1093, 82] width 3 height 1
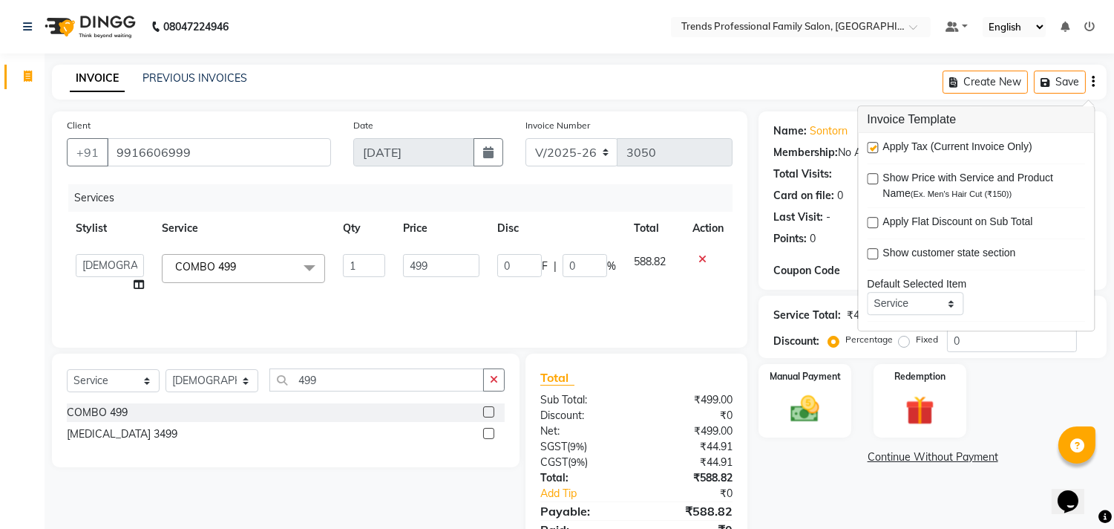
click at [874, 145] on label at bounding box center [872, 147] width 11 height 11
click at [874, 145] on input "checkbox" at bounding box center [872, 148] width 10 height 10
checkbox input "false"
click at [1094, 82] on icon "button" at bounding box center [1093, 82] width 3 height 1
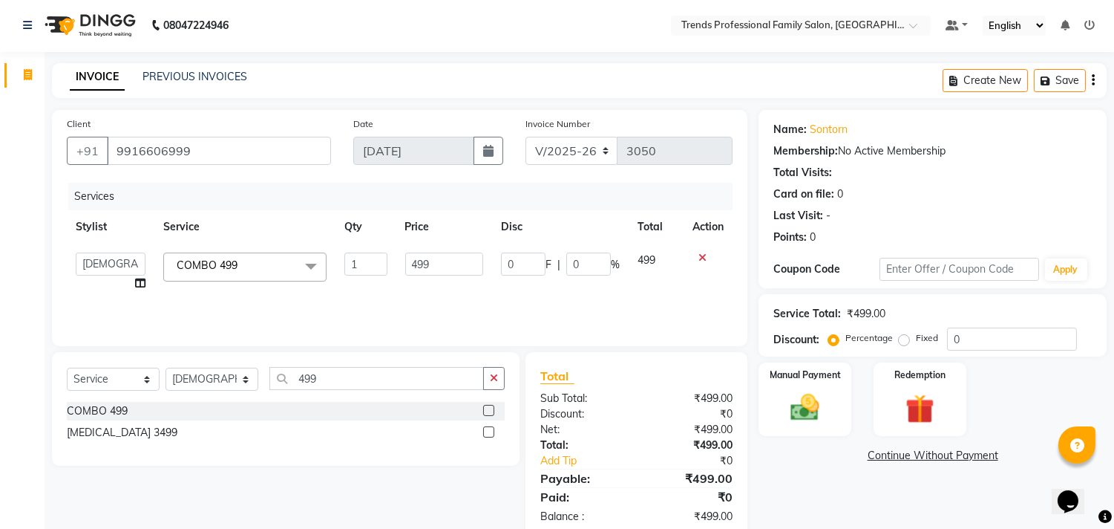
scroll to position [34, 0]
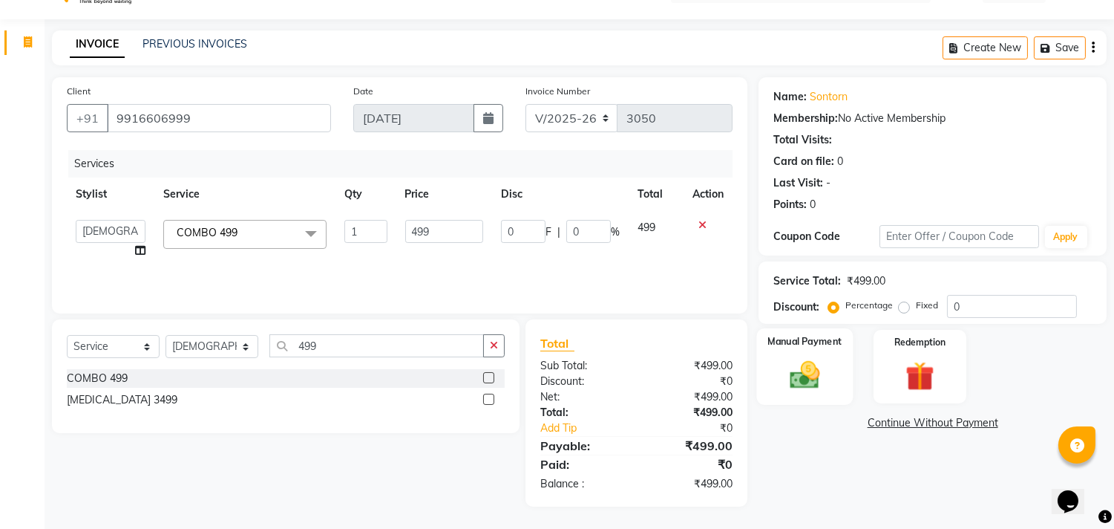
click at [815, 376] on img at bounding box center [805, 375] width 49 height 35
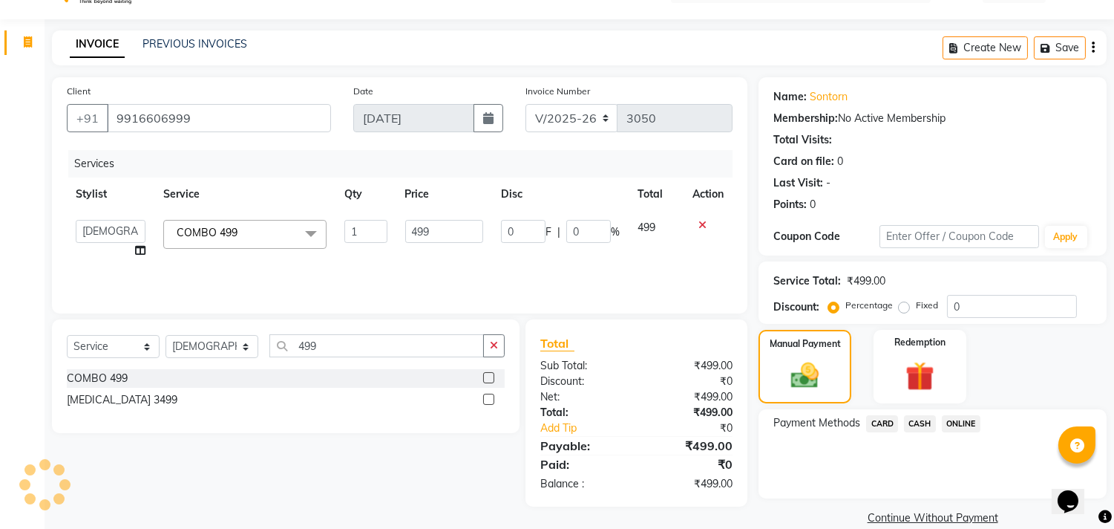
click at [881, 420] on span "CARD" at bounding box center [882, 423] width 32 height 17
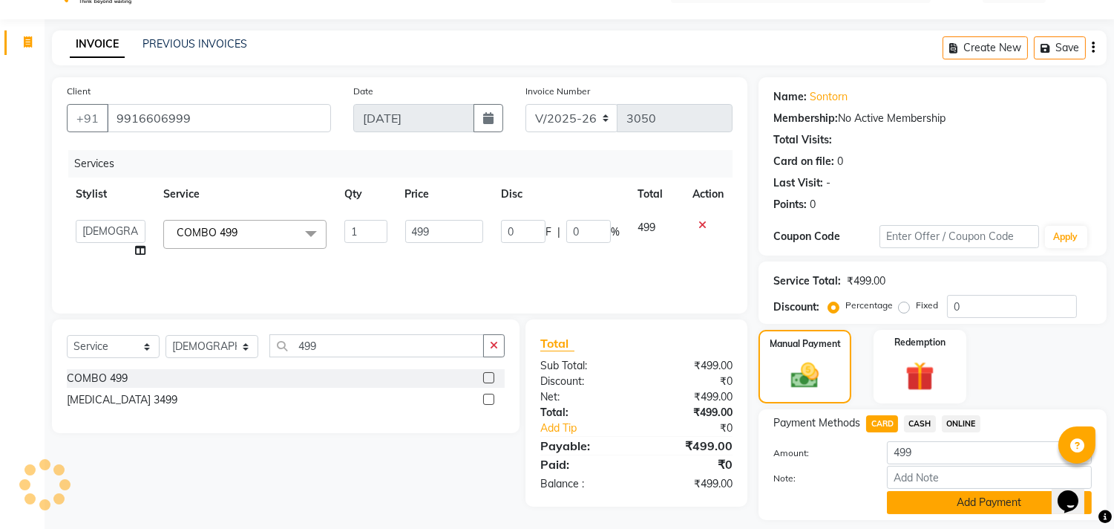
click at [952, 503] on button "Add Payment" at bounding box center [989, 502] width 205 height 23
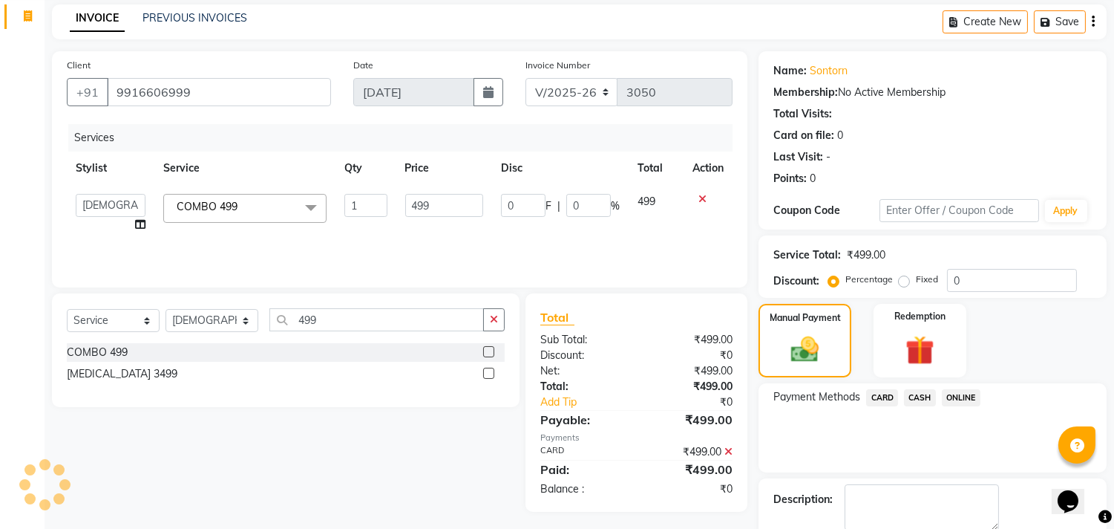
scroll to position [139, 0]
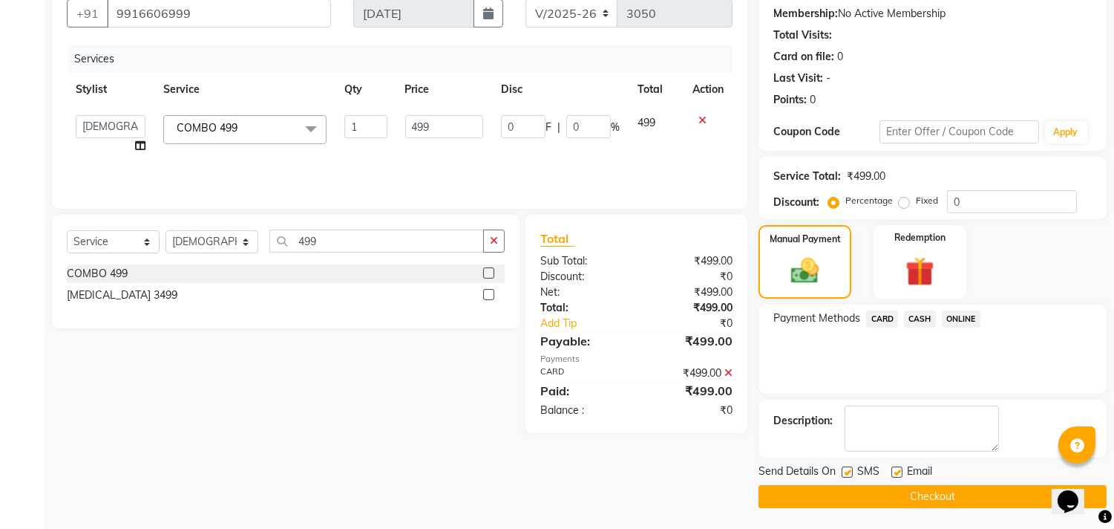
click at [901, 470] on label at bounding box center [897, 471] width 11 height 11
click at [901, 470] on input "checkbox" at bounding box center [897, 473] width 10 height 10
checkbox input "false"
click at [873, 491] on button "Checkout" at bounding box center [933, 496] width 348 height 23
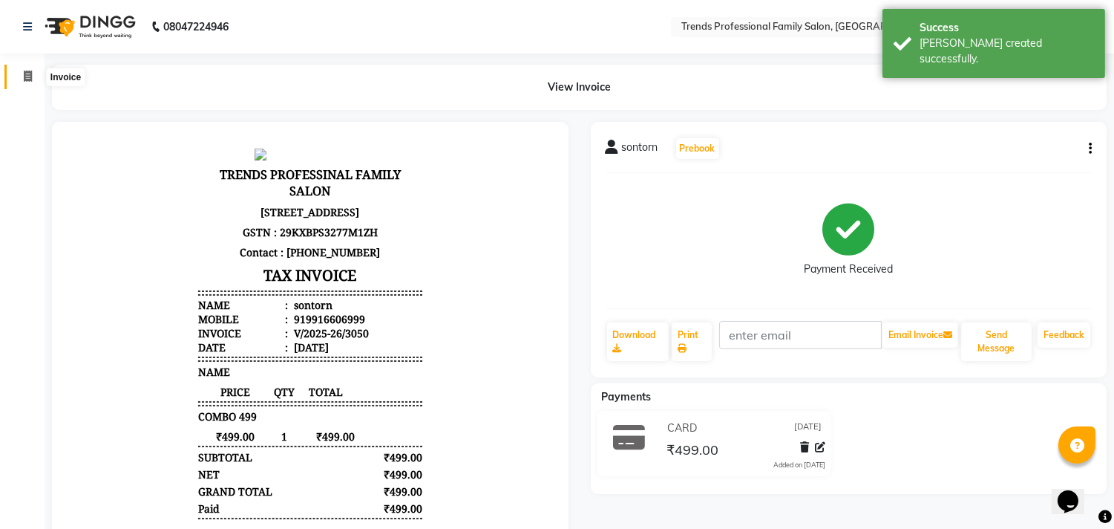
click at [26, 75] on icon at bounding box center [28, 76] width 8 height 11
select select "service"
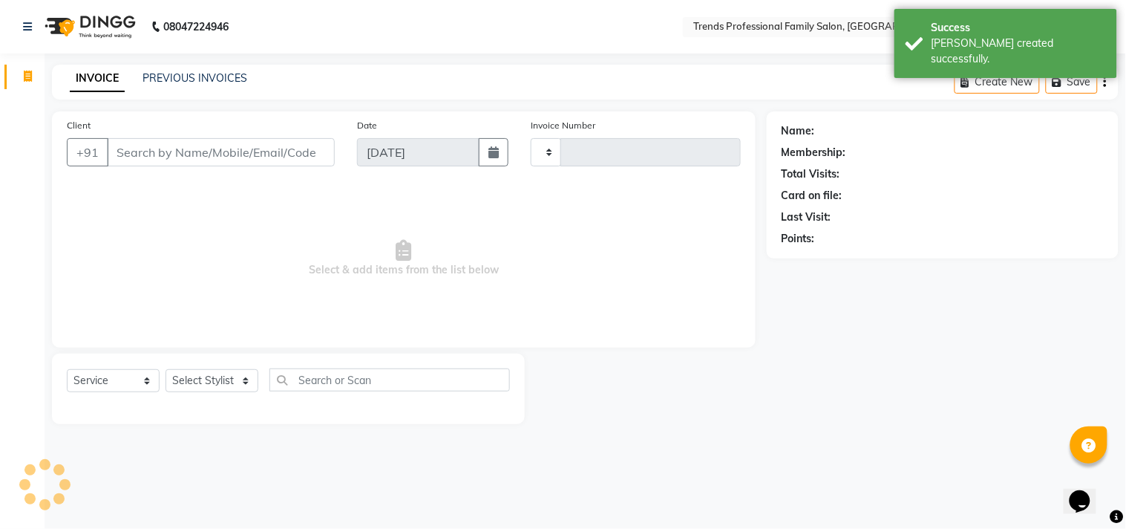
type input "3051"
select select "7345"
